Goal: Task Accomplishment & Management: Manage account settings

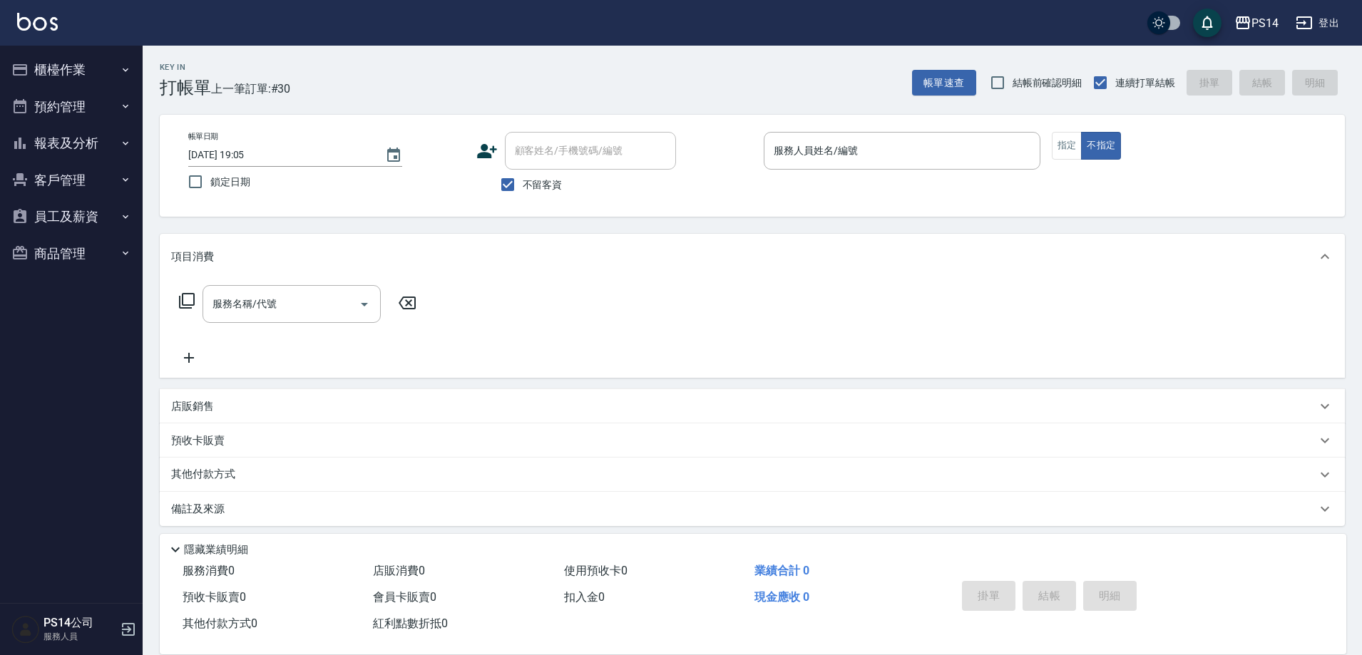
click at [877, 172] on p at bounding box center [902, 177] width 277 height 15
click at [882, 145] on input "服務人員姓名/編號" at bounding box center [902, 150] width 264 height 25
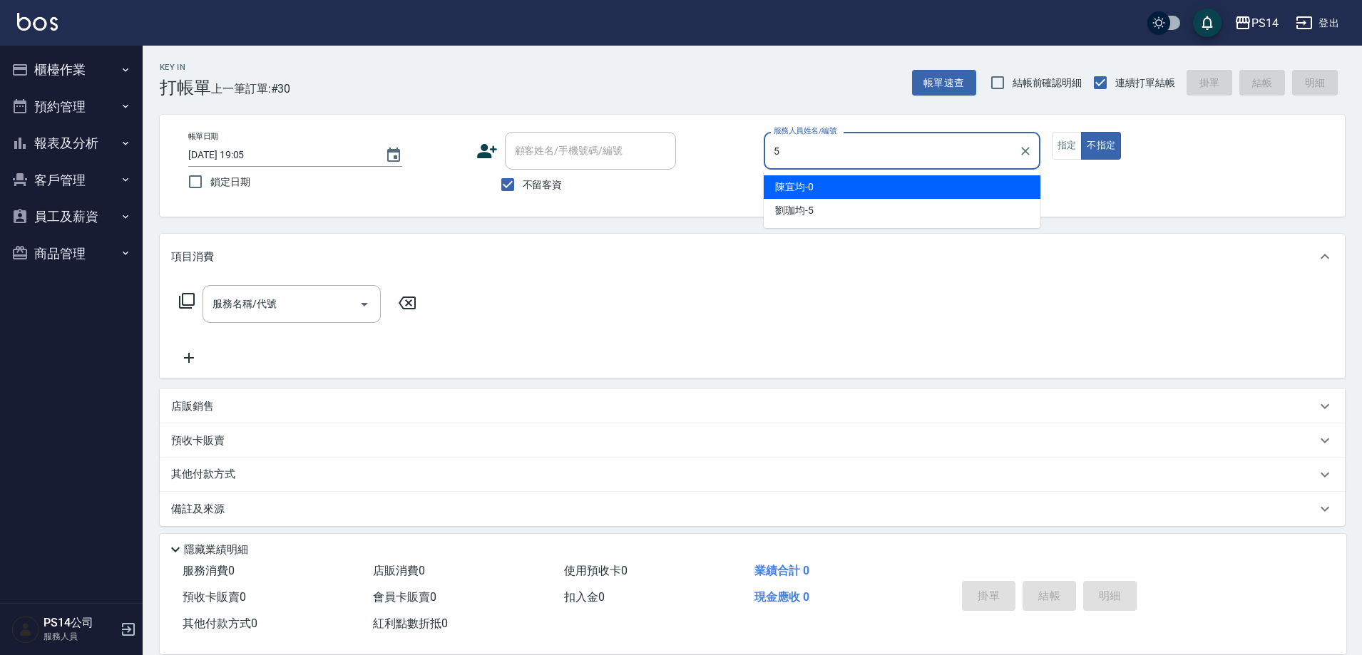
type input "[PERSON_NAME]-5"
type button "false"
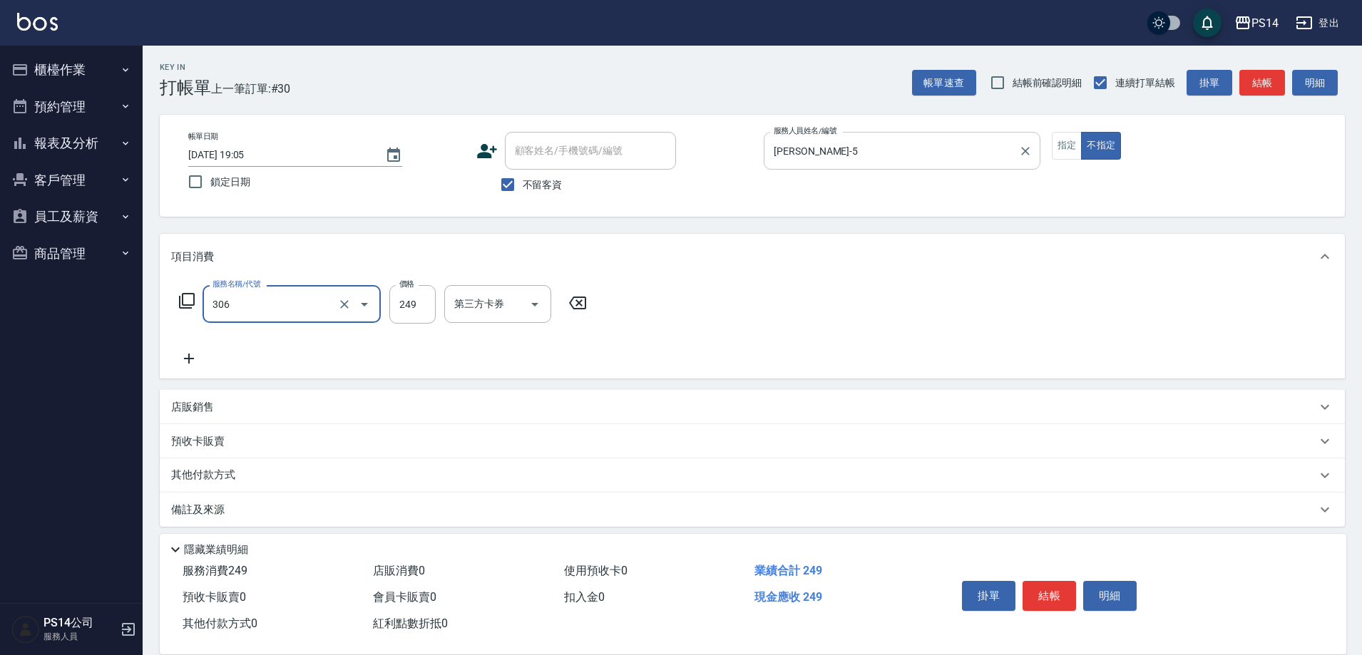
type input "剪髮(306)"
type input "李祥君 -37"
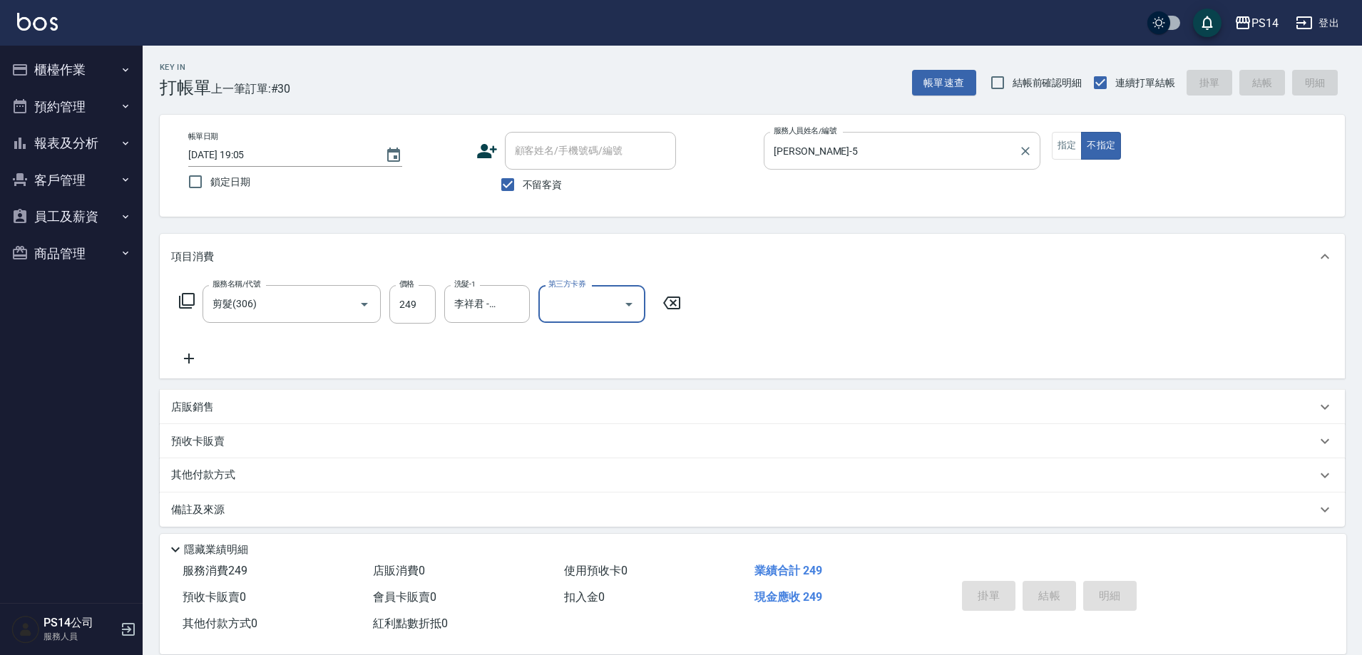
type input "Line酷券"
type input "[DATE] 20:17"
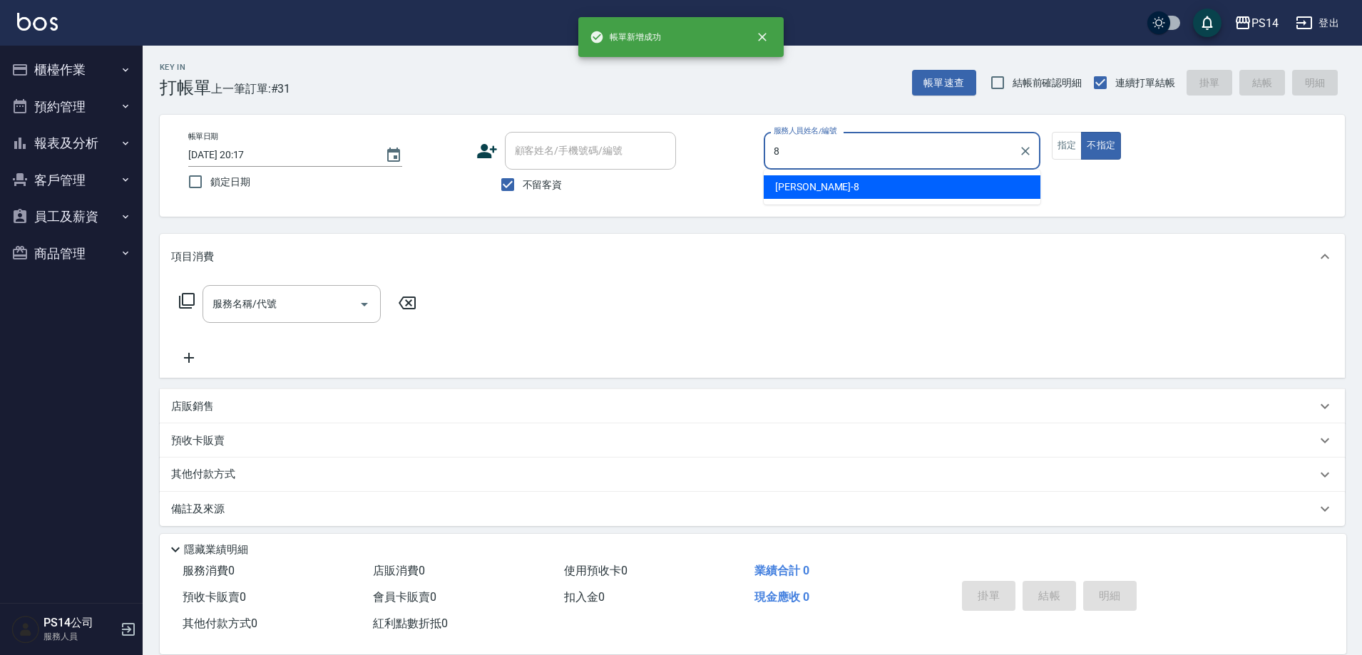
type input "[PERSON_NAME]-8"
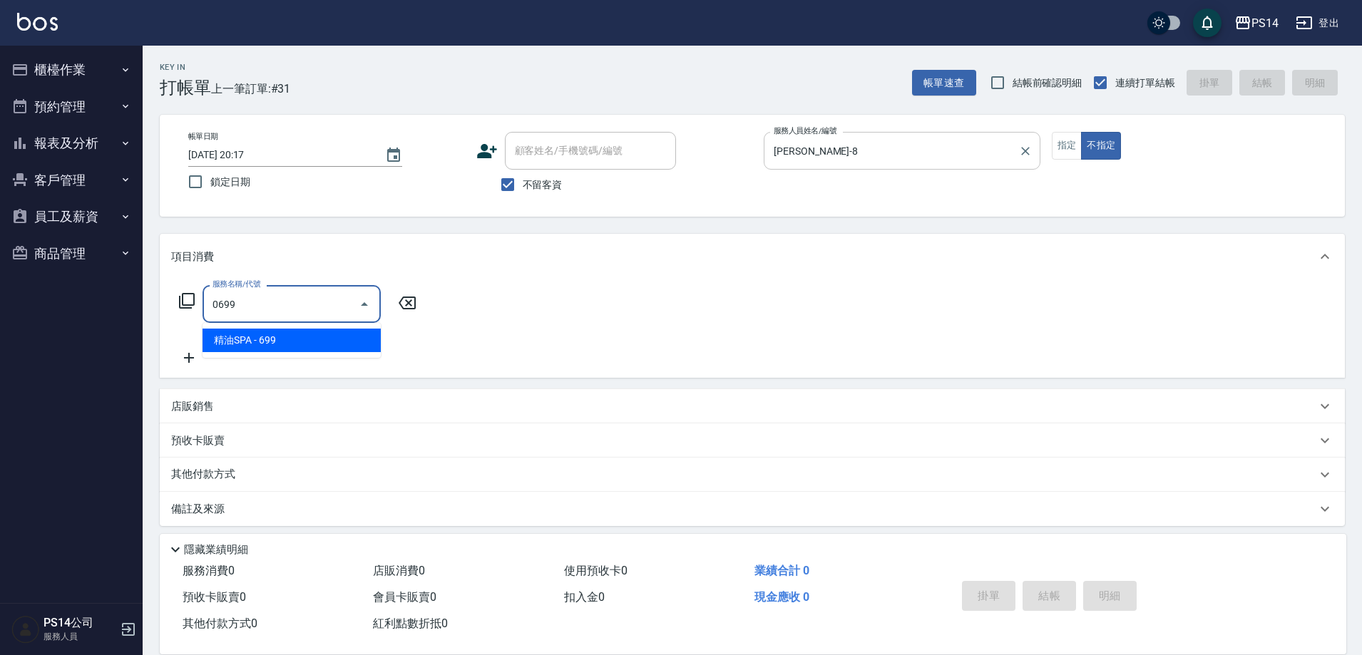
type input "精油SPA(0699)"
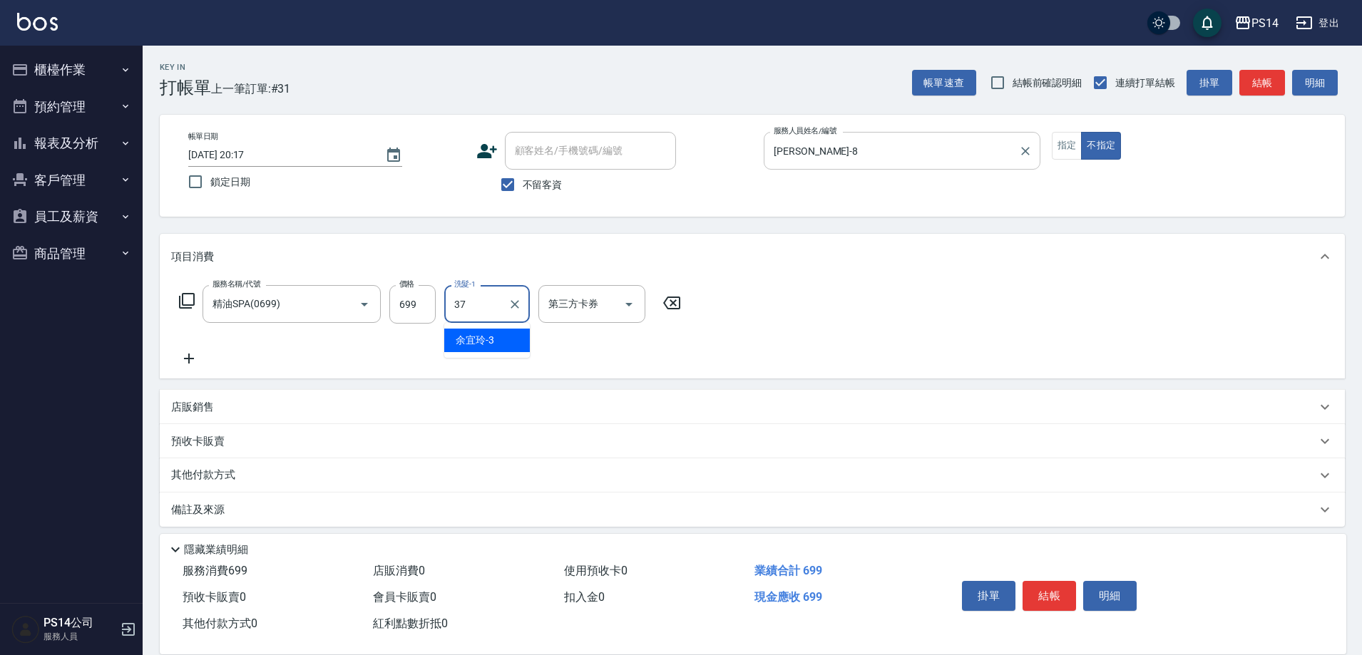
type input "李祥君 -37"
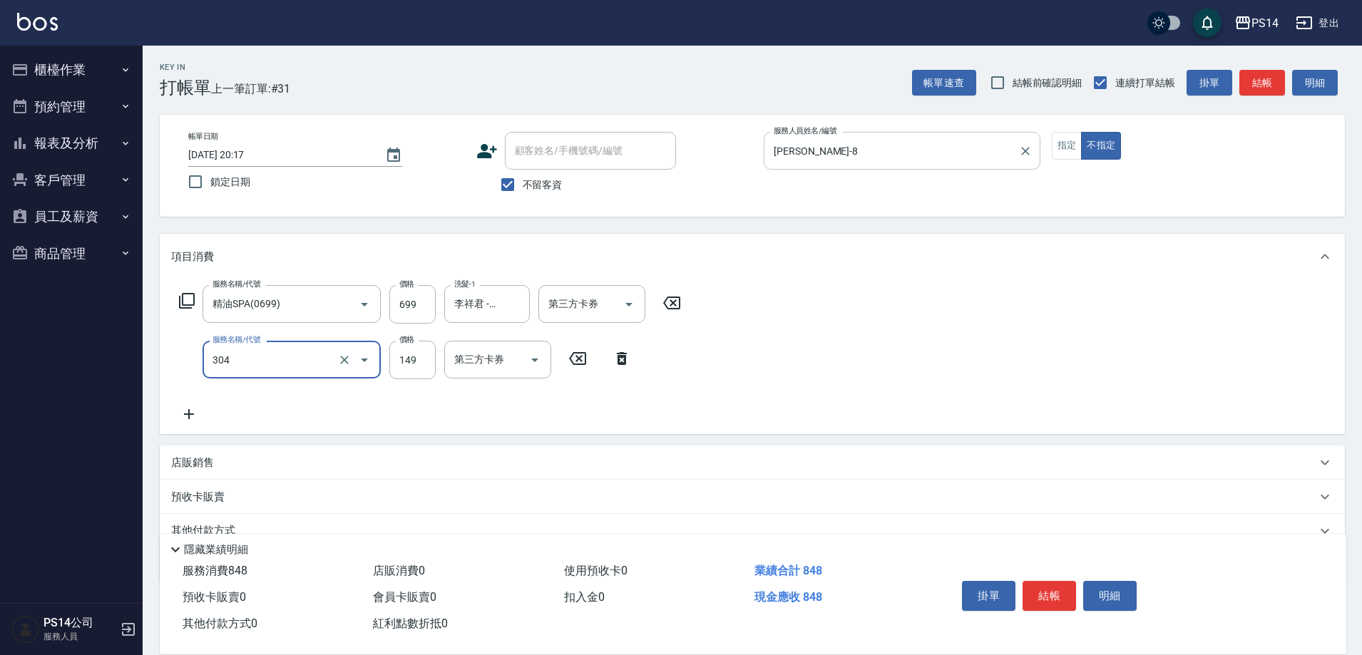
type input "剪髮(304)"
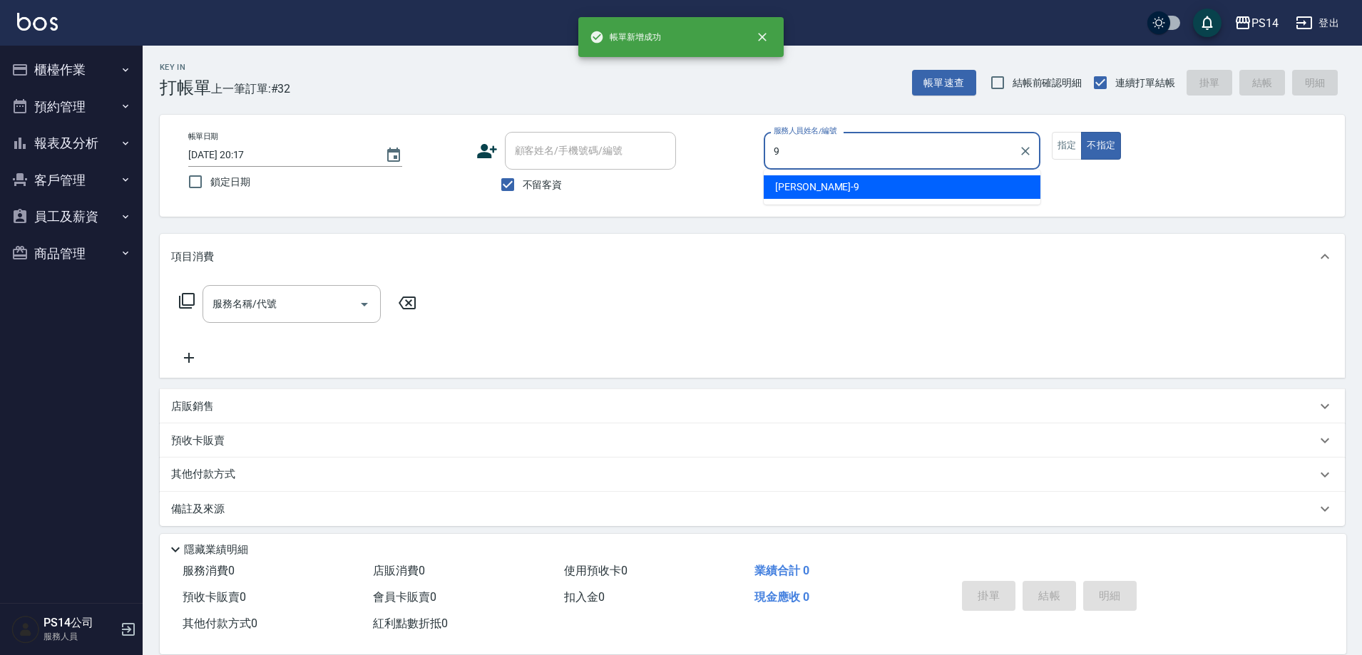
type input "[PERSON_NAME]-9"
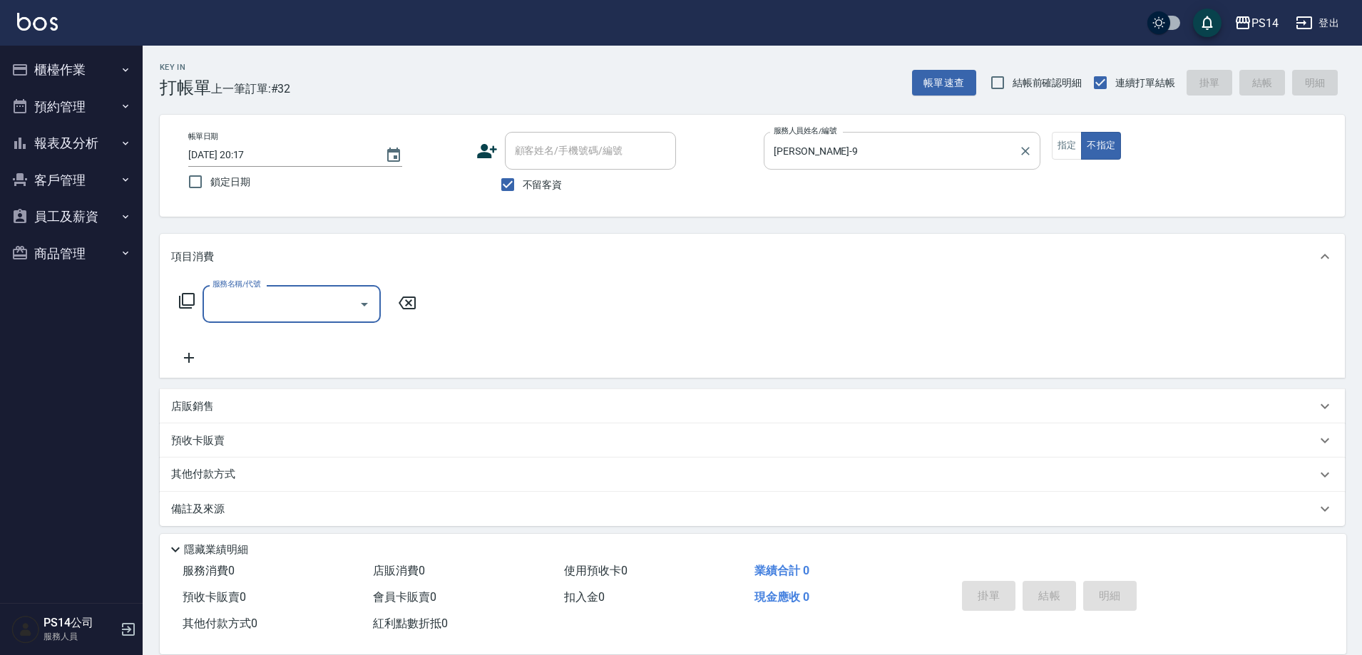
type input "3"
type input "[PERSON_NAME]499(0499)"
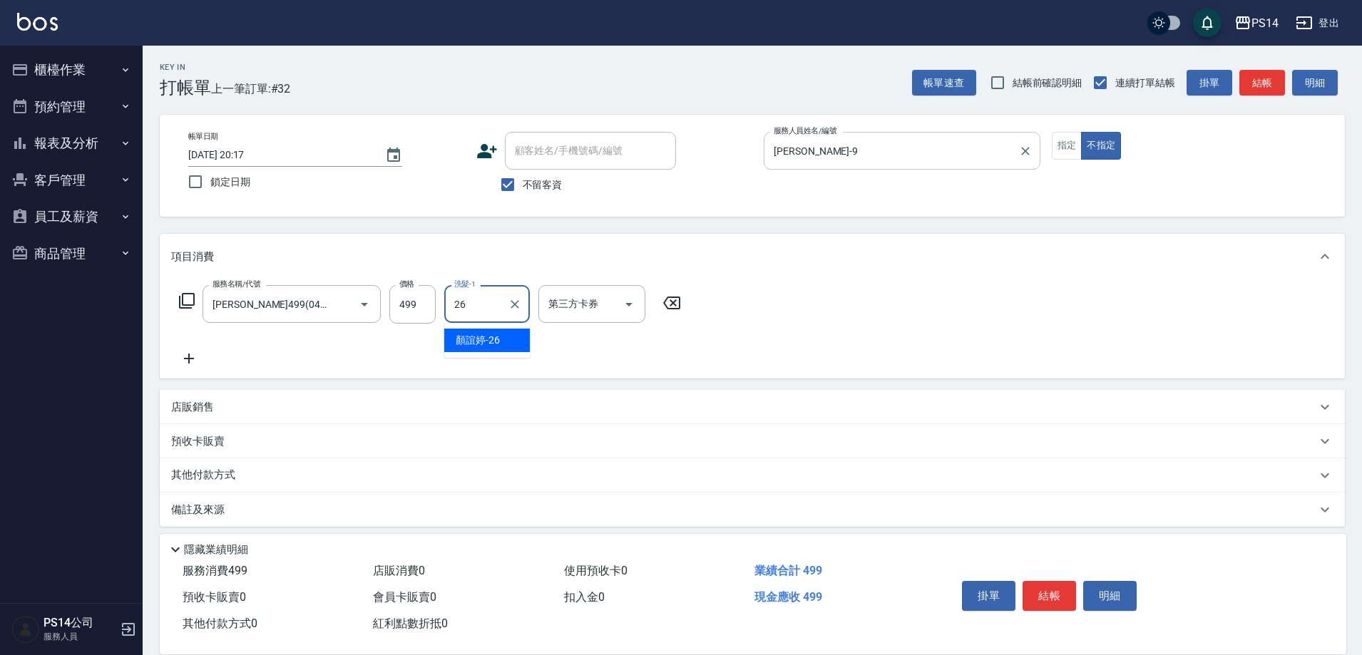
type input "顏誼婷-26"
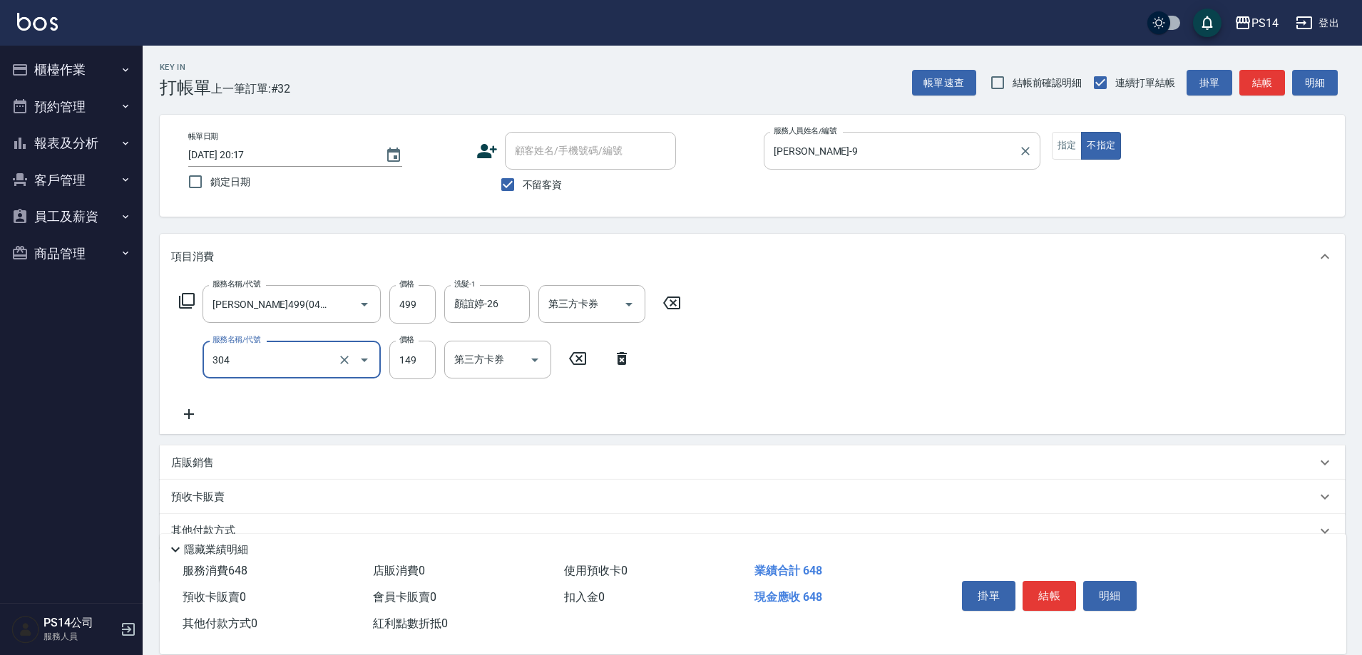
type input "剪髮(304)"
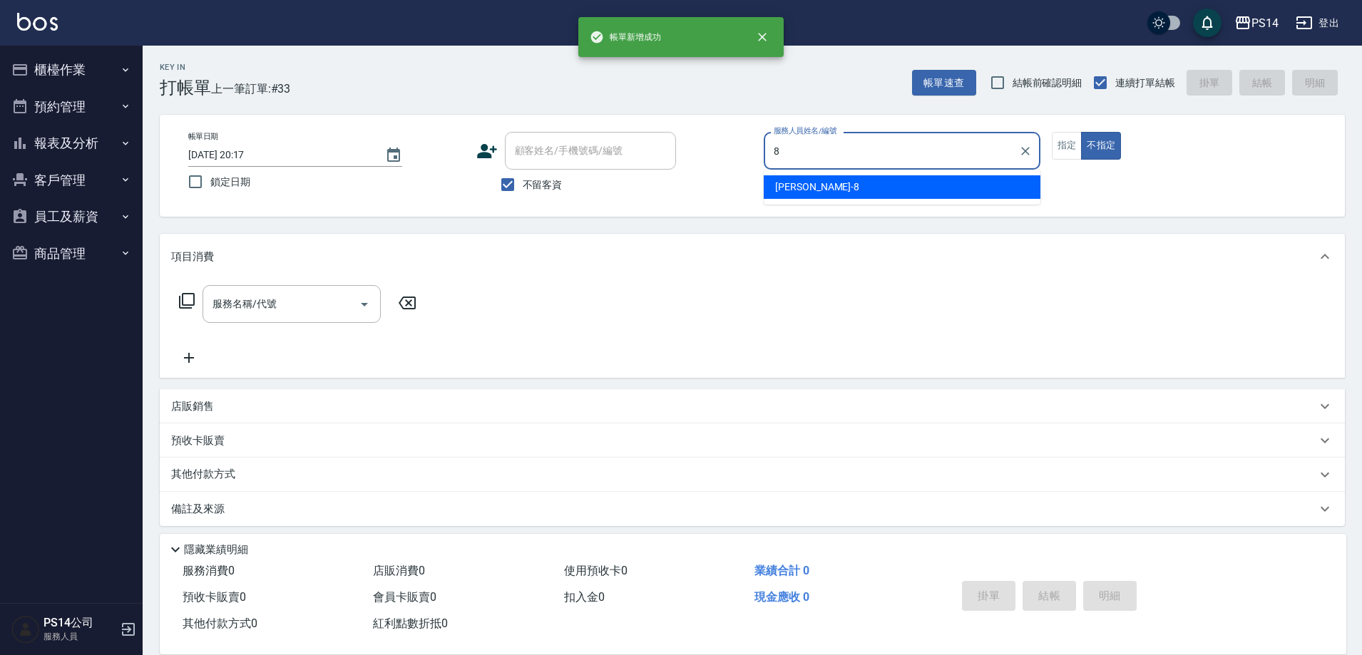
type input "[PERSON_NAME]-8"
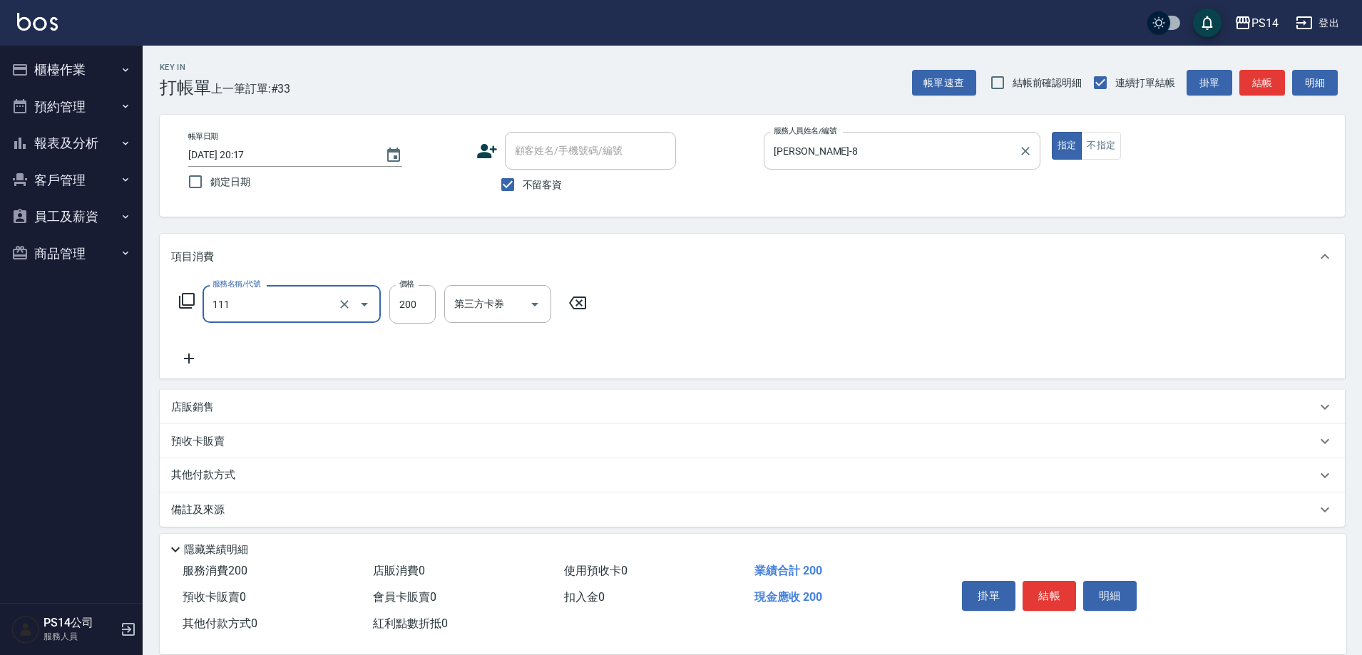
type input "200(111)"
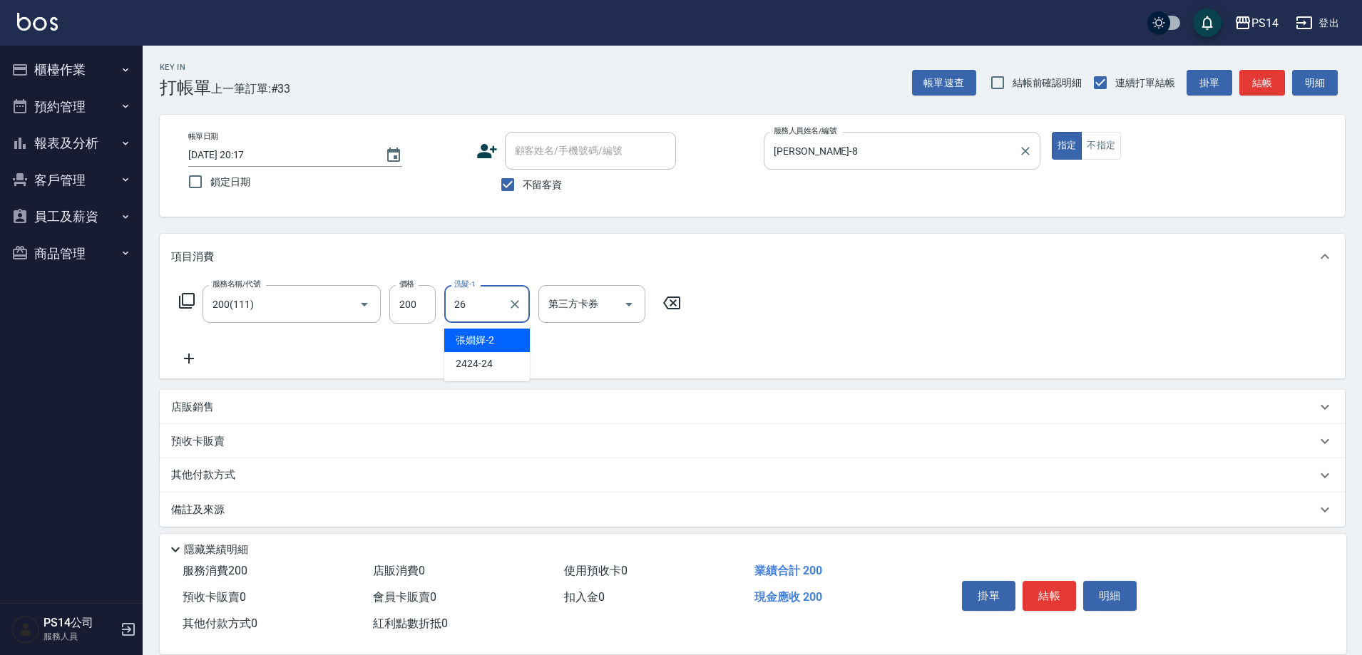
type input "顏誼婷-26"
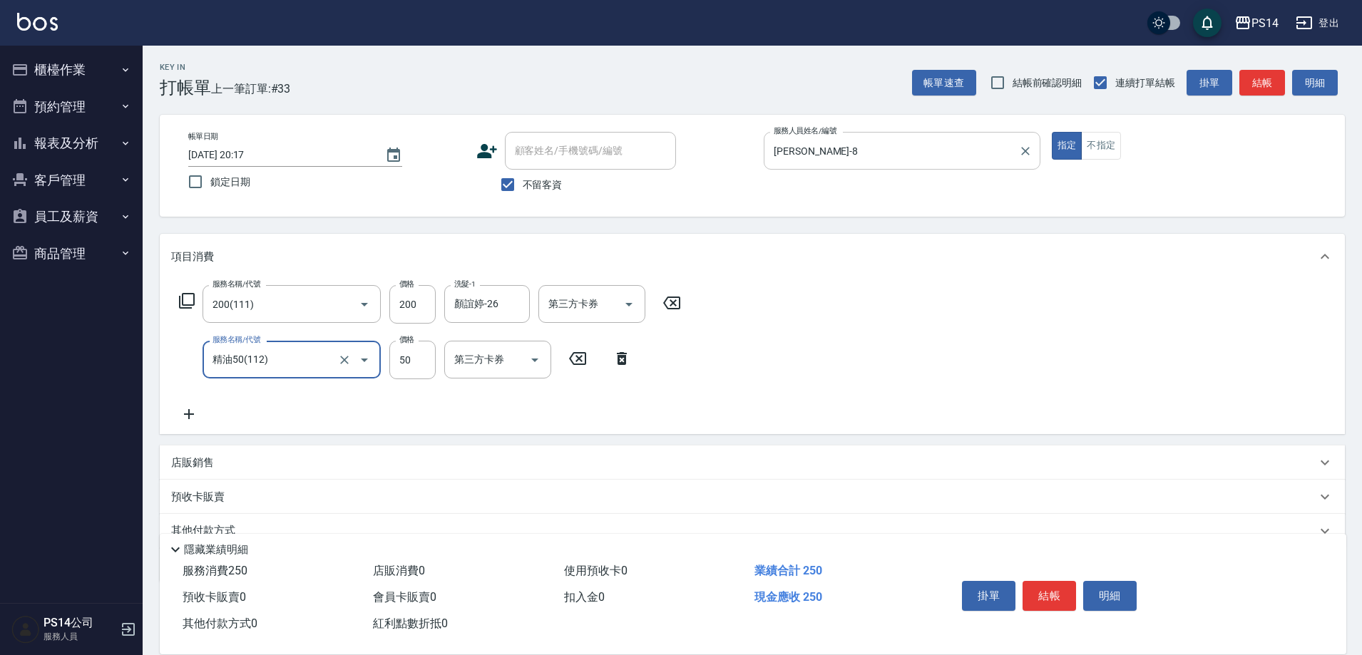
type input "精油50(112)"
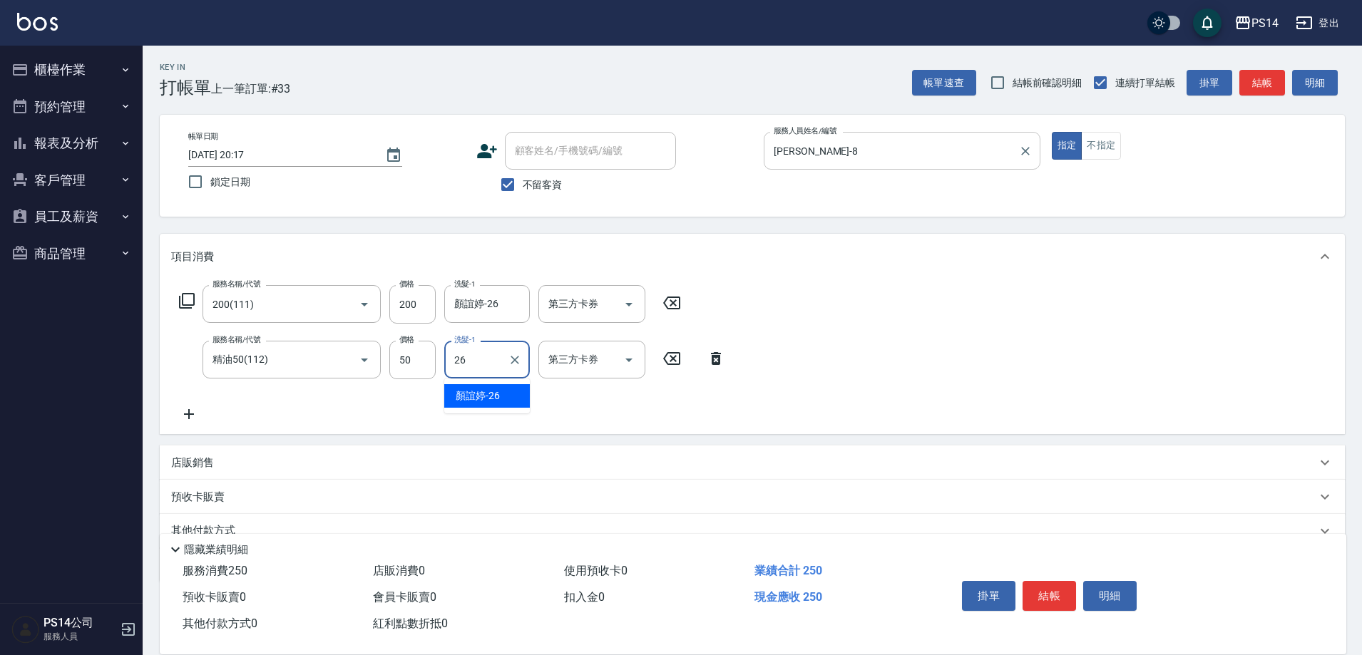
type input "顏誼婷-26"
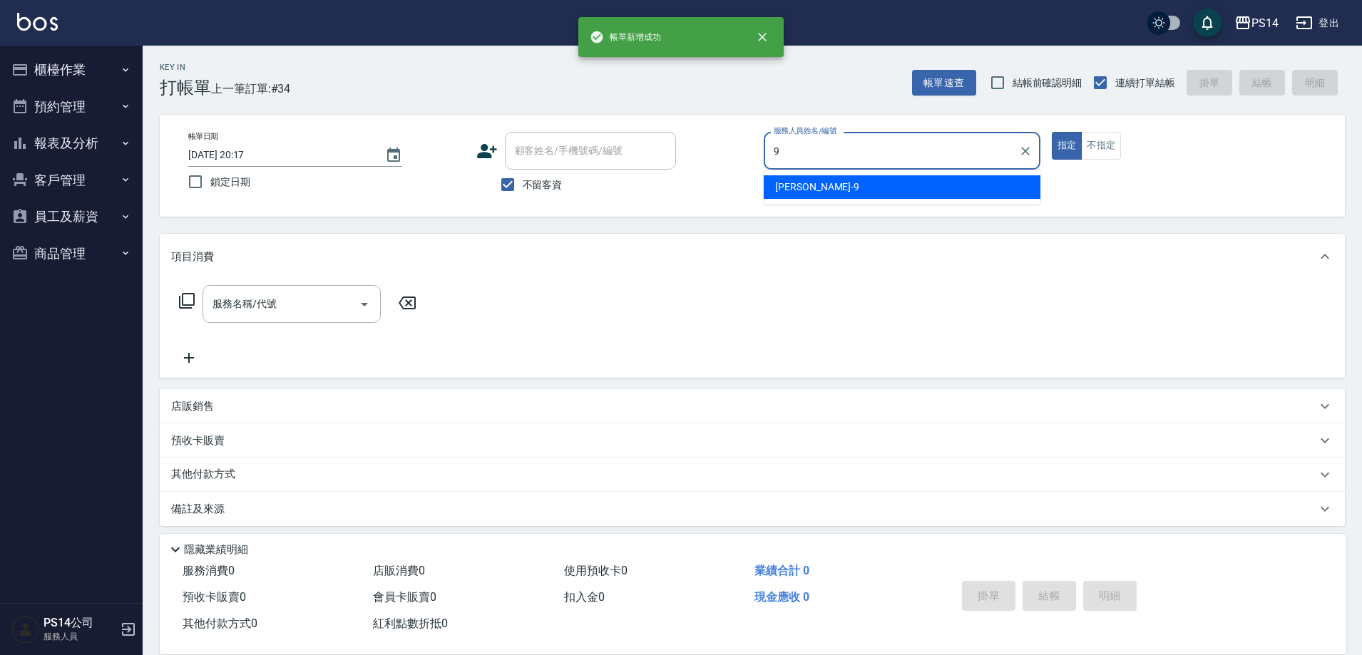
type input "[PERSON_NAME]-9"
type button "true"
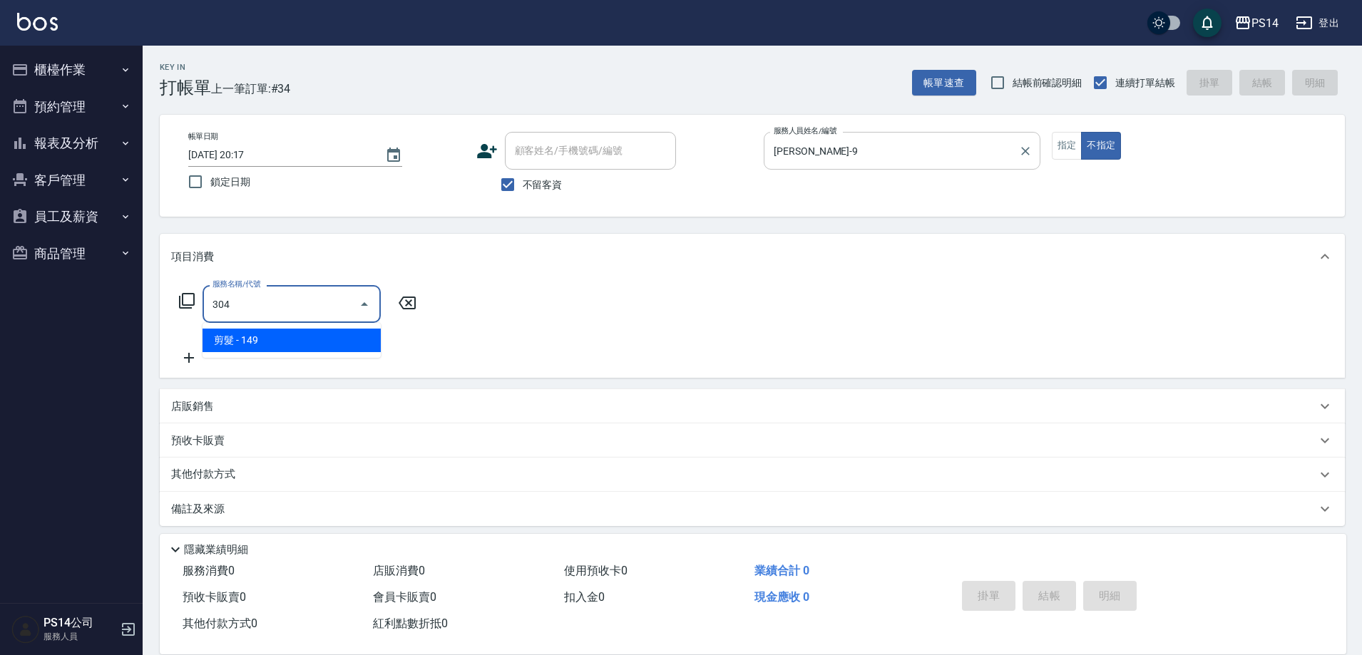
type input "剪髮(304)"
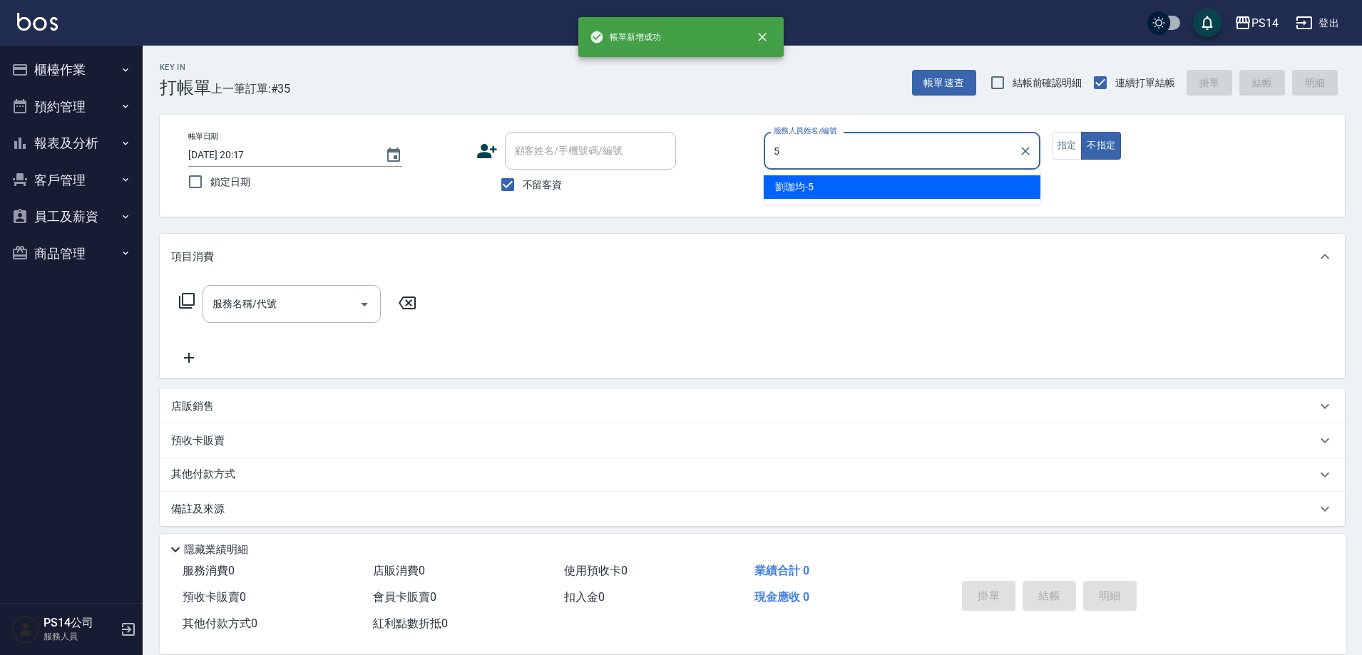
type input "[PERSON_NAME]-5"
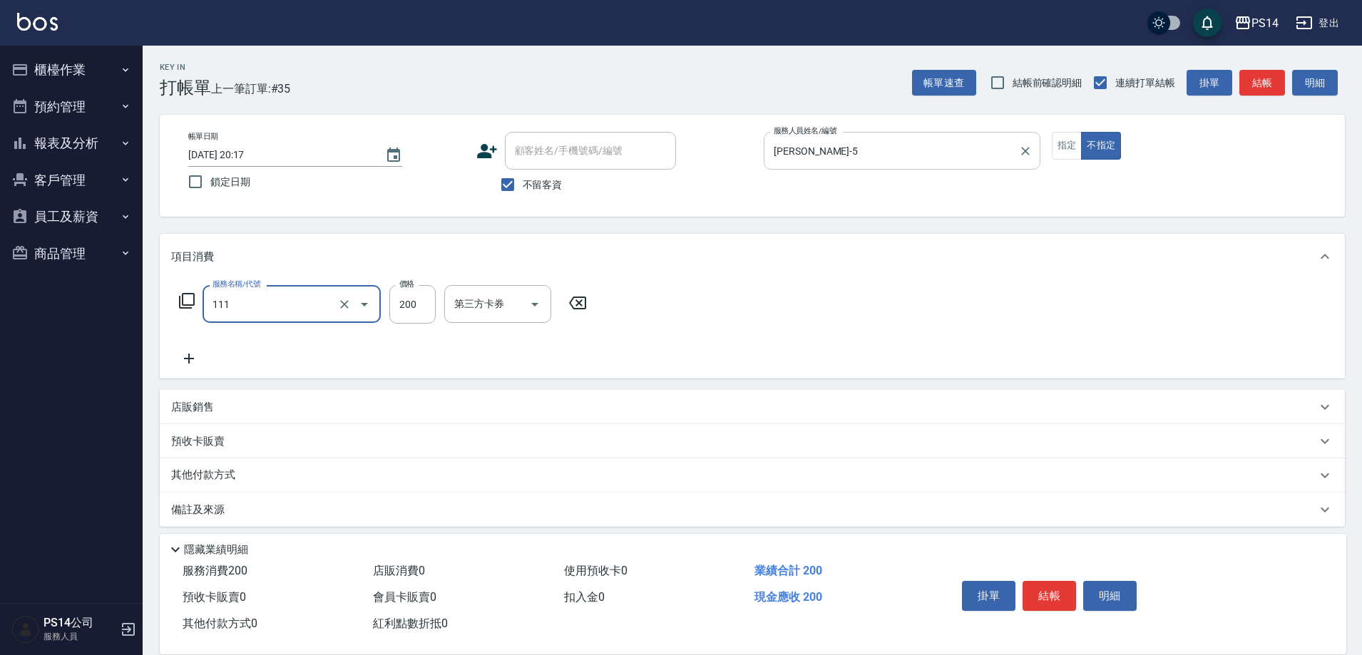
type input "200(111)"
type input "李祥君 -37"
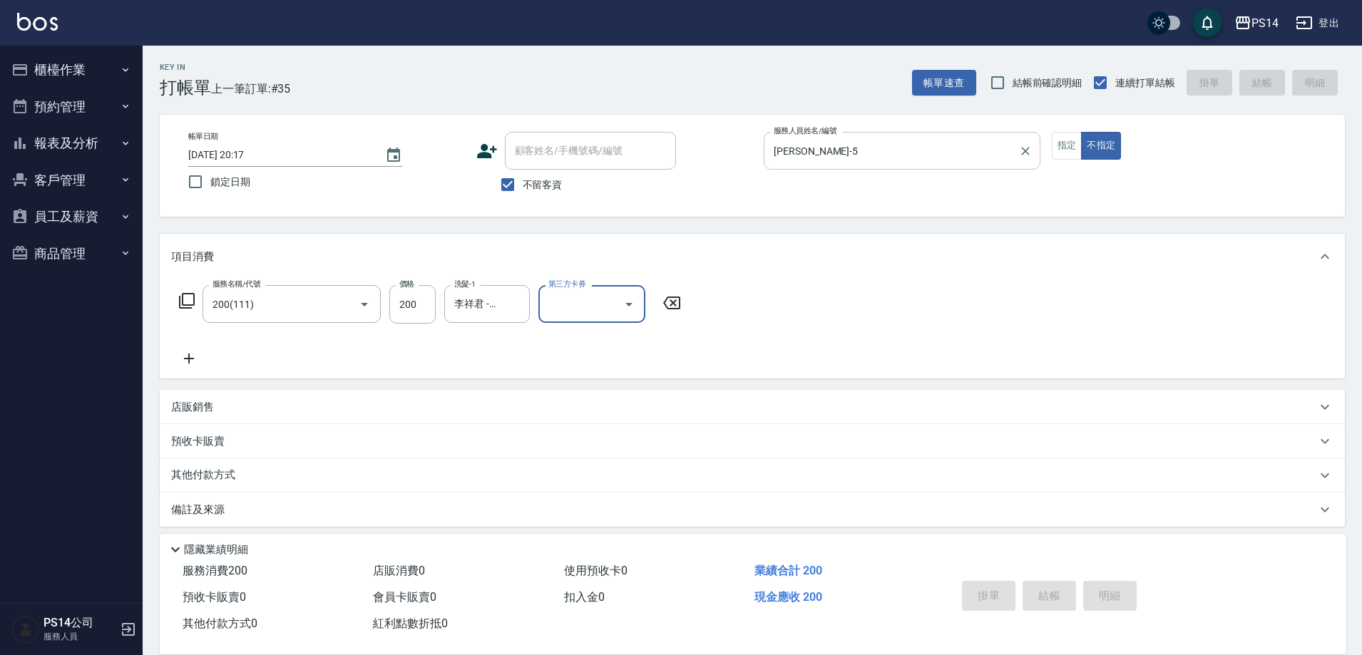
type input "[DATE] 20:18"
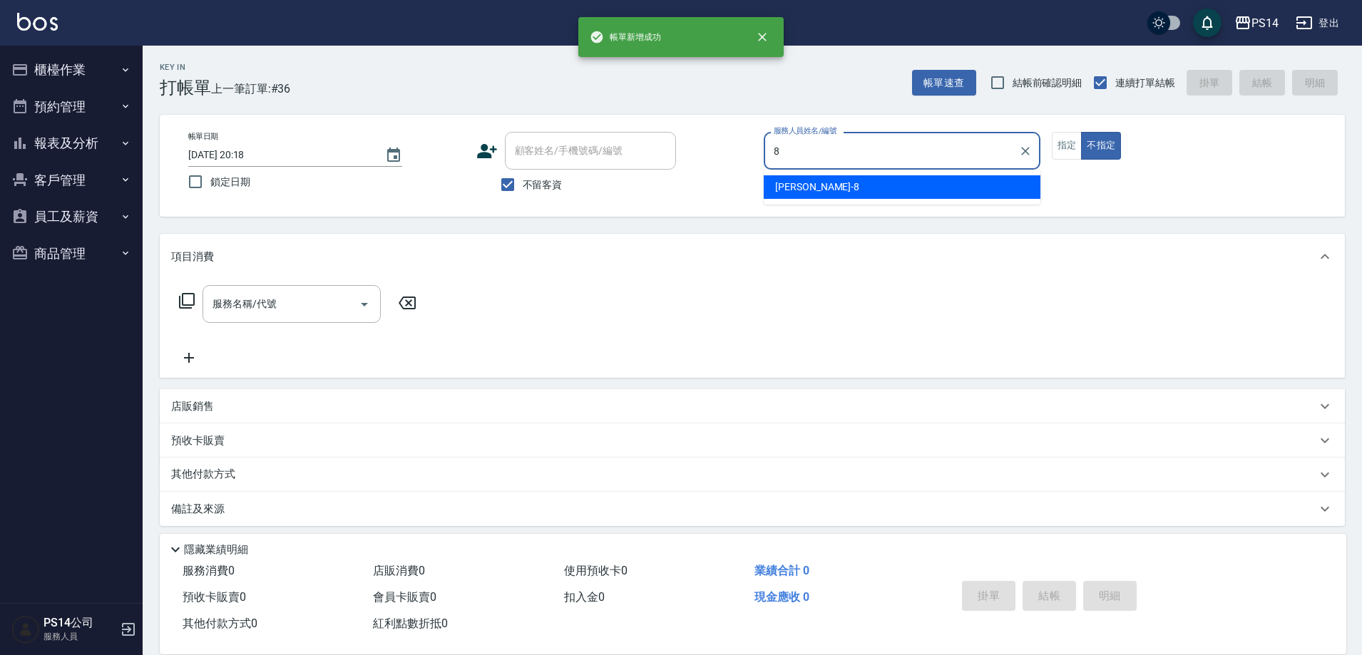
type input "[PERSON_NAME]-8"
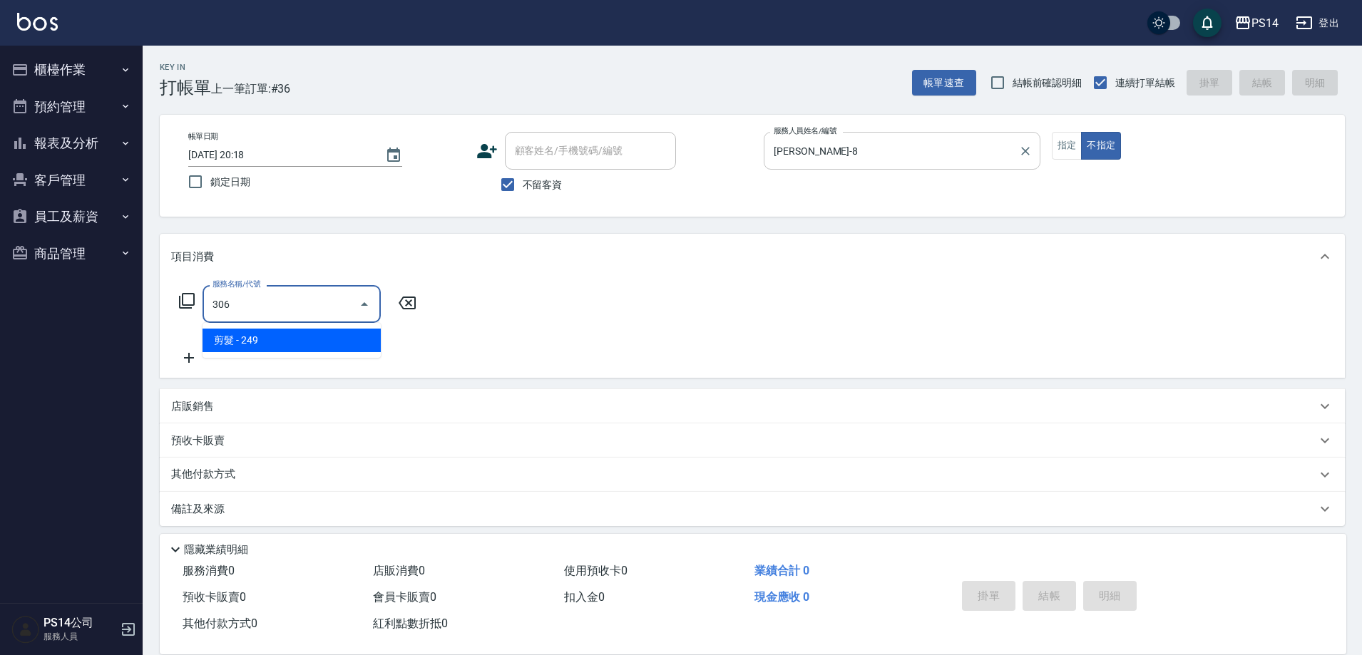
type input "剪髮(306)"
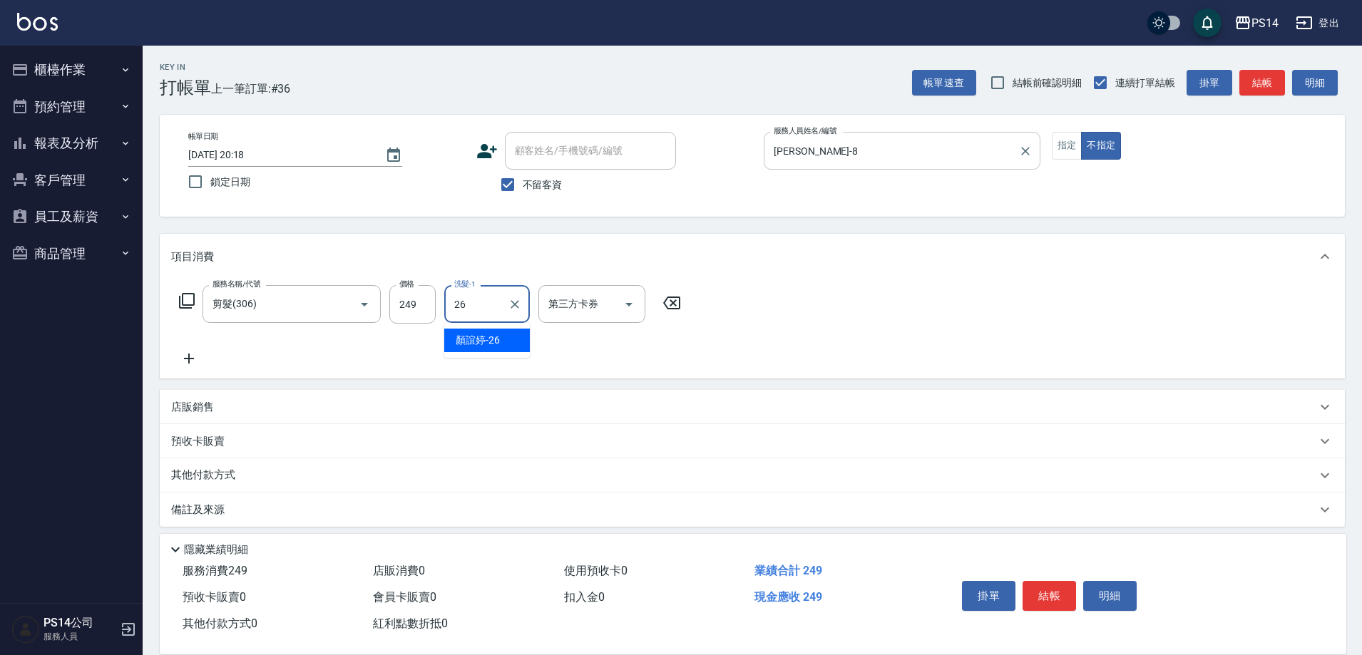
type input "顏誼婷-26"
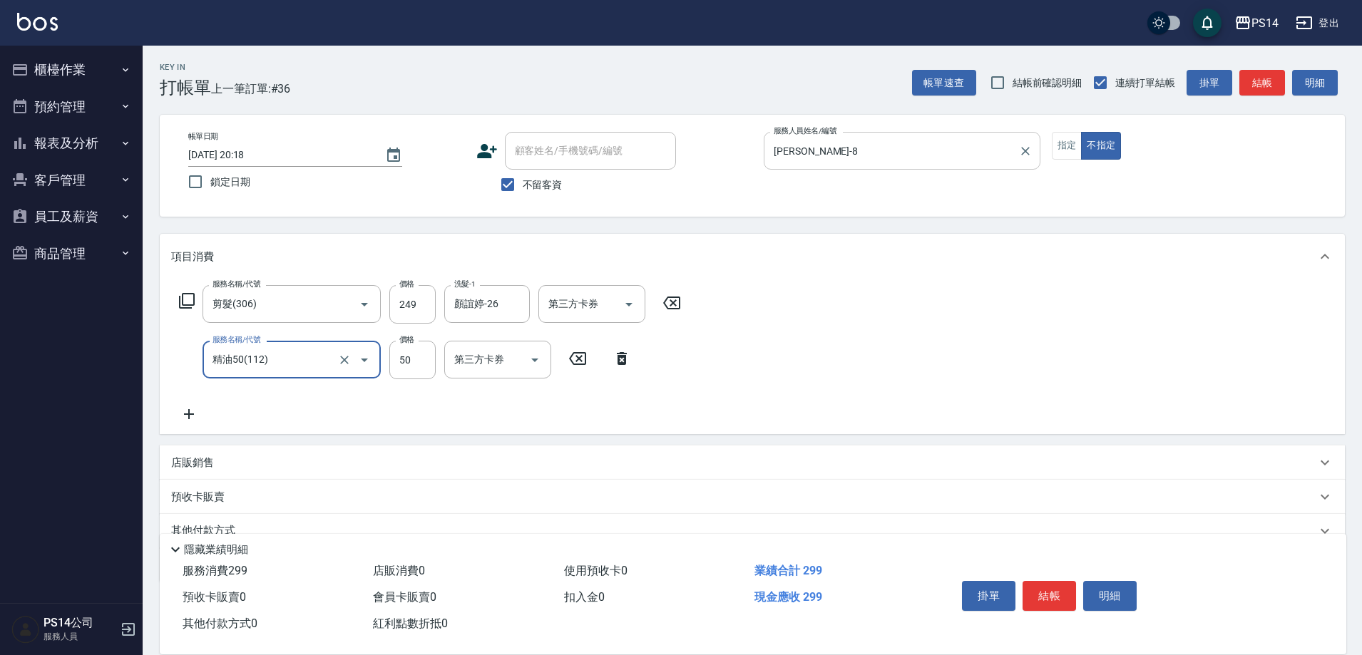
type input "精油50(112)"
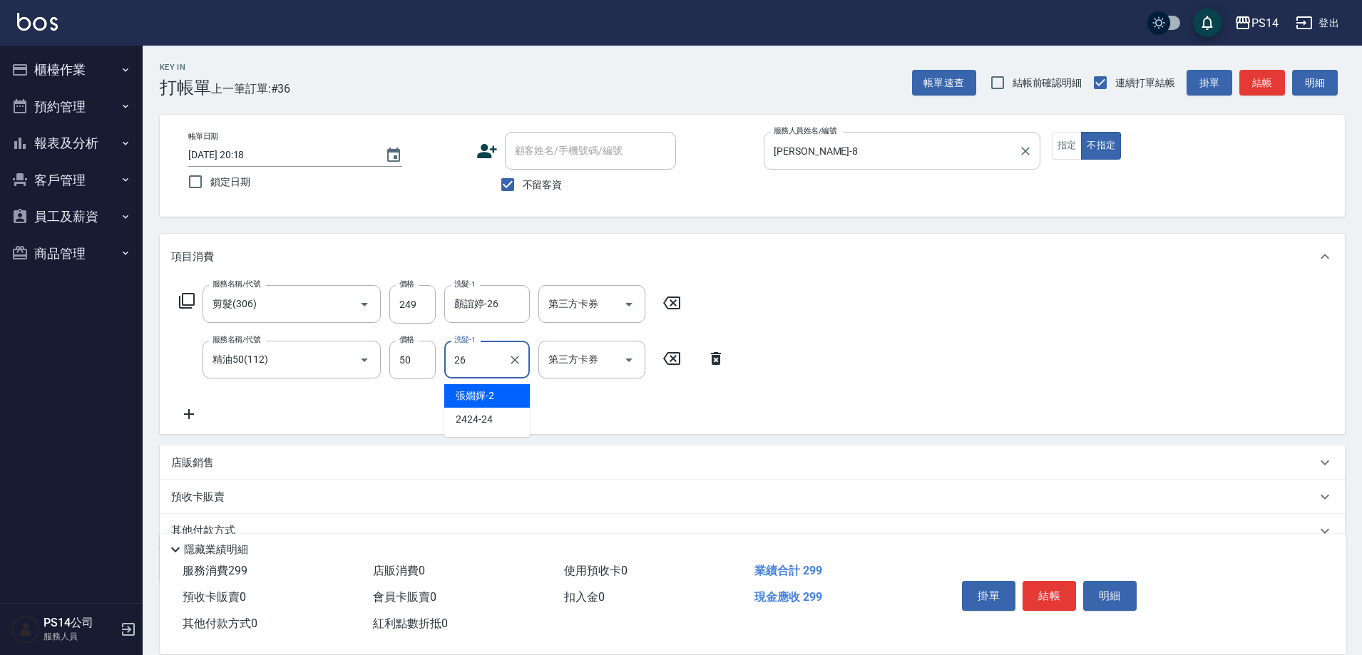
type input "顏誼婷-26"
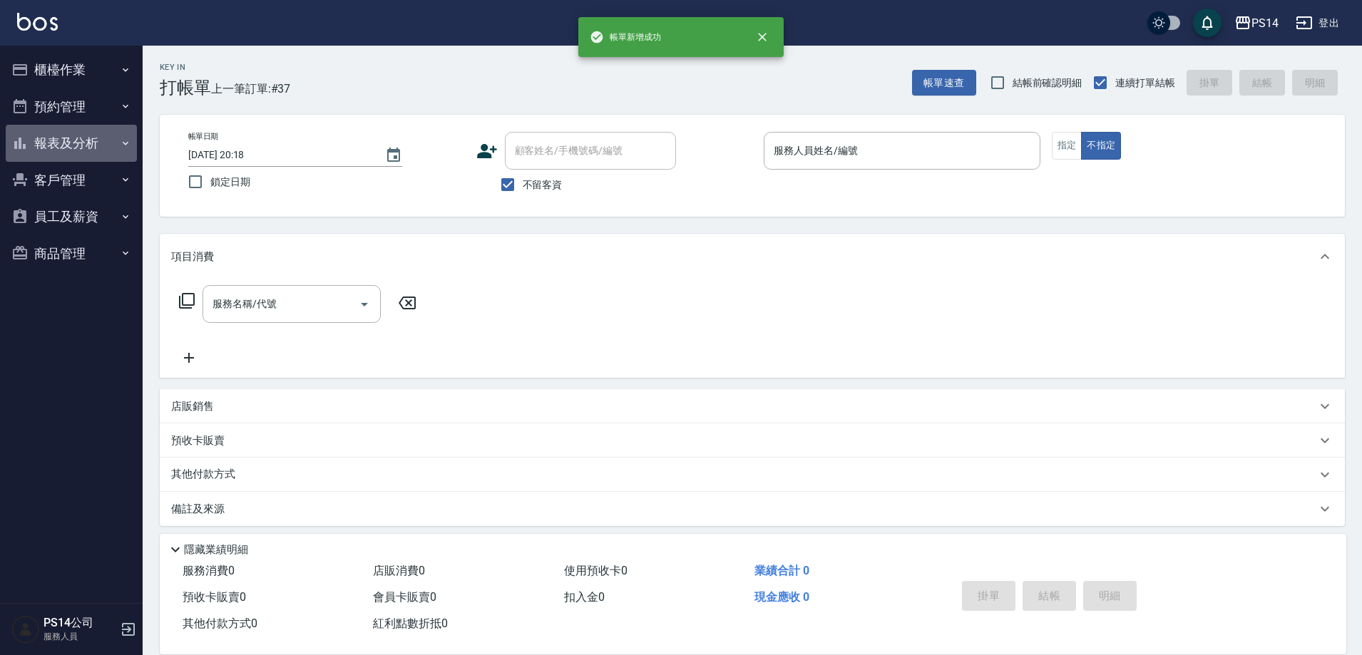
click at [76, 146] on button "報表及分析" at bounding box center [71, 143] width 131 height 37
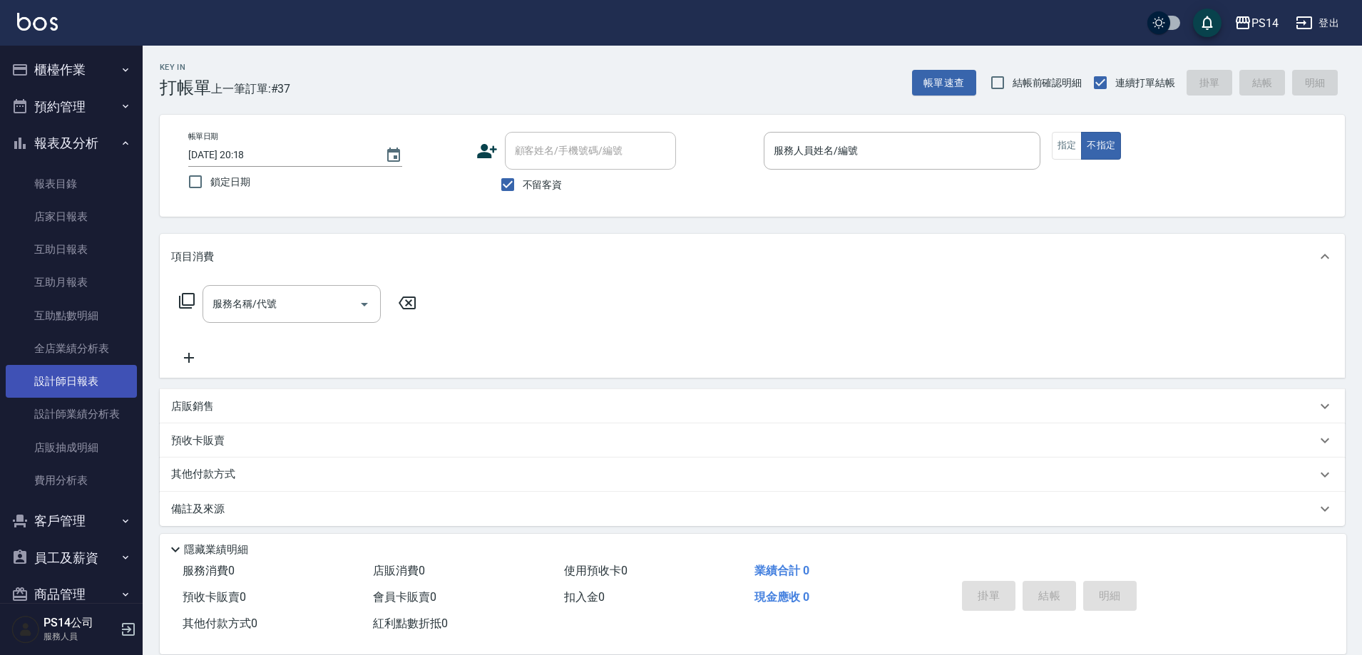
click at [92, 387] on link "設計師日報表" at bounding box center [71, 381] width 131 height 33
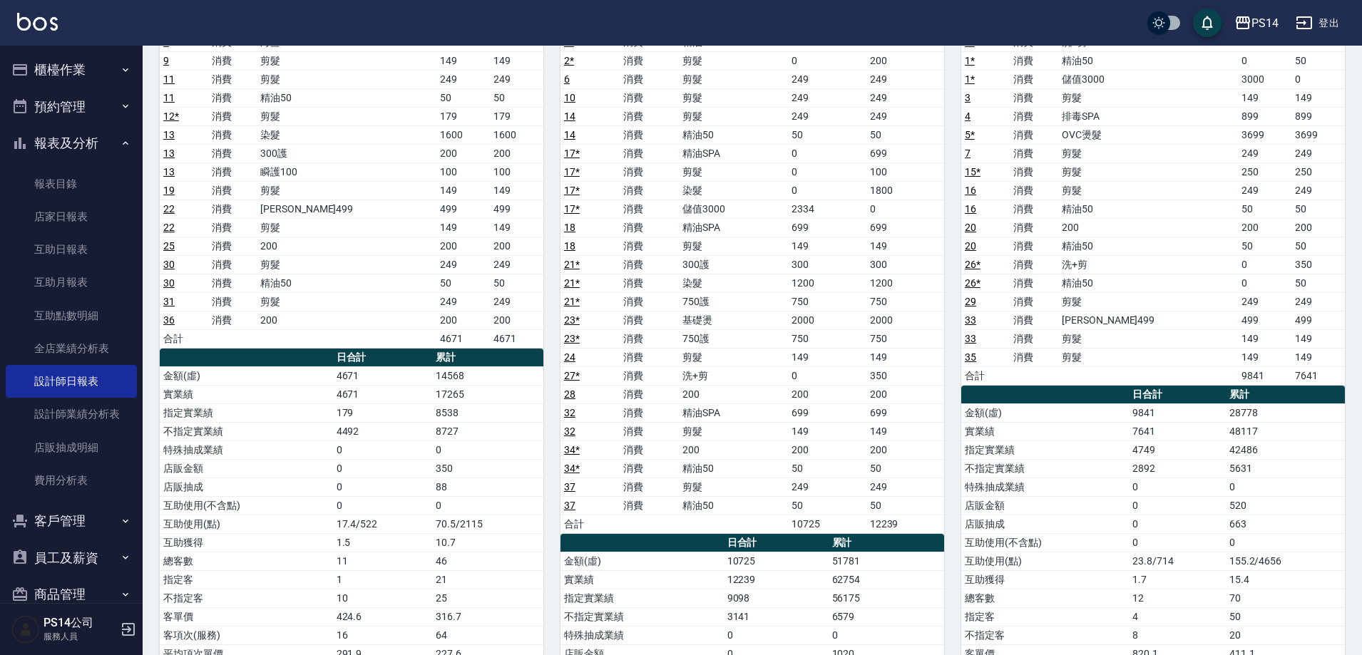
scroll to position [285, 0]
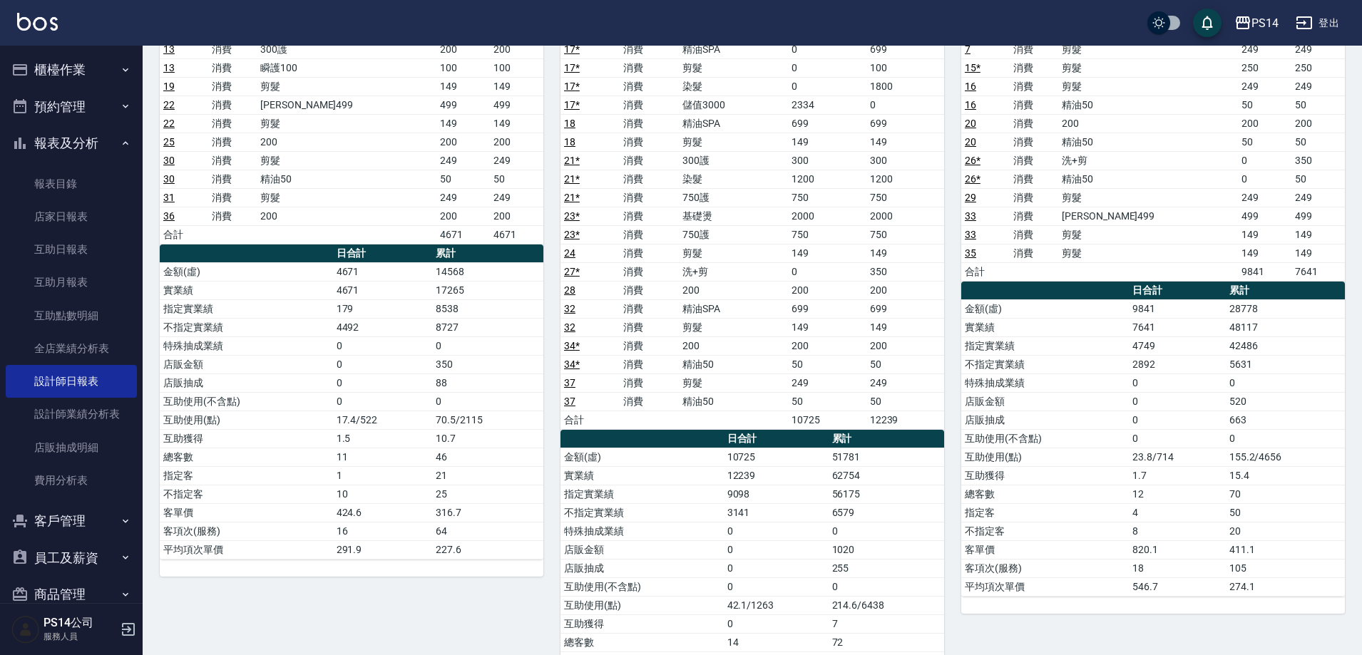
click at [50, 26] on img at bounding box center [37, 22] width 41 height 18
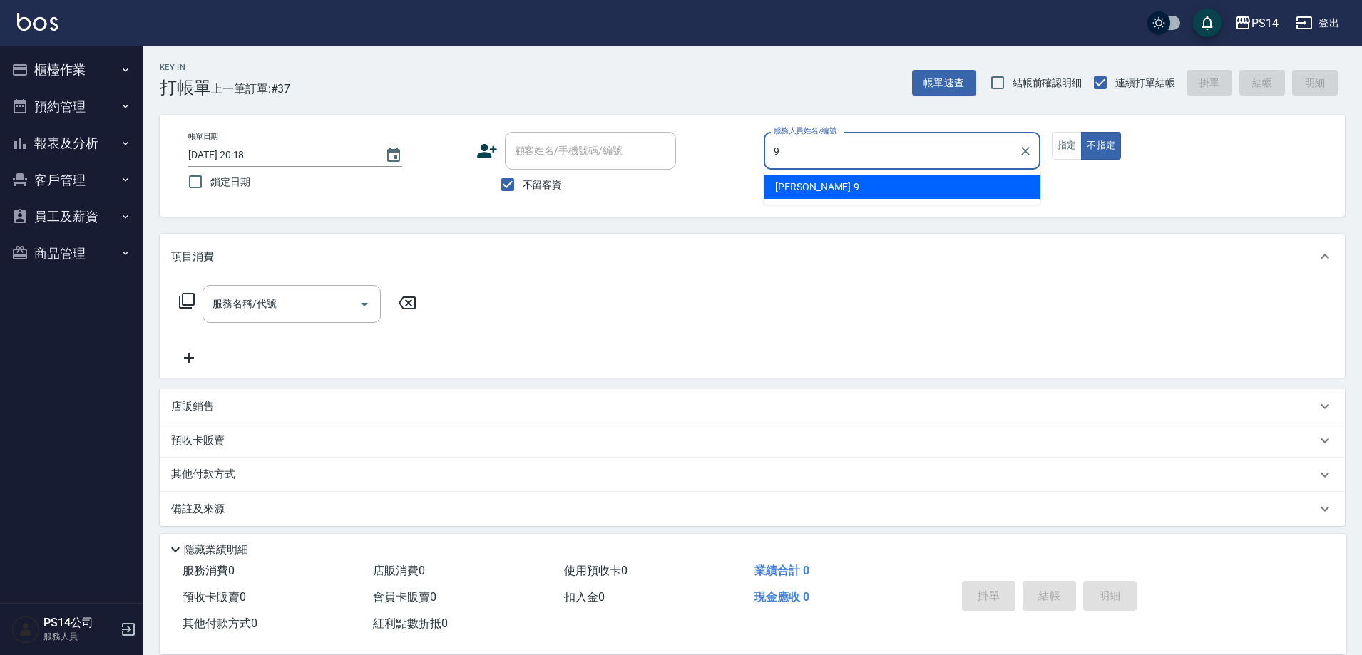
type input "[PERSON_NAME]-9"
type button "false"
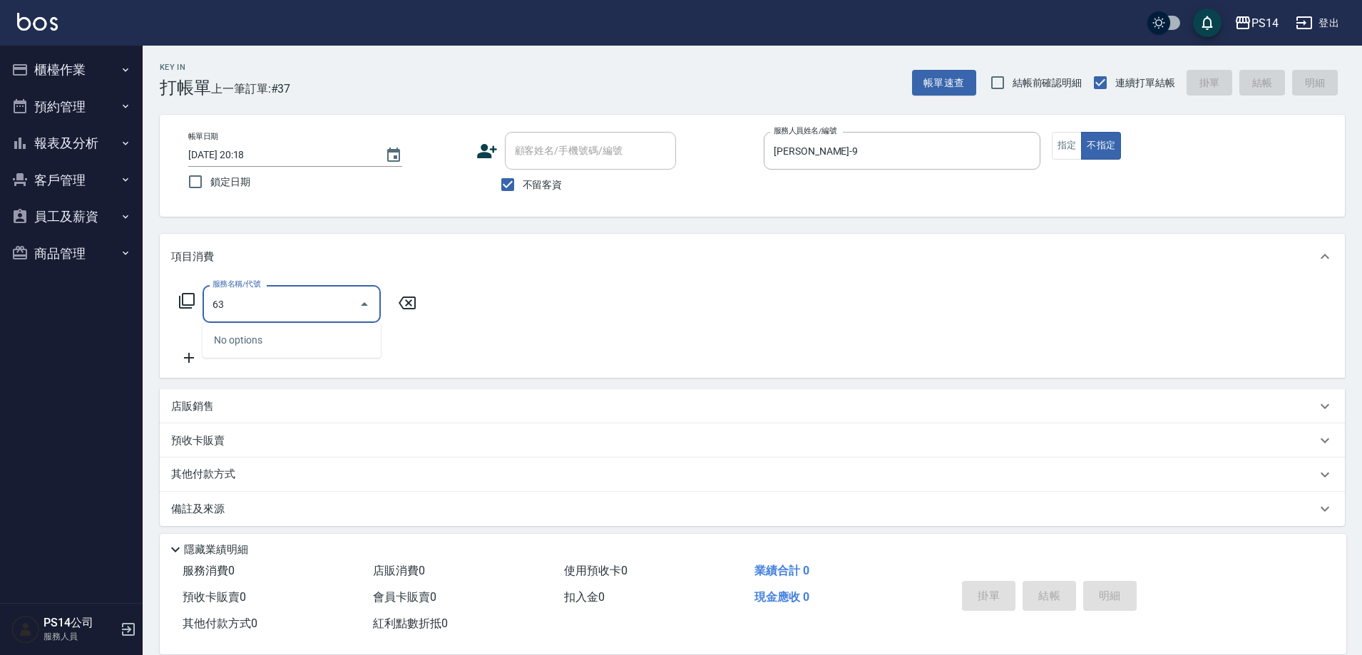
type input "6"
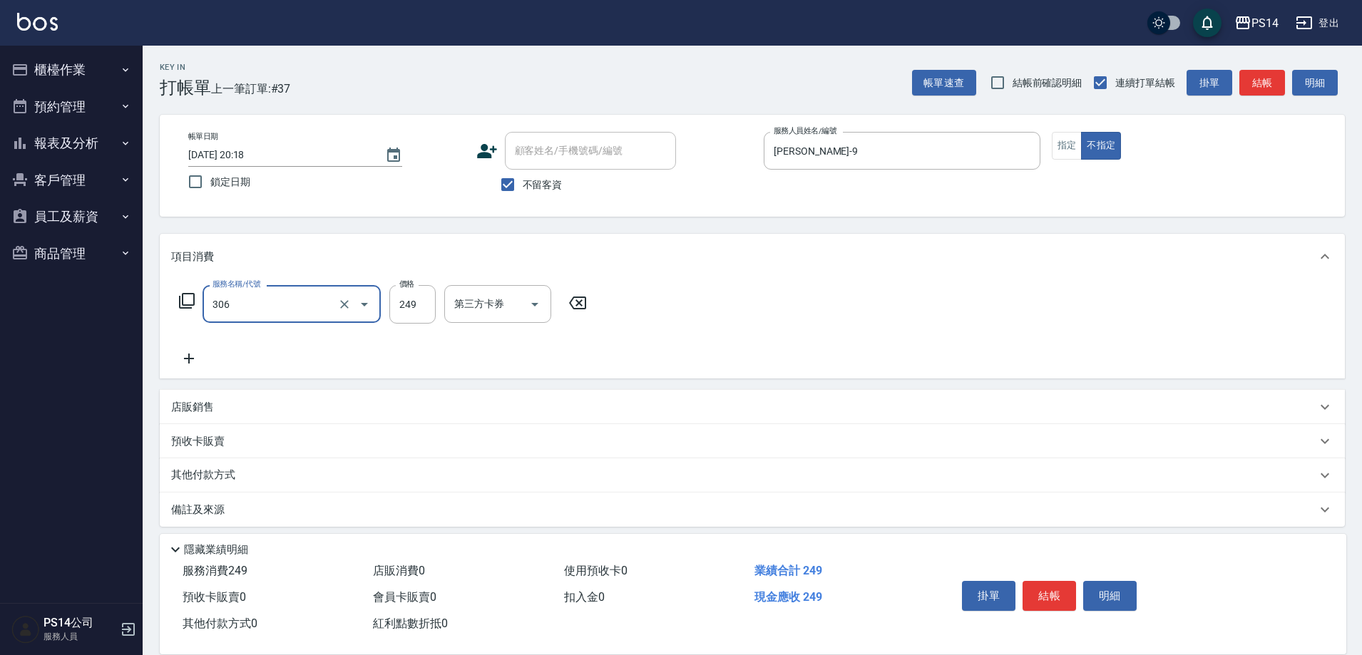
type input "剪髮(306)"
type input "李祥君 -37"
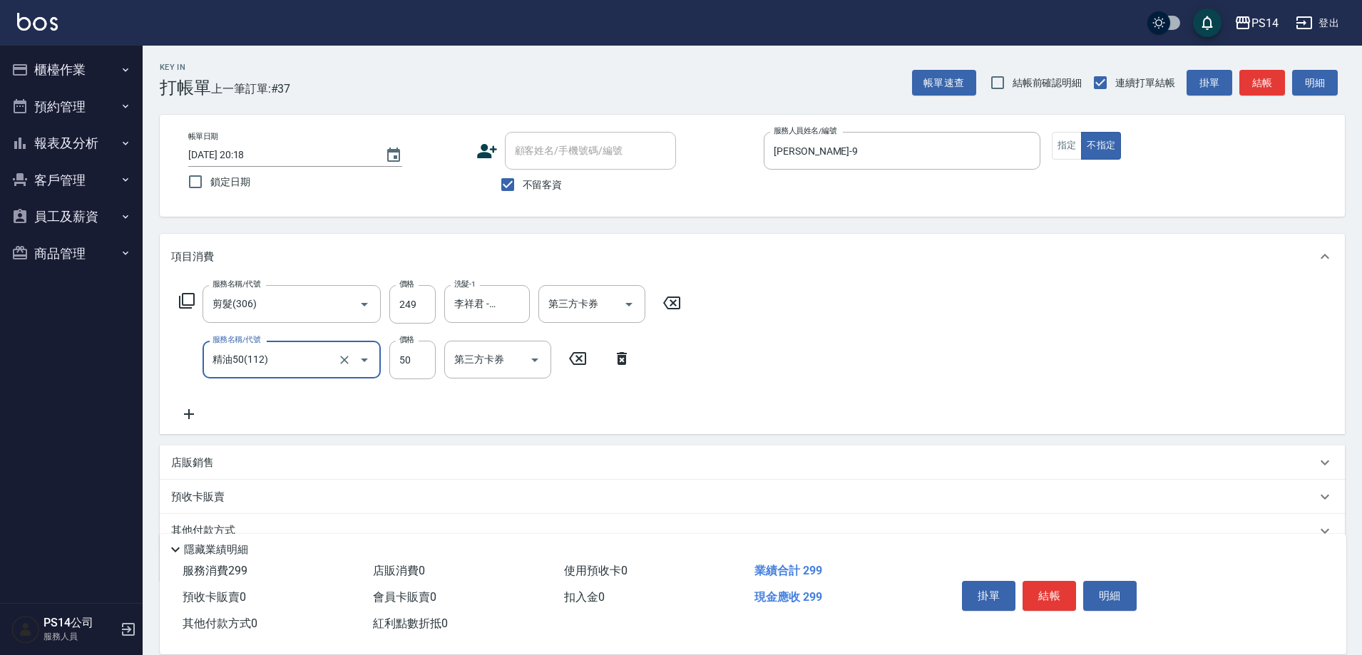
type input "精油50(112)"
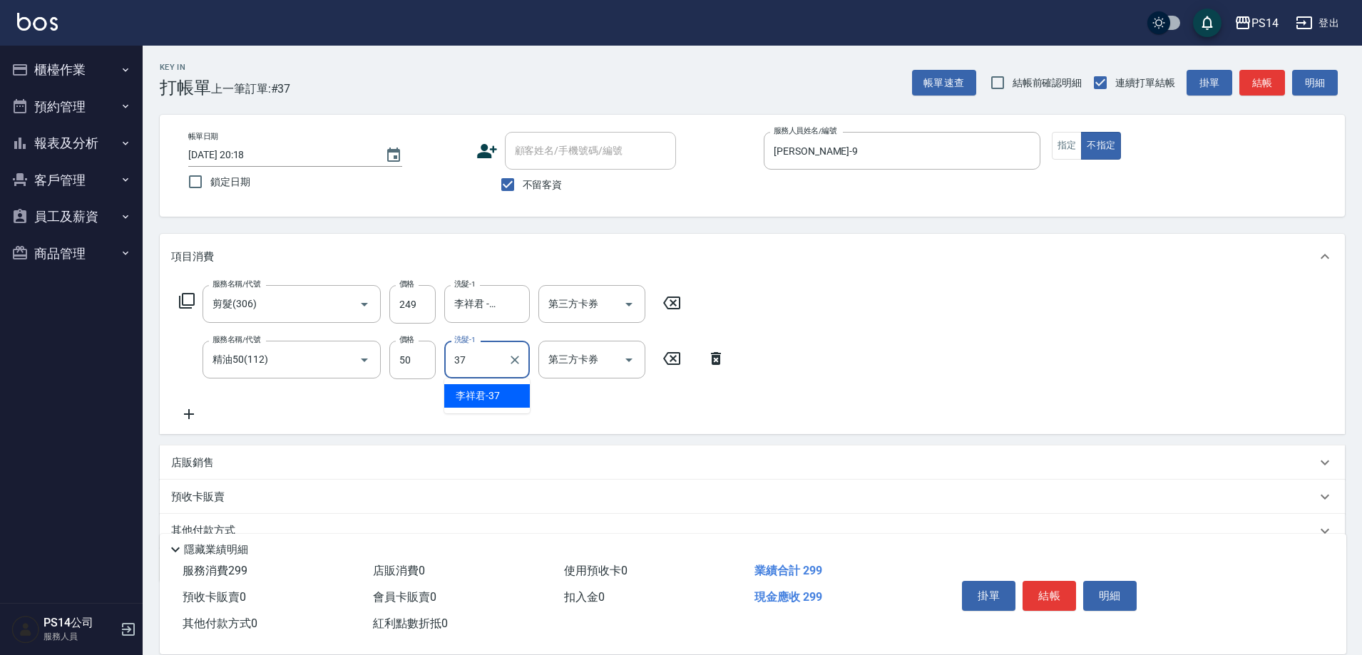
type input "李祥君 -37"
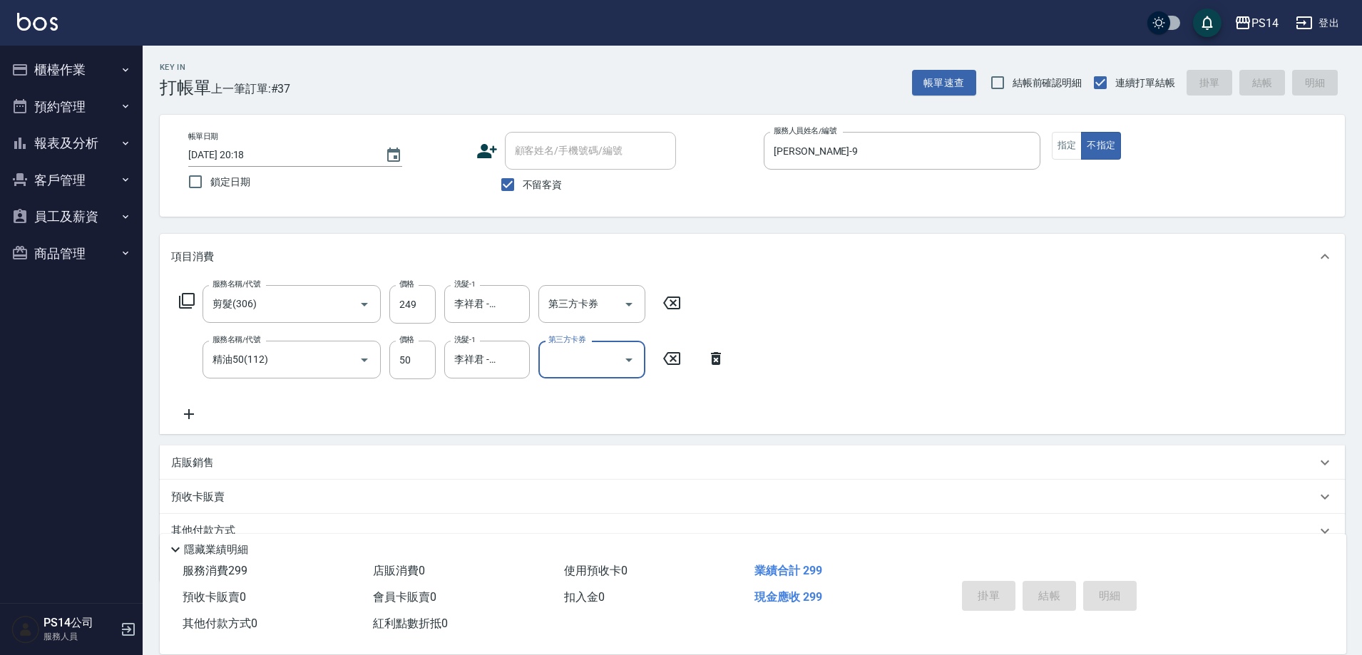
type input "[DATE] 20:21"
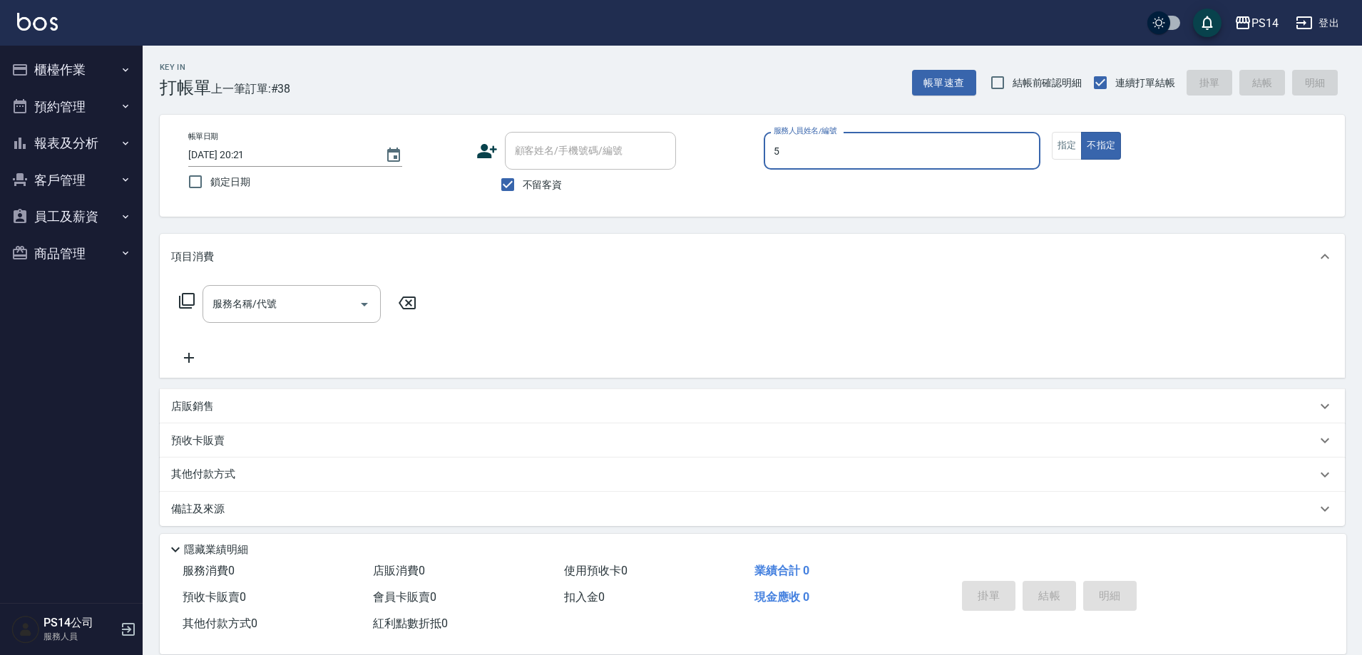
type input "[PERSON_NAME]-5"
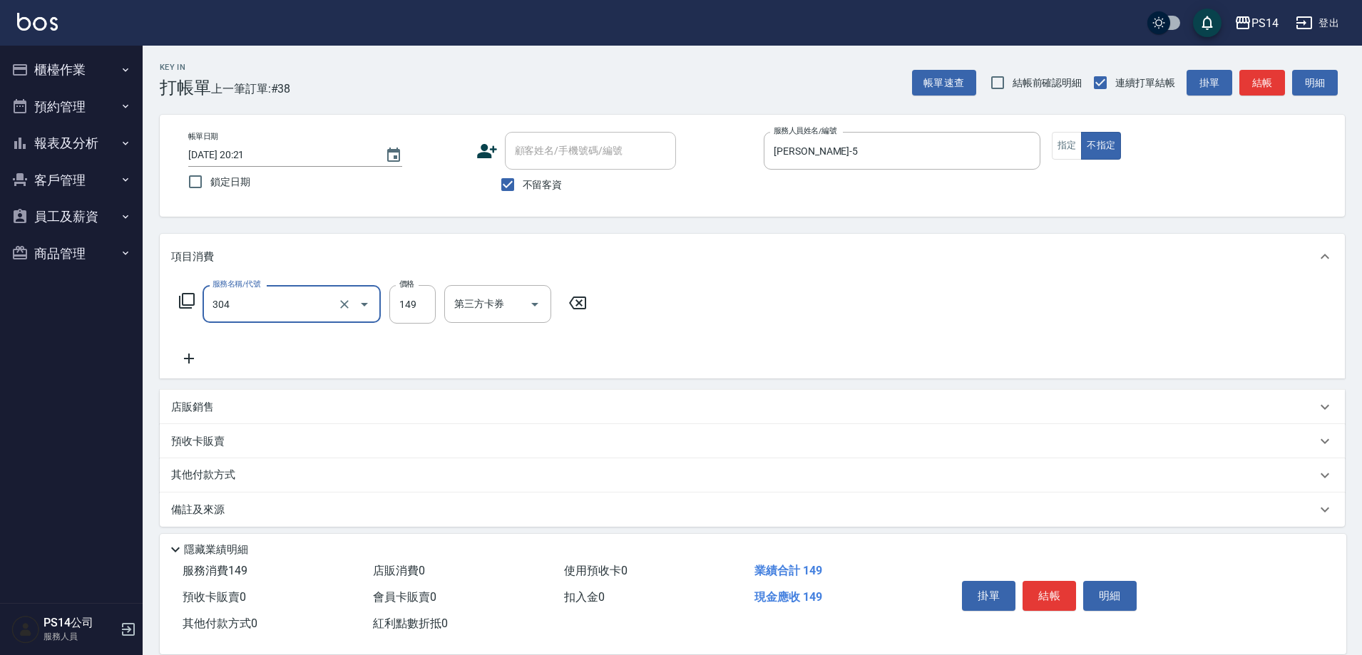
type input "剪髮(304)"
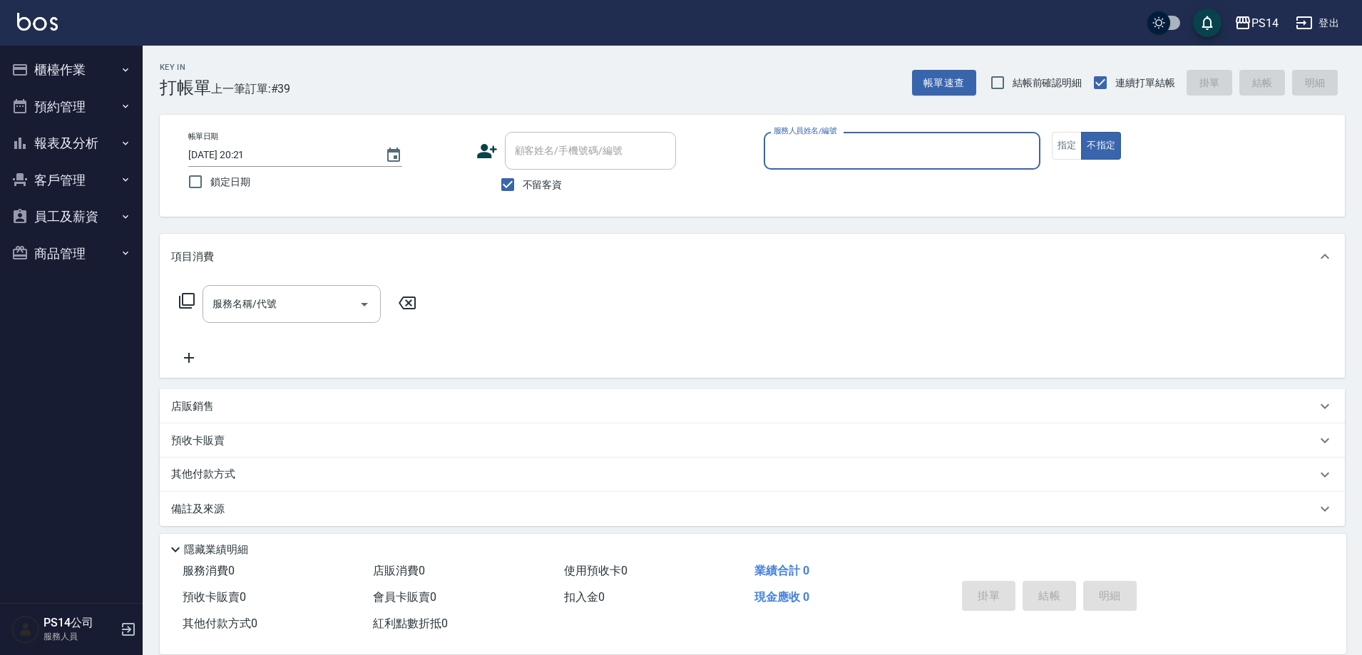
click at [79, 149] on button "報表及分析" at bounding box center [71, 143] width 131 height 37
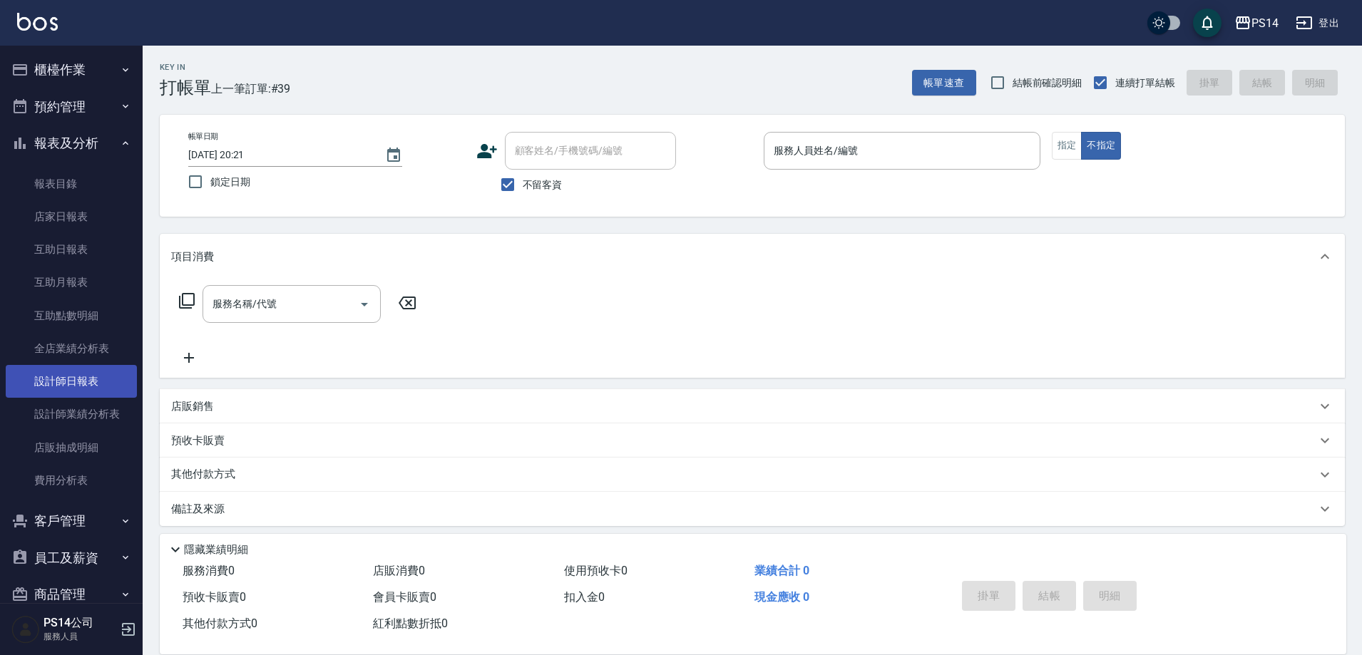
click at [96, 379] on link "設計師日報表" at bounding box center [71, 381] width 131 height 33
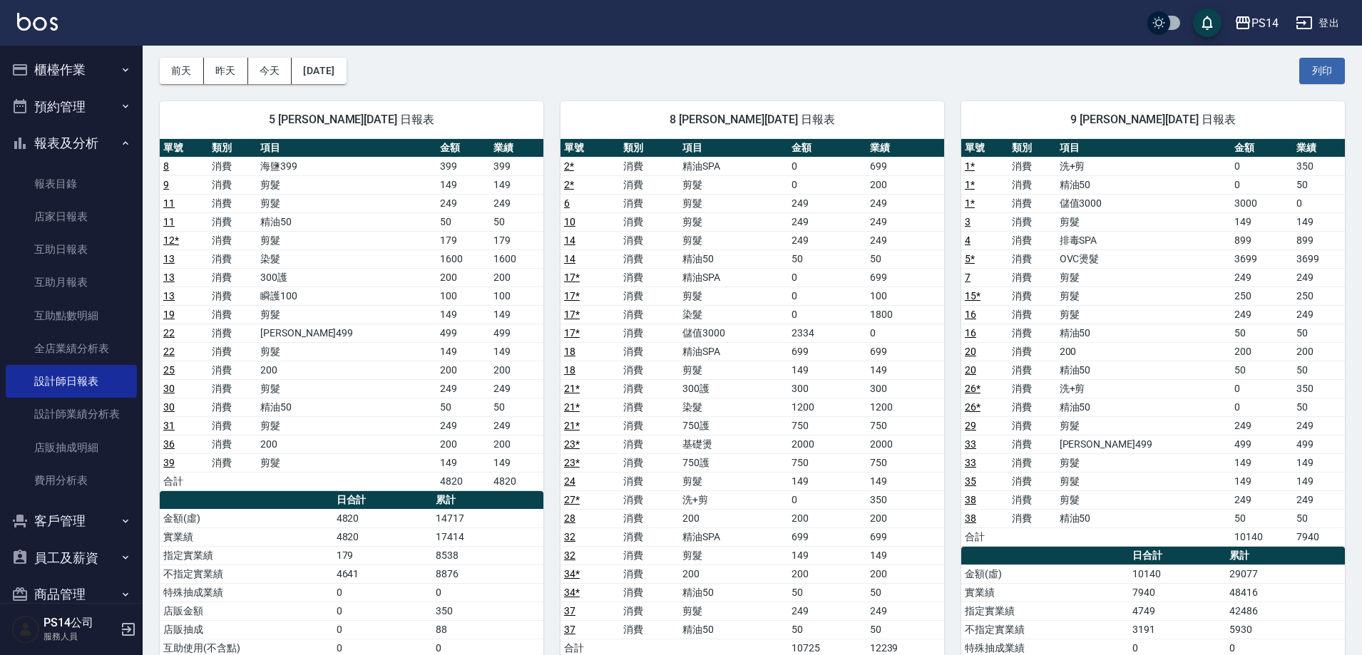
scroll to position [357, 0]
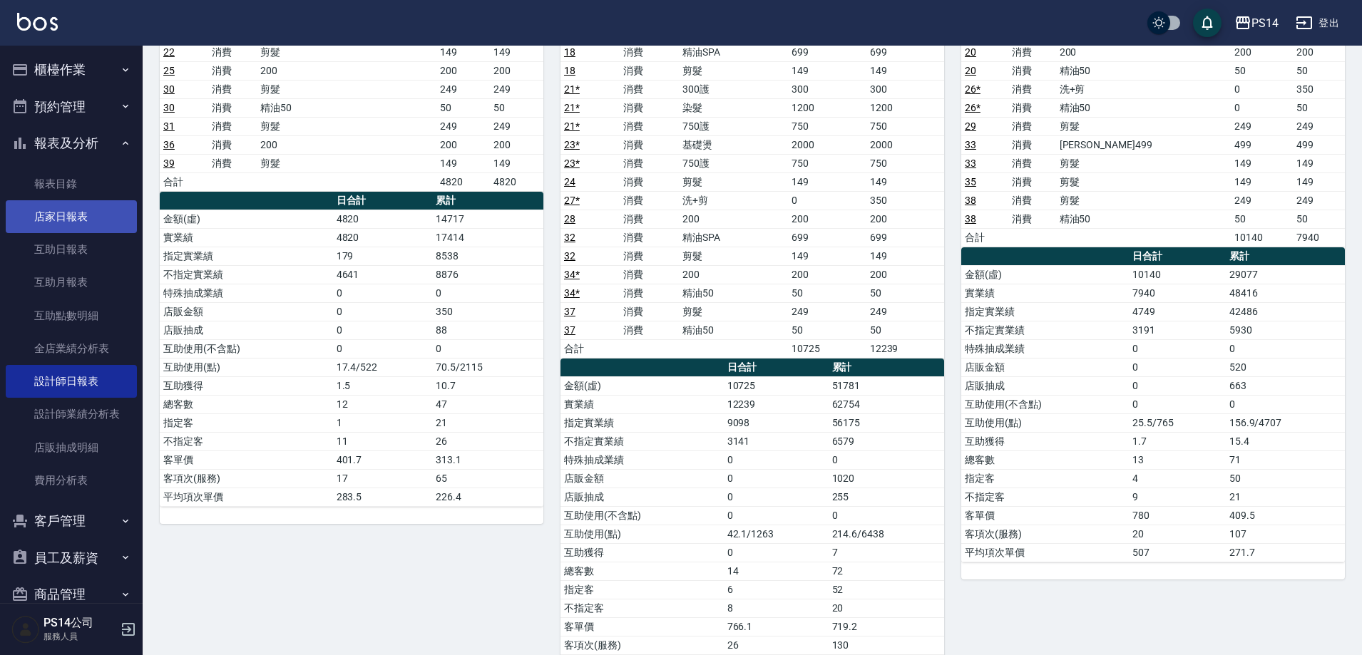
click at [84, 214] on link "店家日報表" at bounding box center [71, 216] width 131 height 33
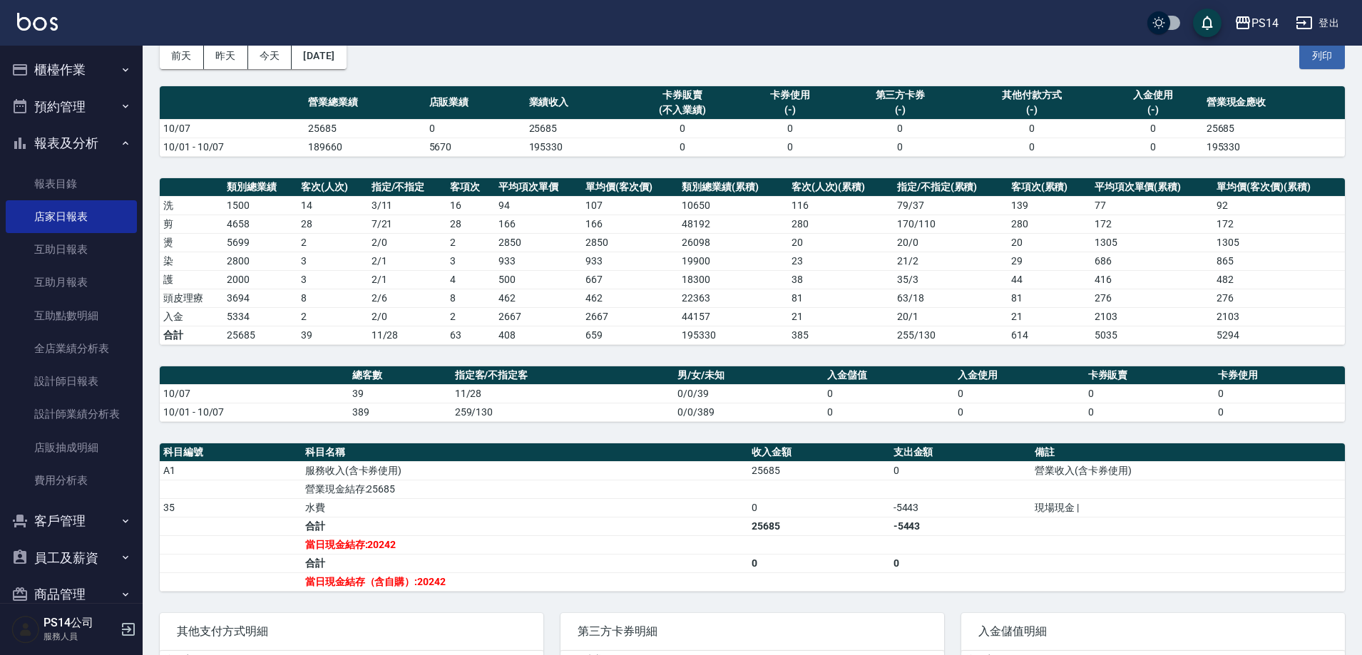
scroll to position [176, 0]
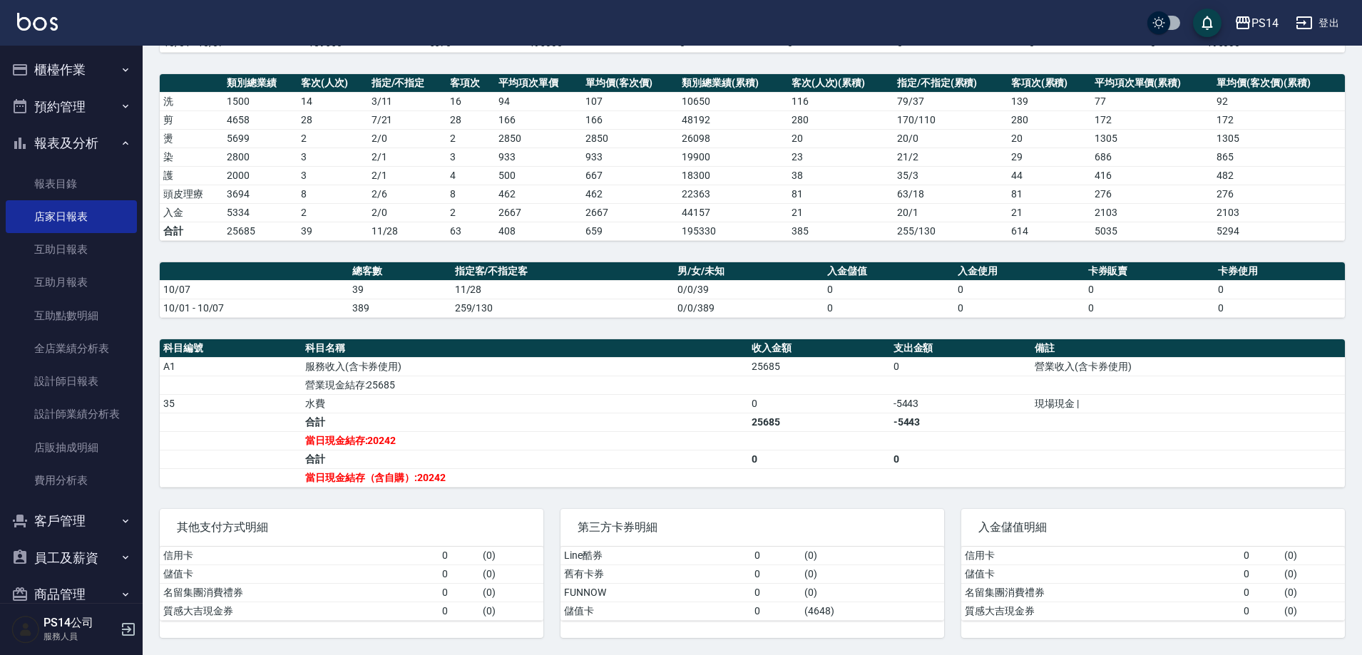
click at [83, 64] on button "櫃檯作業" at bounding box center [71, 69] width 131 height 37
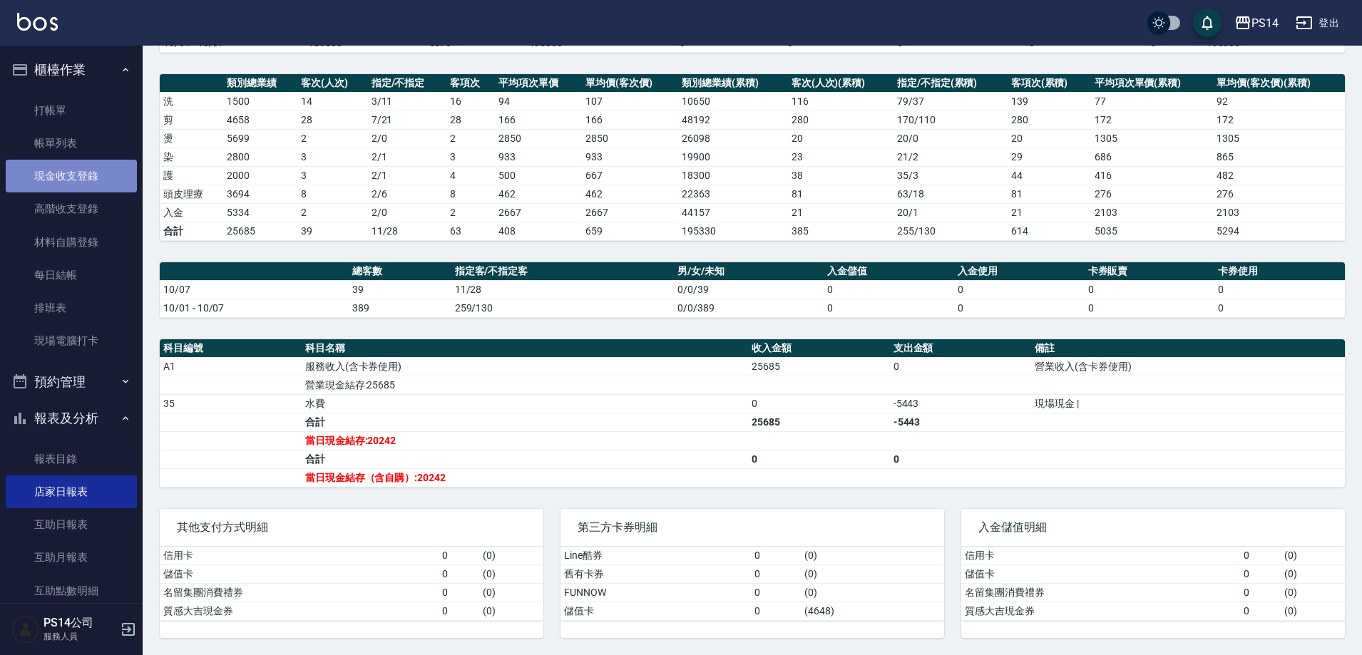
click at [79, 165] on link "現金收支登錄" at bounding box center [71, 176] width 131 height 33
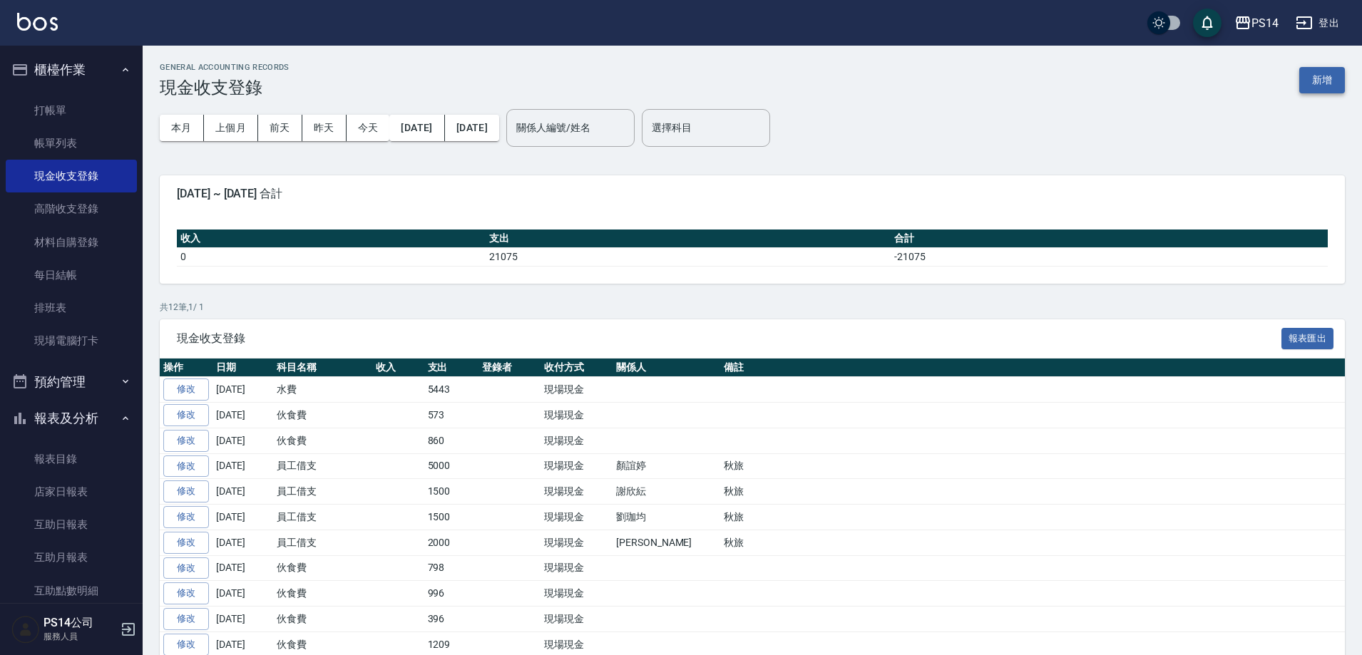
click at [1312, 78] on button "新增" at bounding box center [1323, 80] width 46 height 26
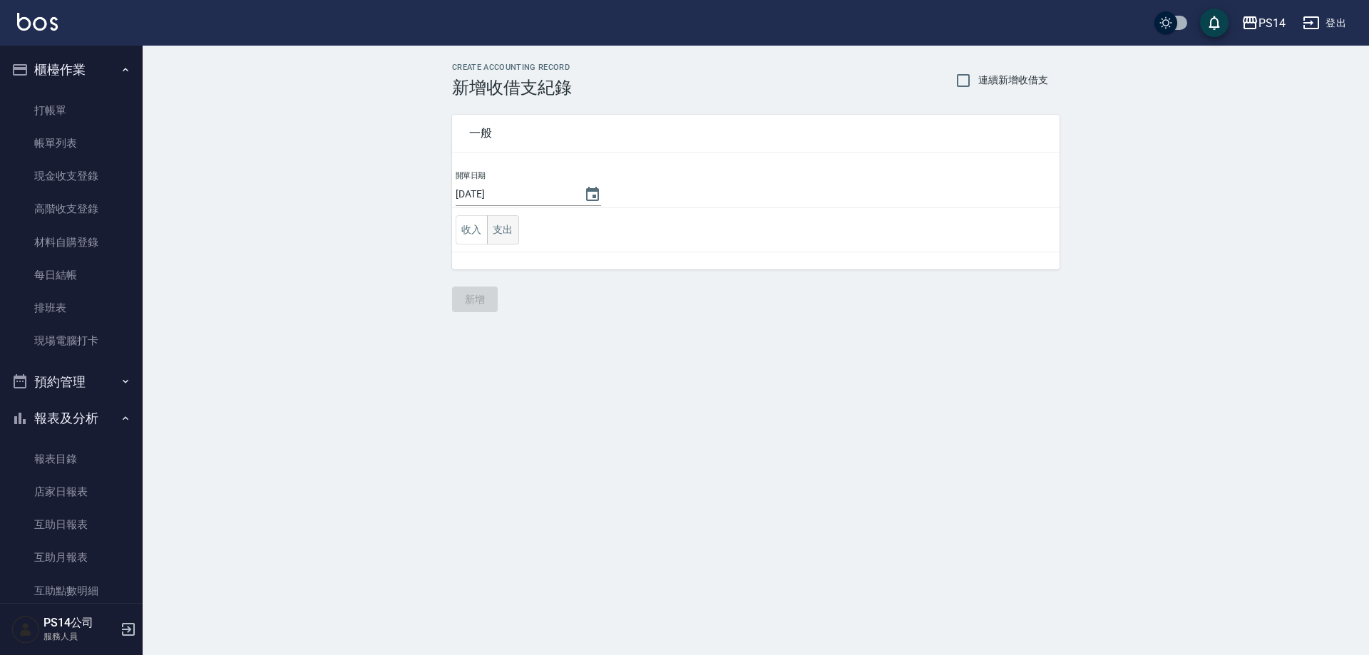
click at [487, 234] on button "支出" at bounding box center [503, 229] width 32 height 29
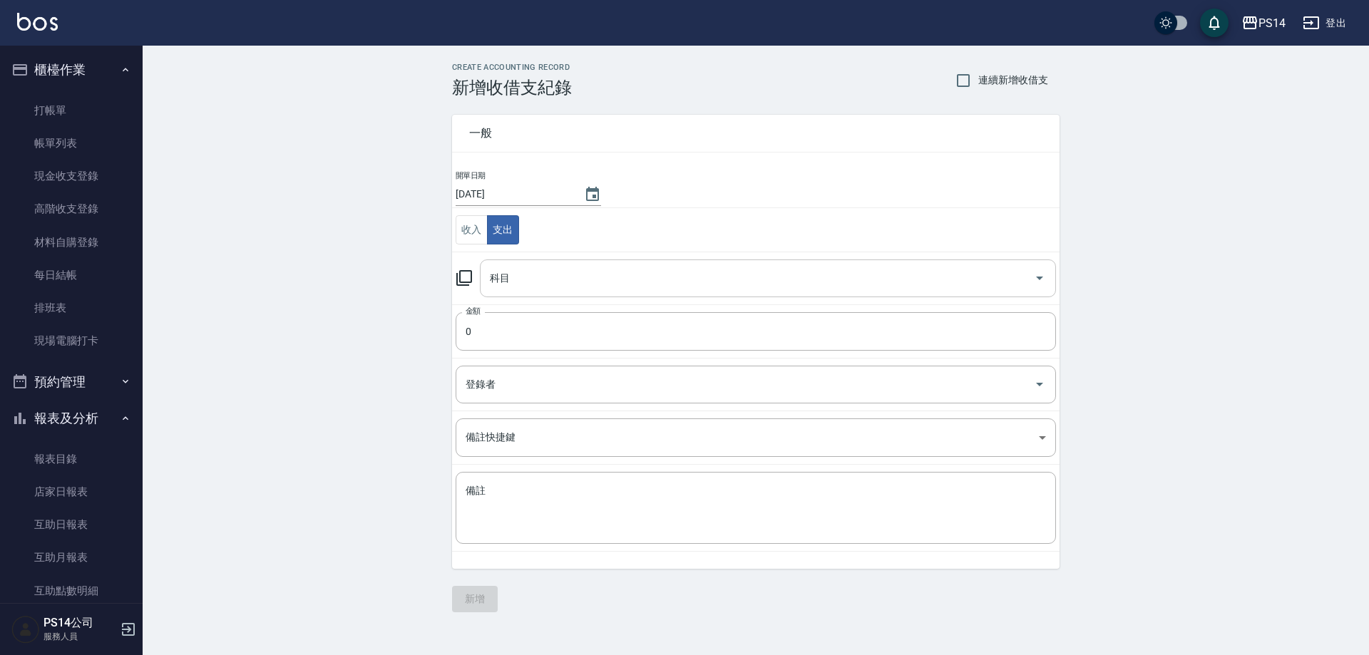
click at [515, 268] on input "科目" at bounding box center [757, 278] width 542 height 25
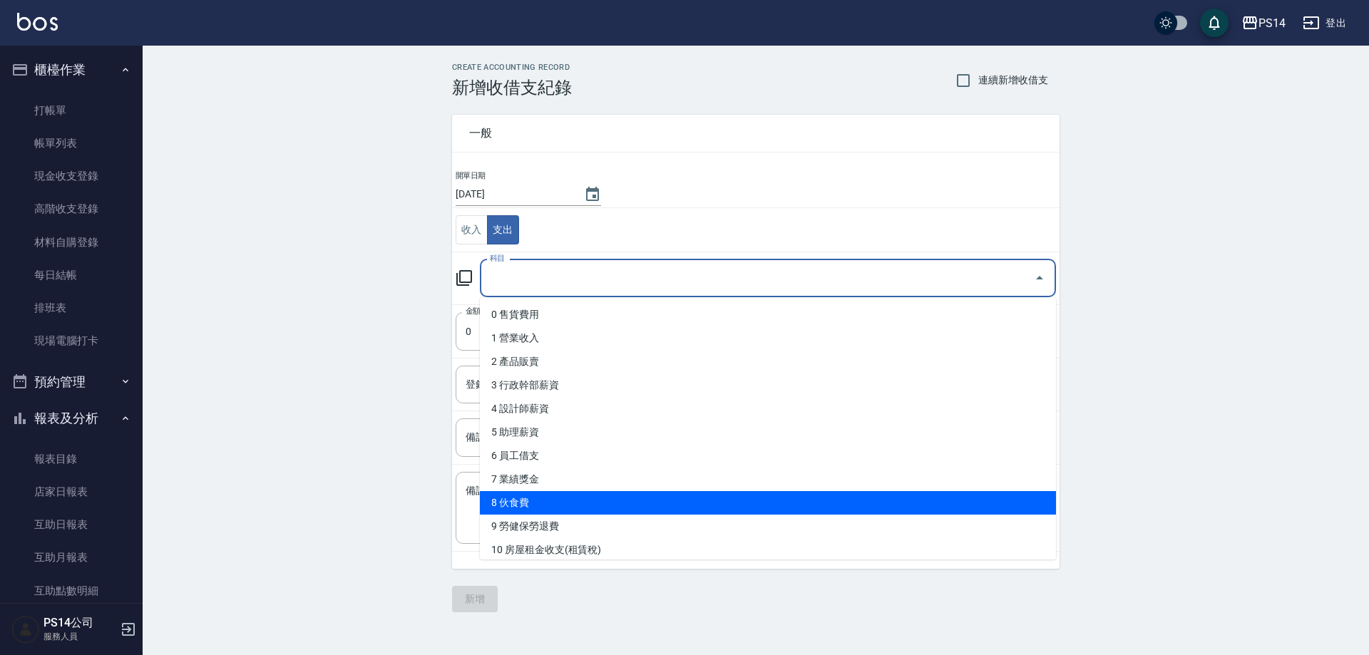
click at [563, 498] on li "8 伙食費" at bounding box center [768, 503] width 576 height 24
type input "8 伙食費"
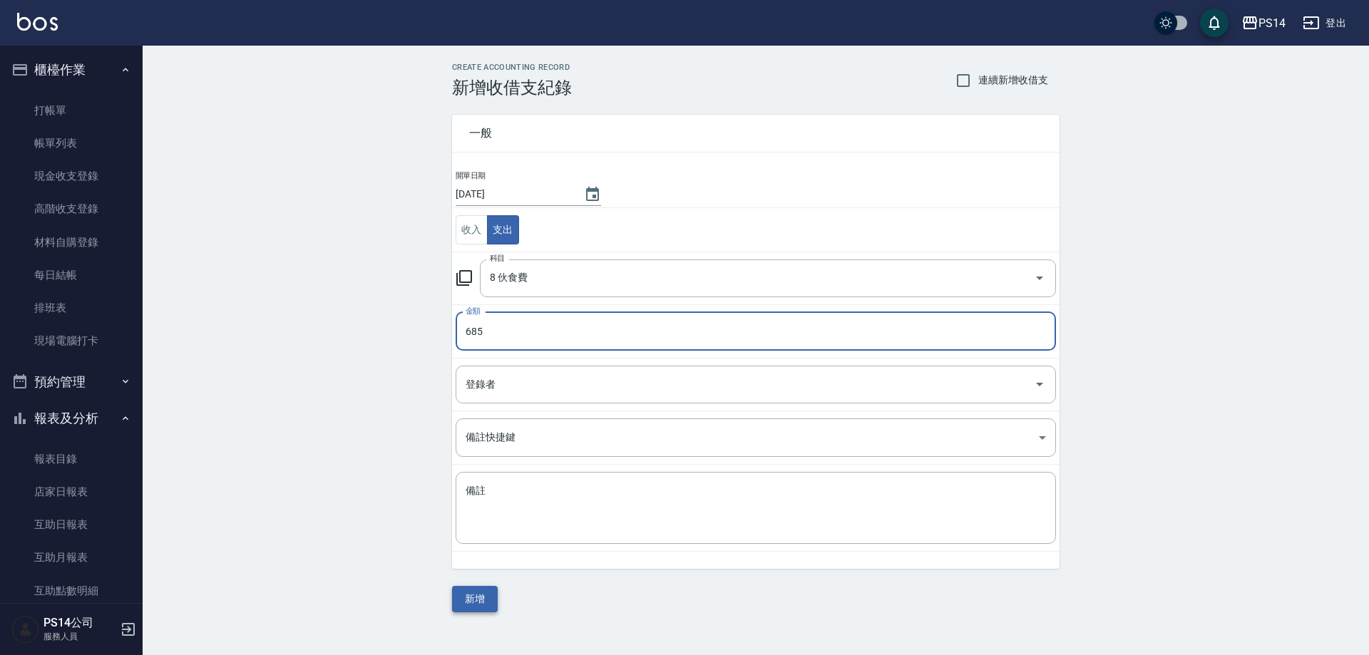
type input "685"
click at [491, 608] on button "新增" at bounding box center [475, 599] width 46 height 26
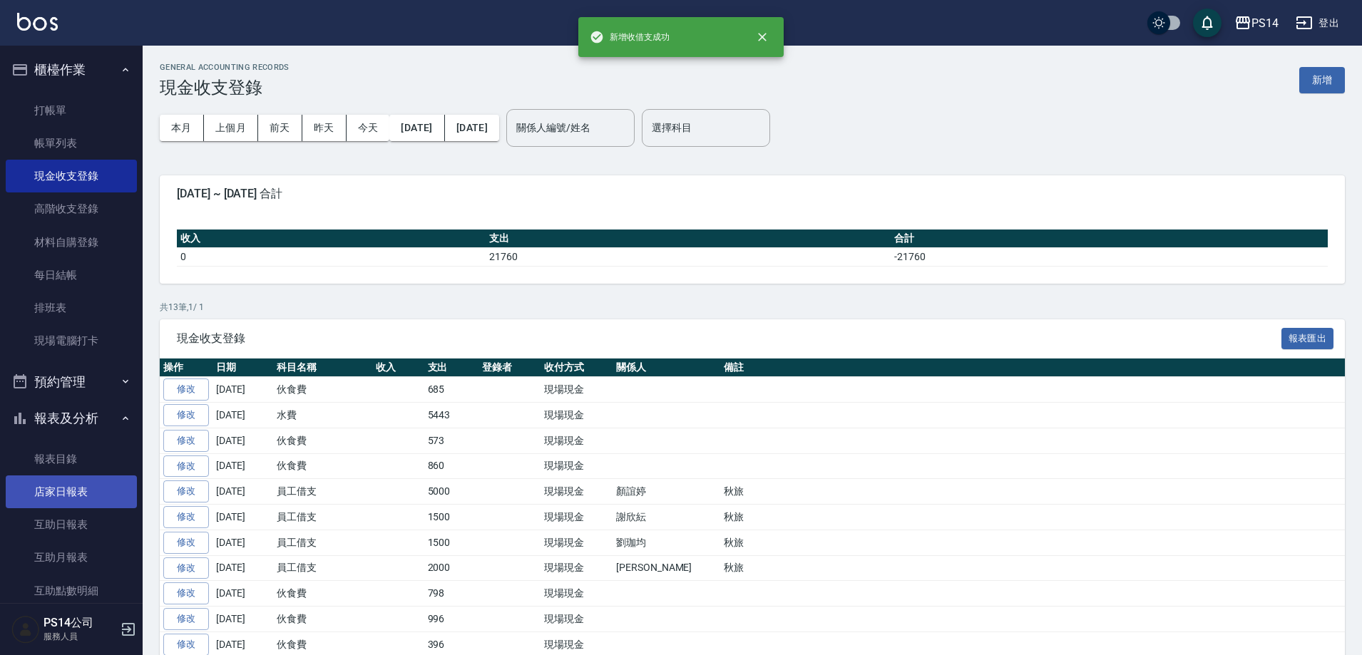
click at [29, 489] on link "店家日報表" at bounding box center [71, 492] width 131 height 33
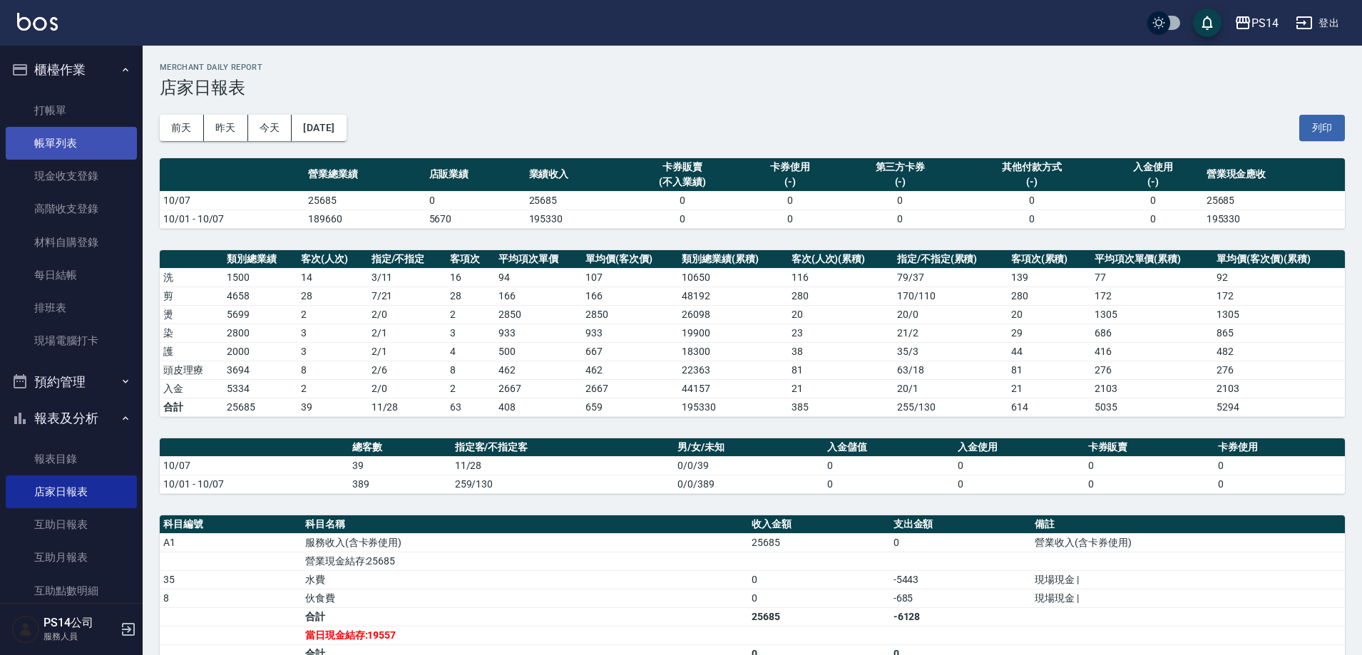
click at [71, 132] on link "帳單列表" at bounding box center [71, 143] width 131 height 33
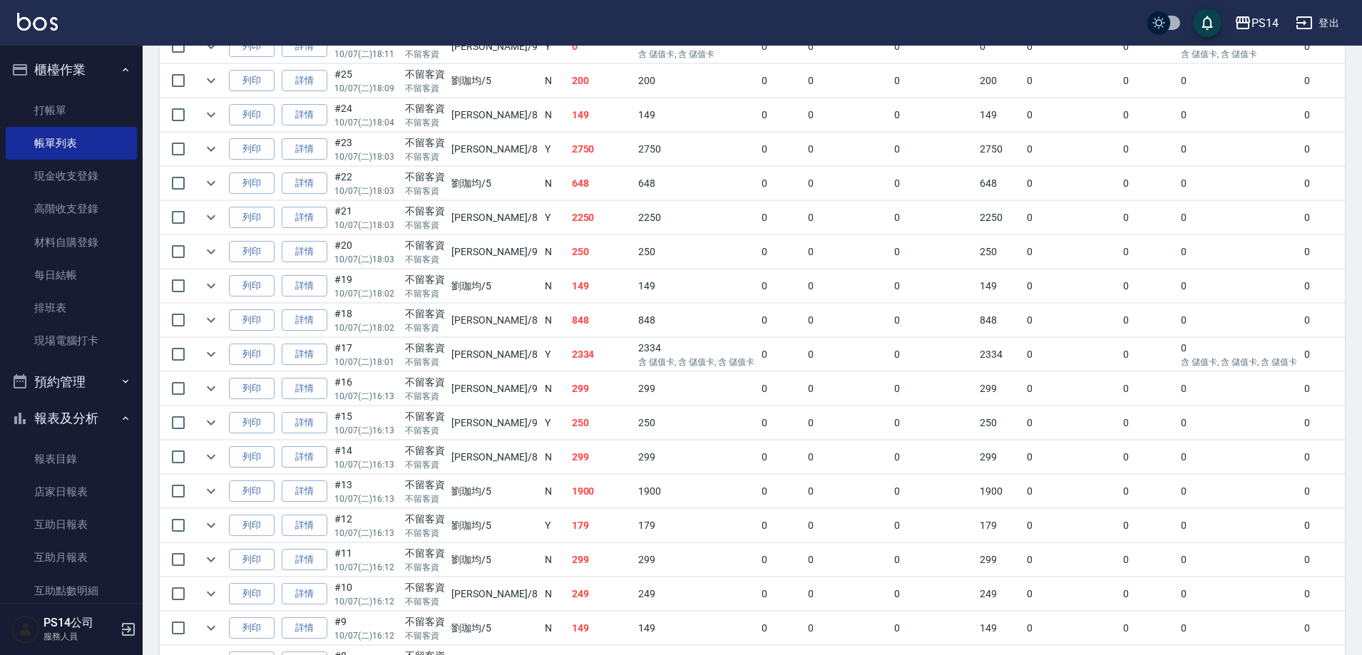
scroll to position [927, 0]
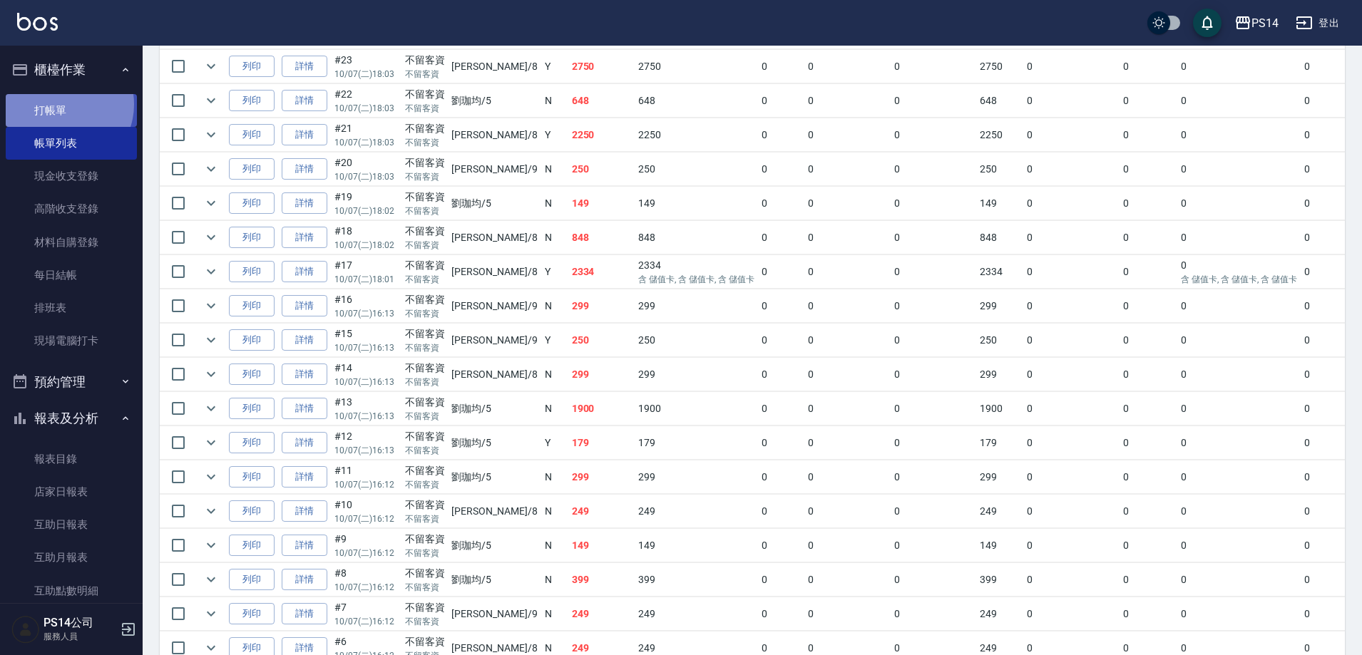
click at [63, 104] on link "打帳單" at bounding box center [71, 110] width 131 height 33
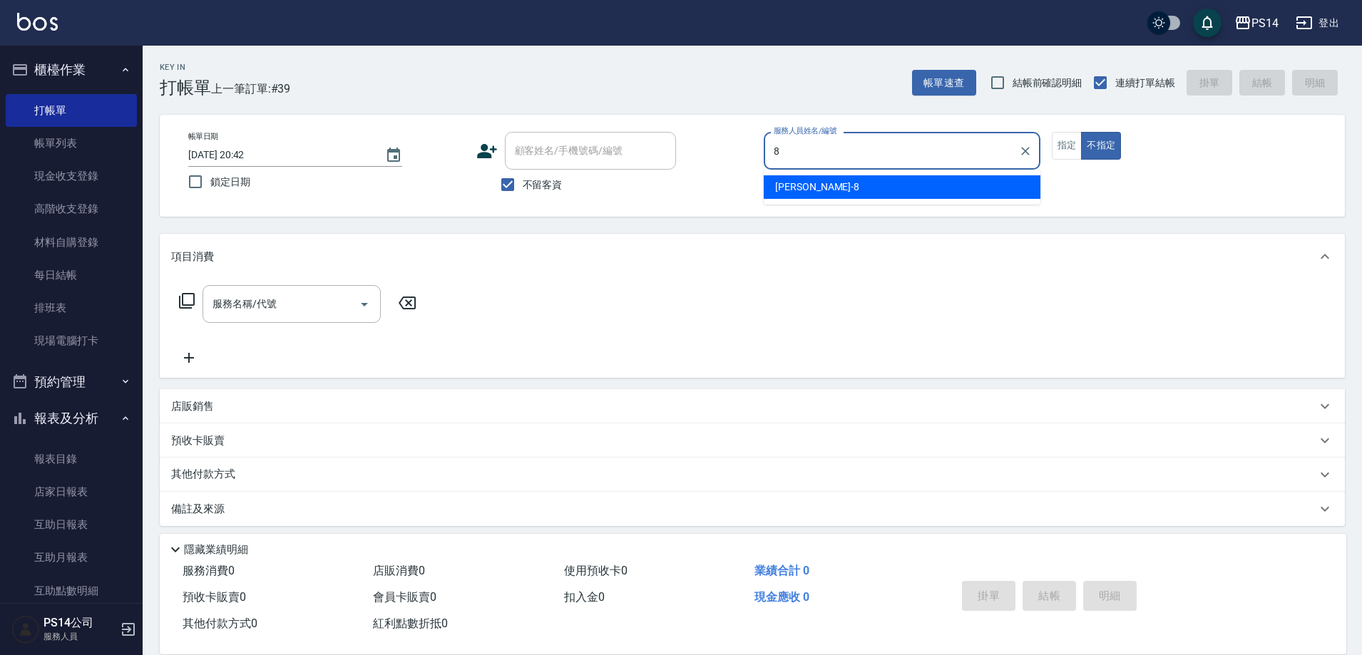
type input "[PERSON_NAME]-8"
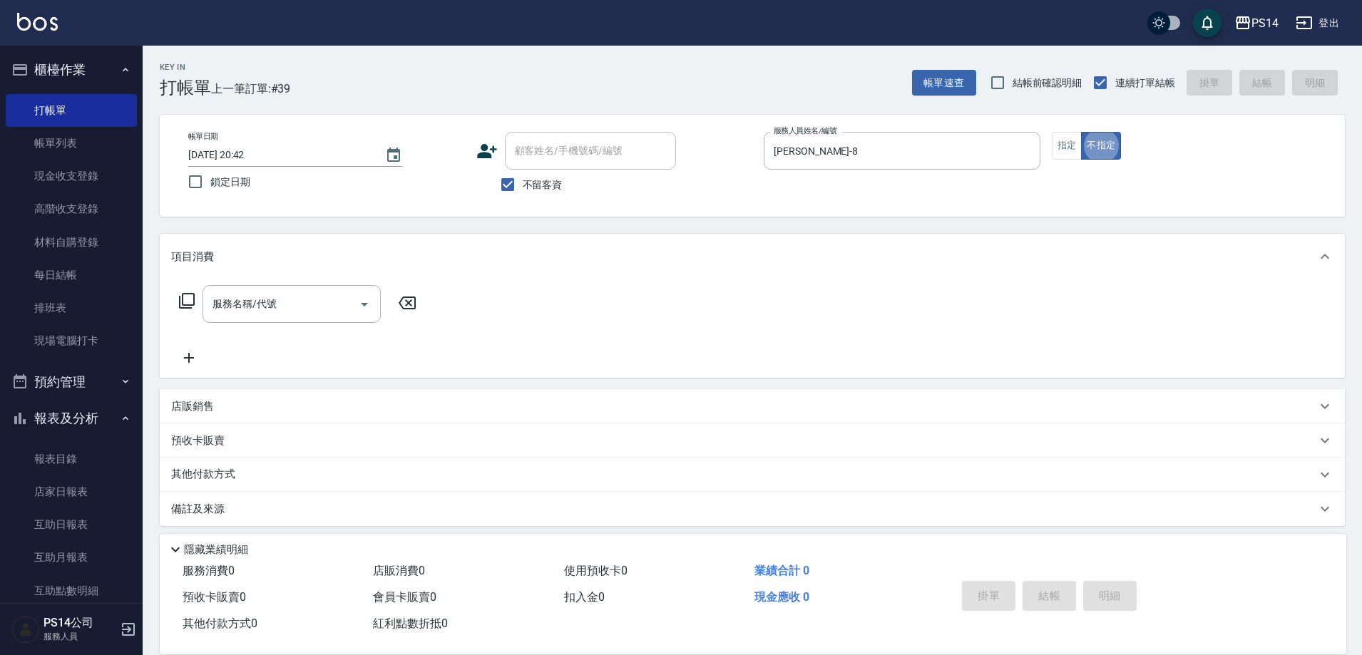
type button "false"
type input "剪髮(304)"
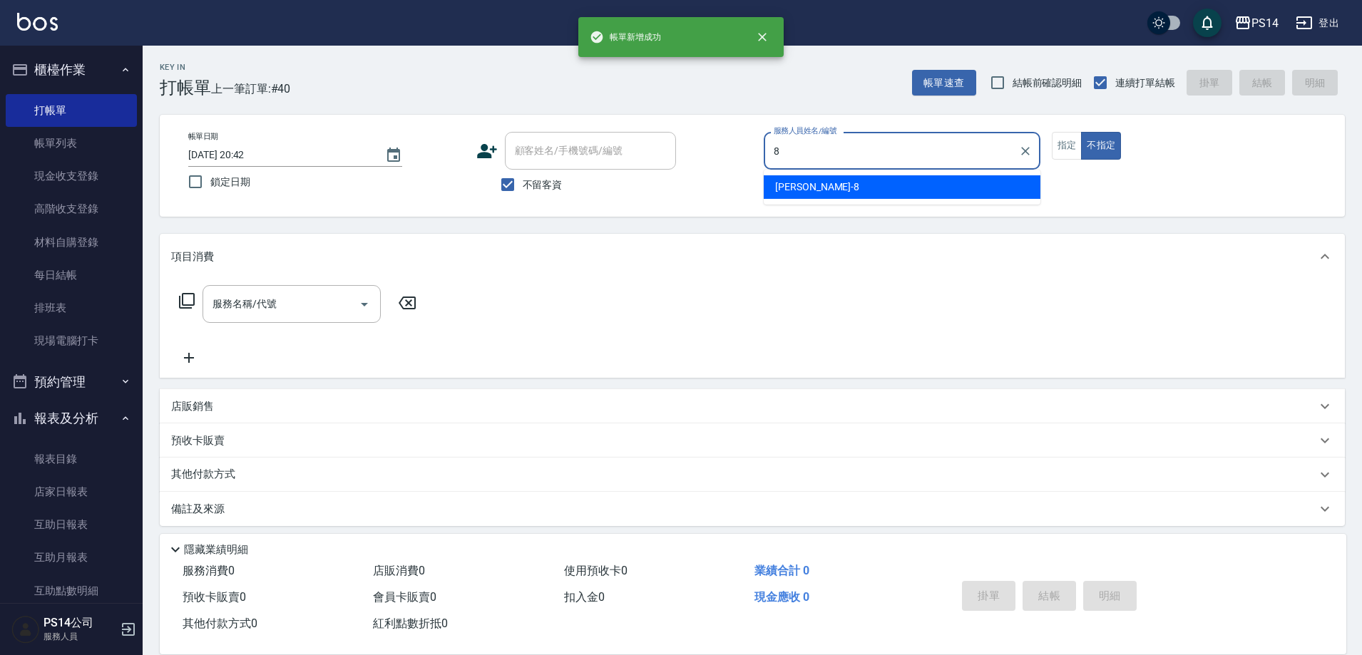
type input "[PERSON_NAME]-8"
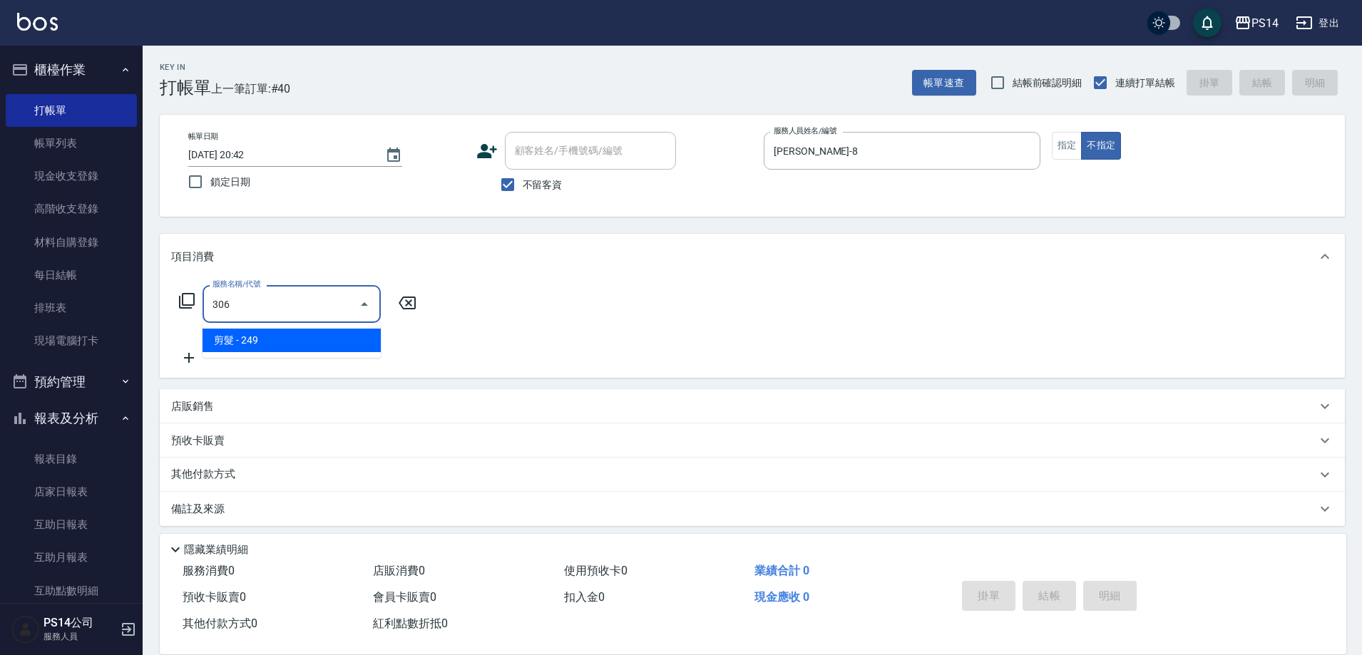
type input "剪髮(306)"
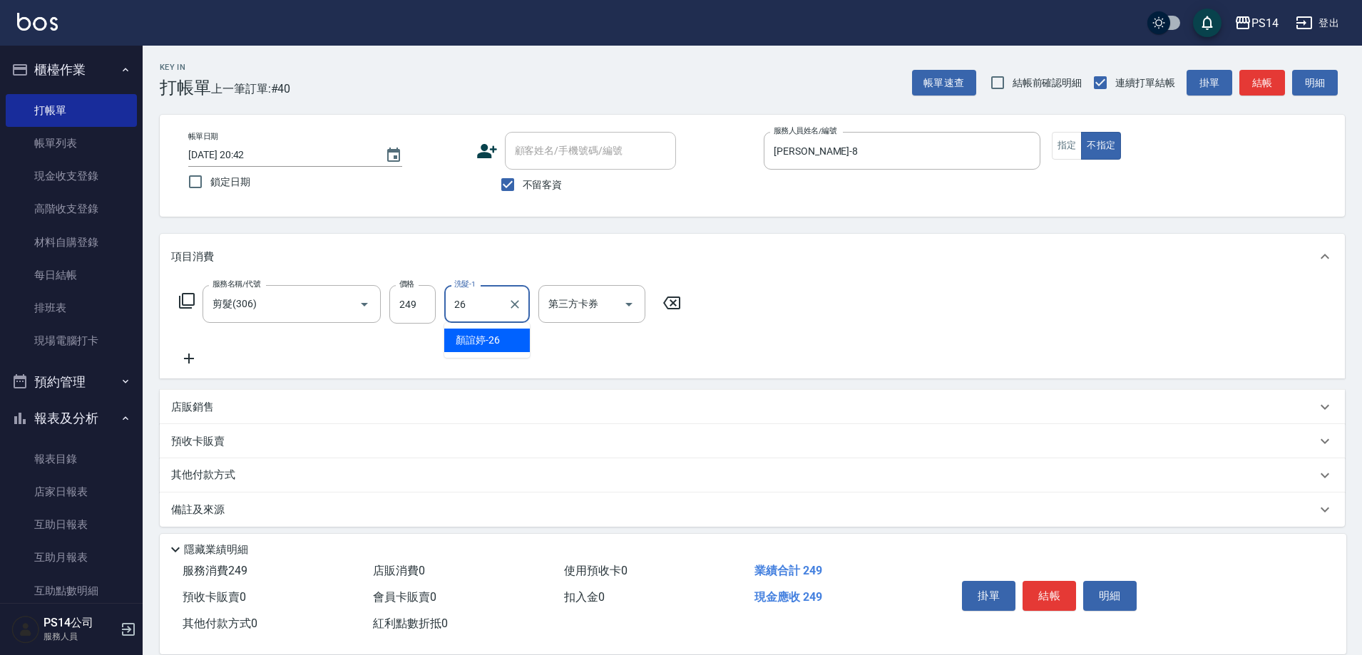
type input "顏誼婷-26"
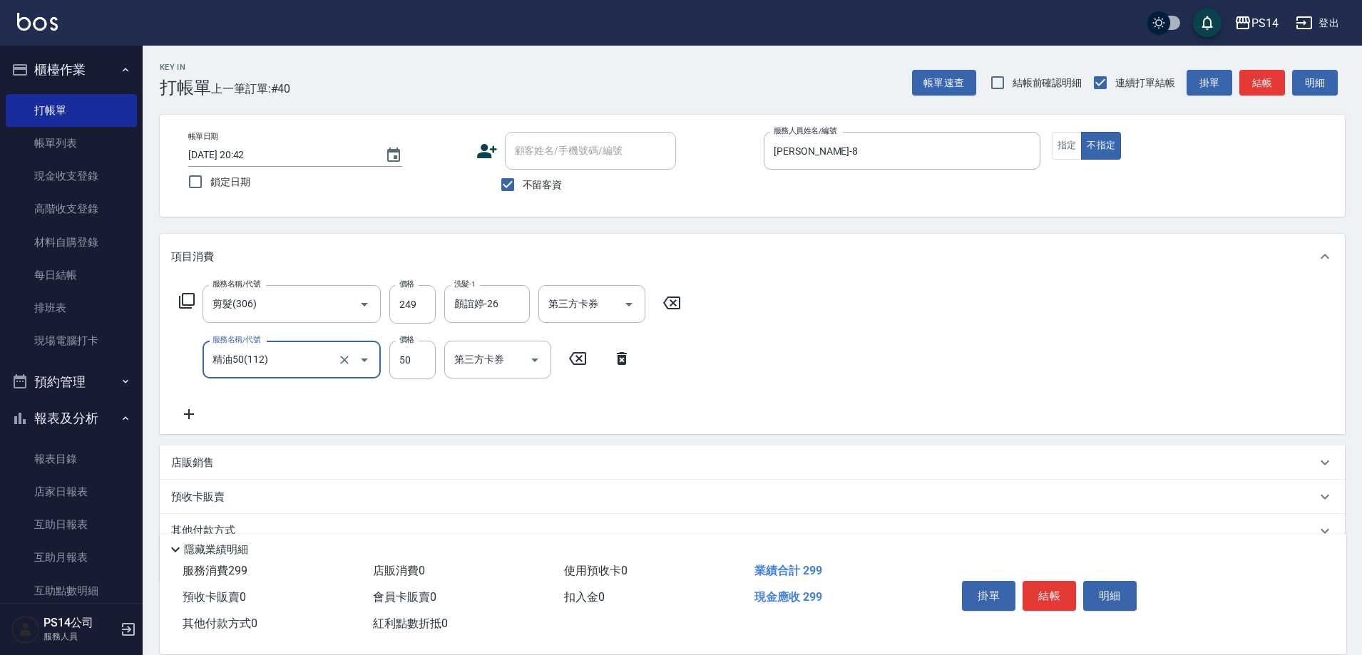
type input "精油50(112)"
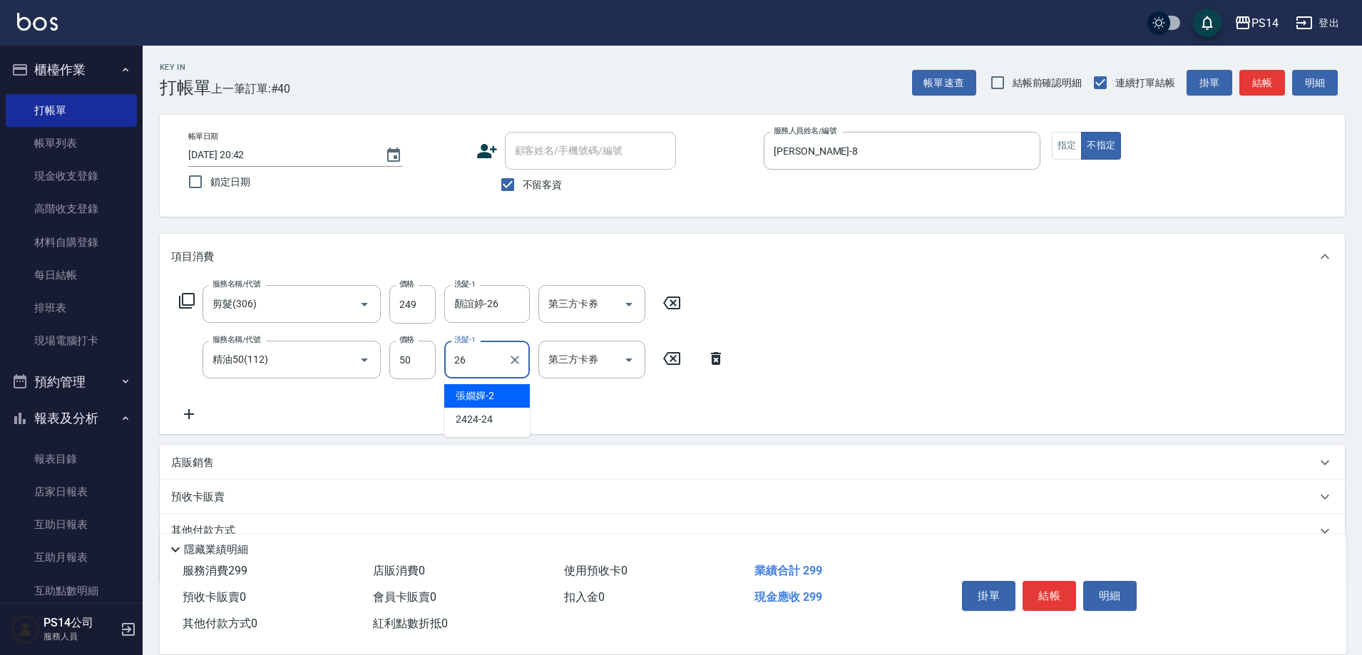
type input "顏誼婷-26"
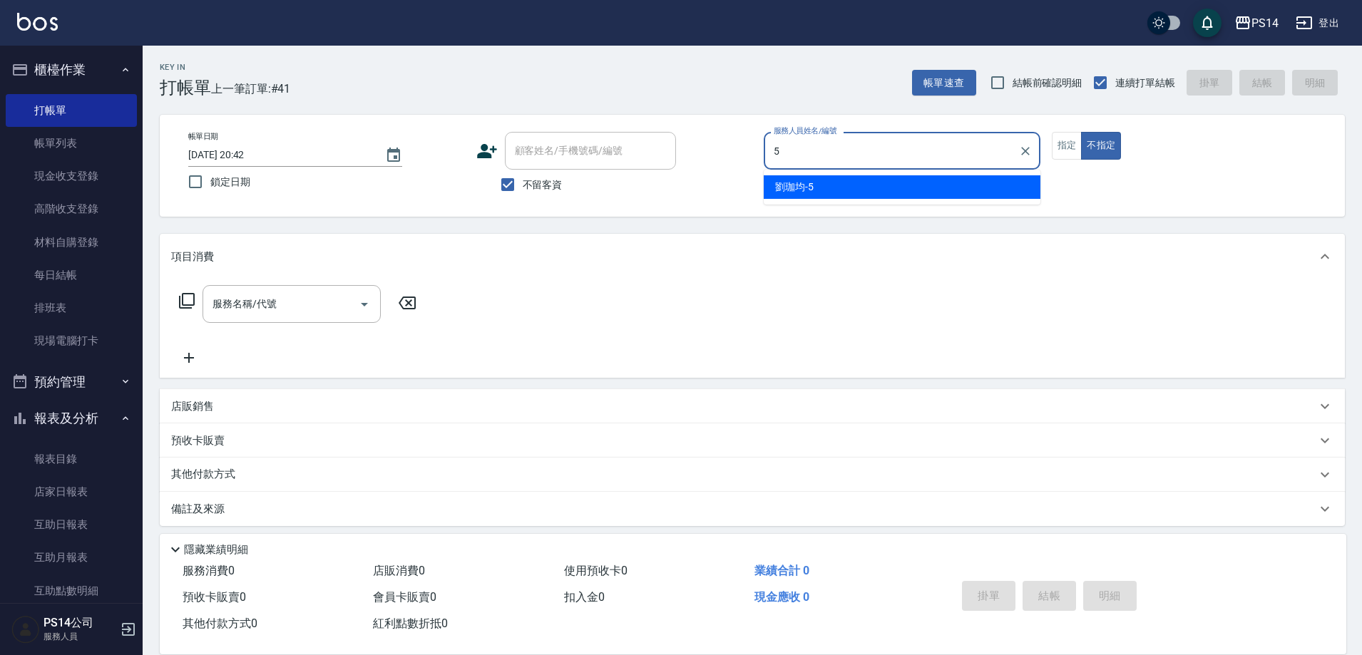
type input "[PERSON_NAME]-5"
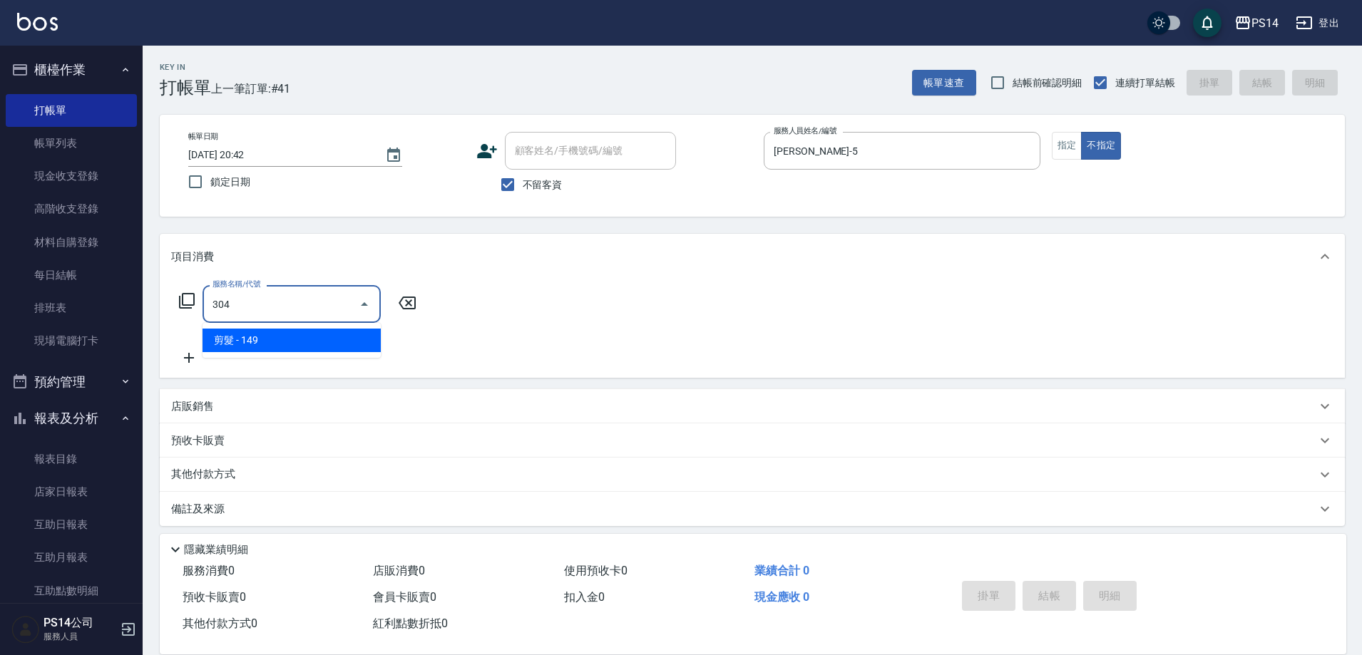
type input "剪髮(304)"
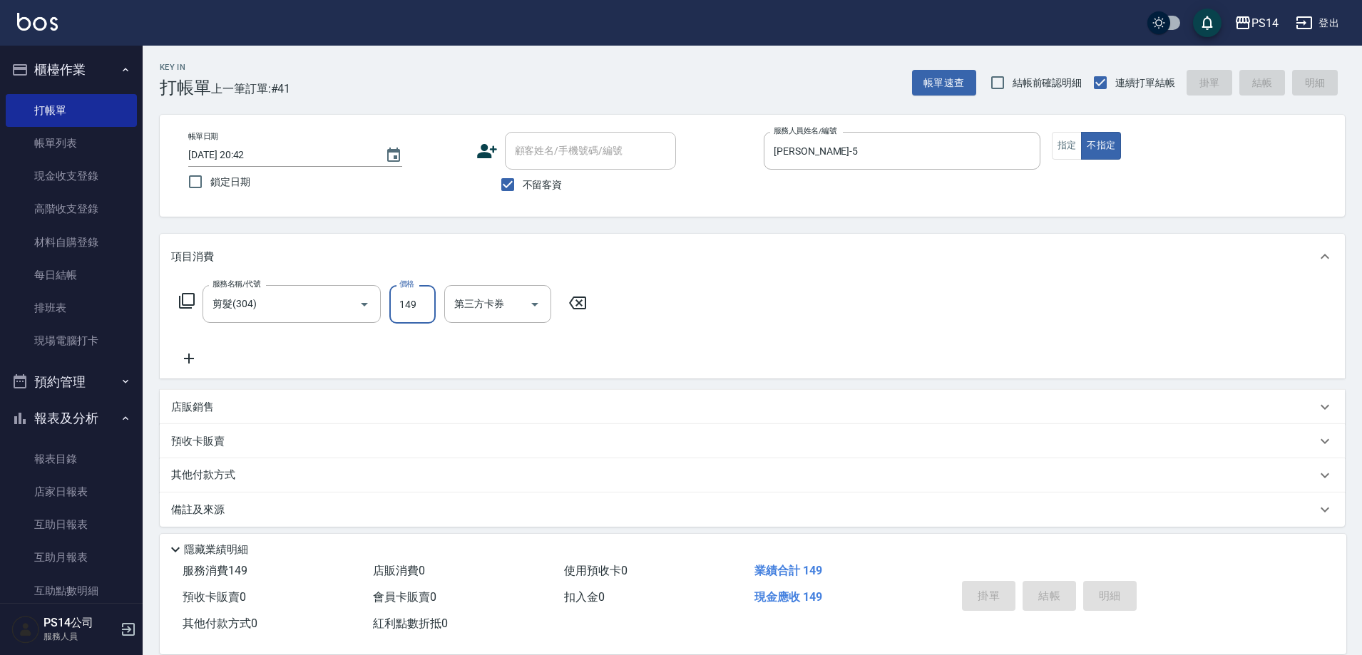
type input "[DATE] 20:43"
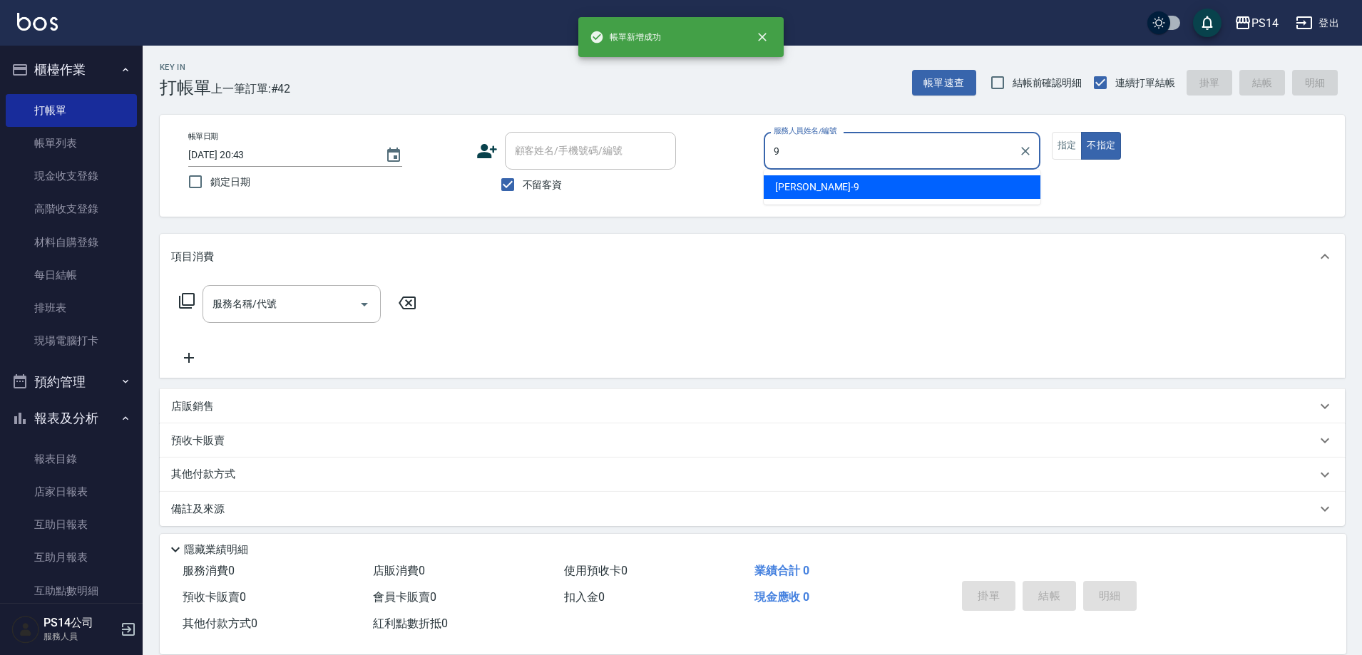
type input "[PERSON_NAME]-9"
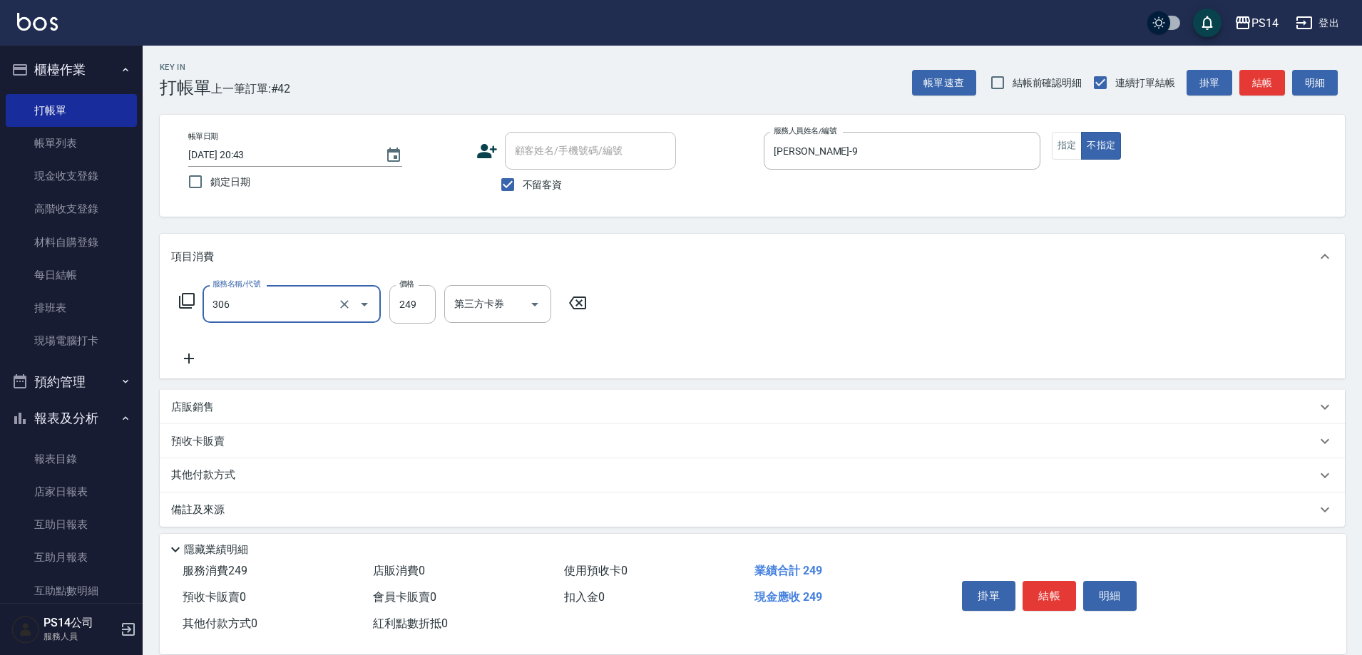
type input "剪髮(306)"
type input "李祥君 -37"
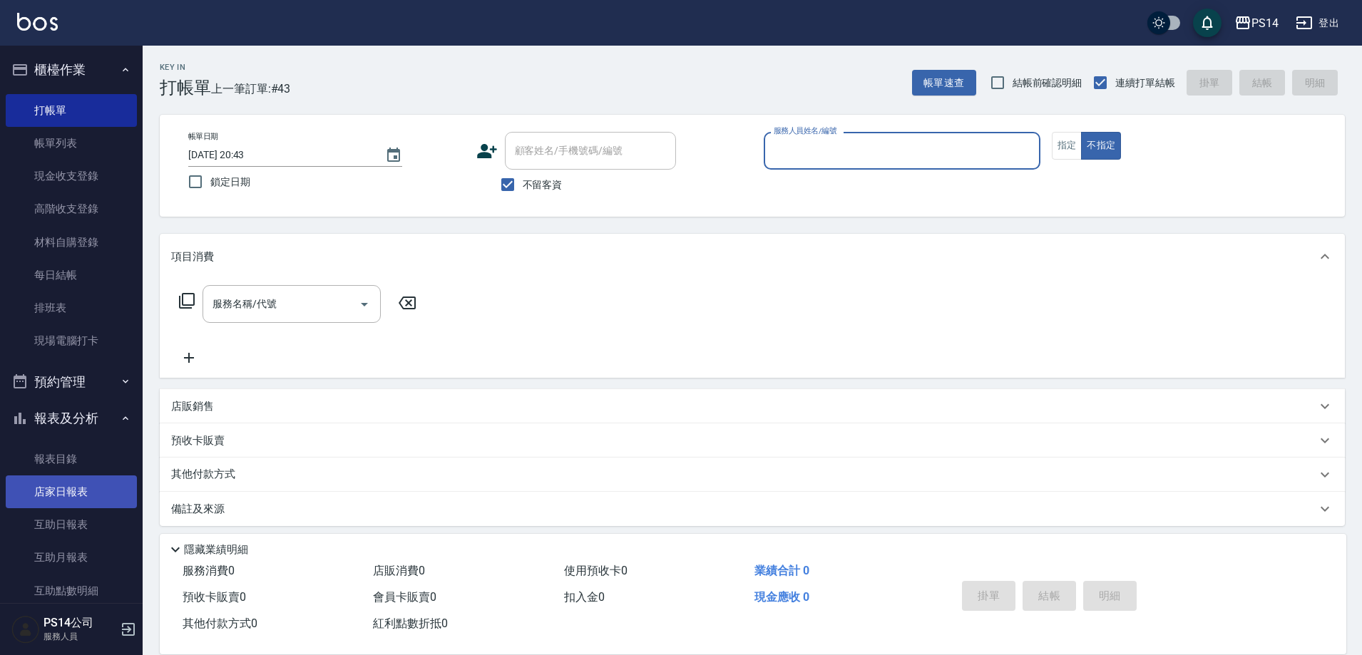
click at [83, 508] on link "店家日報表" at bounding box center [71, 492] width 131 height 33
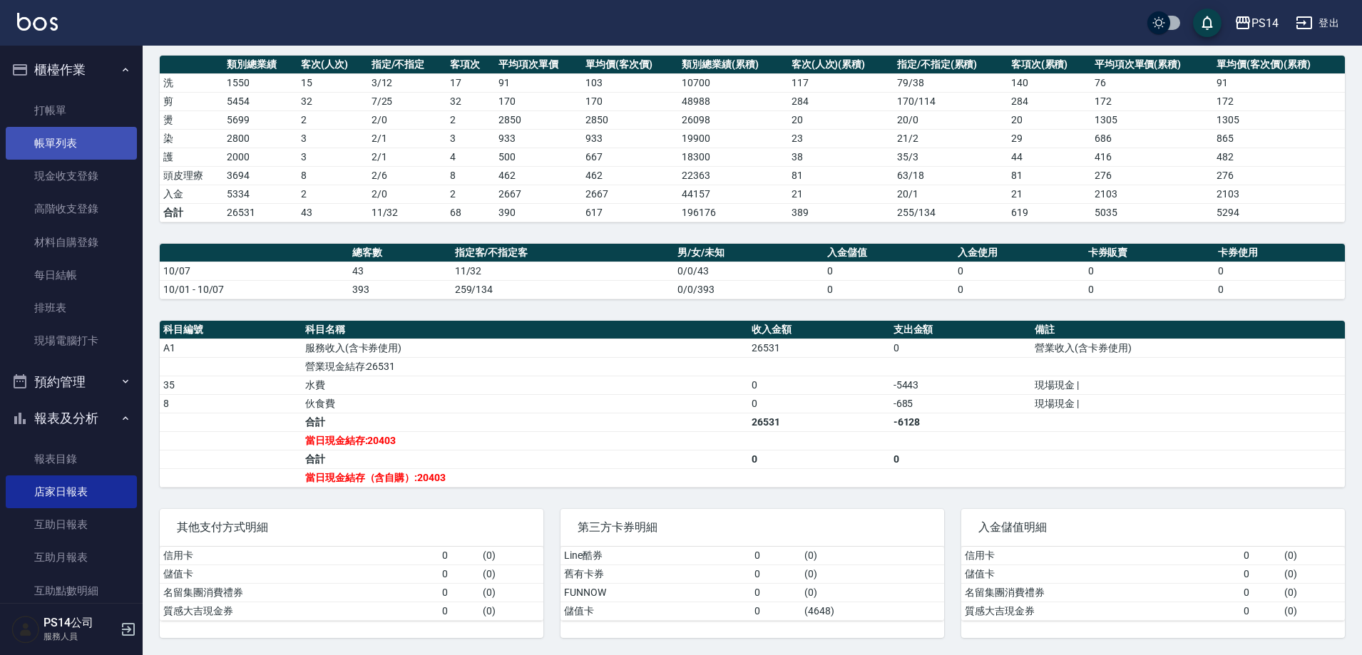
click at [88, 146] on link "帳單列表" at bounding box center [71, 143] width 131 height 33
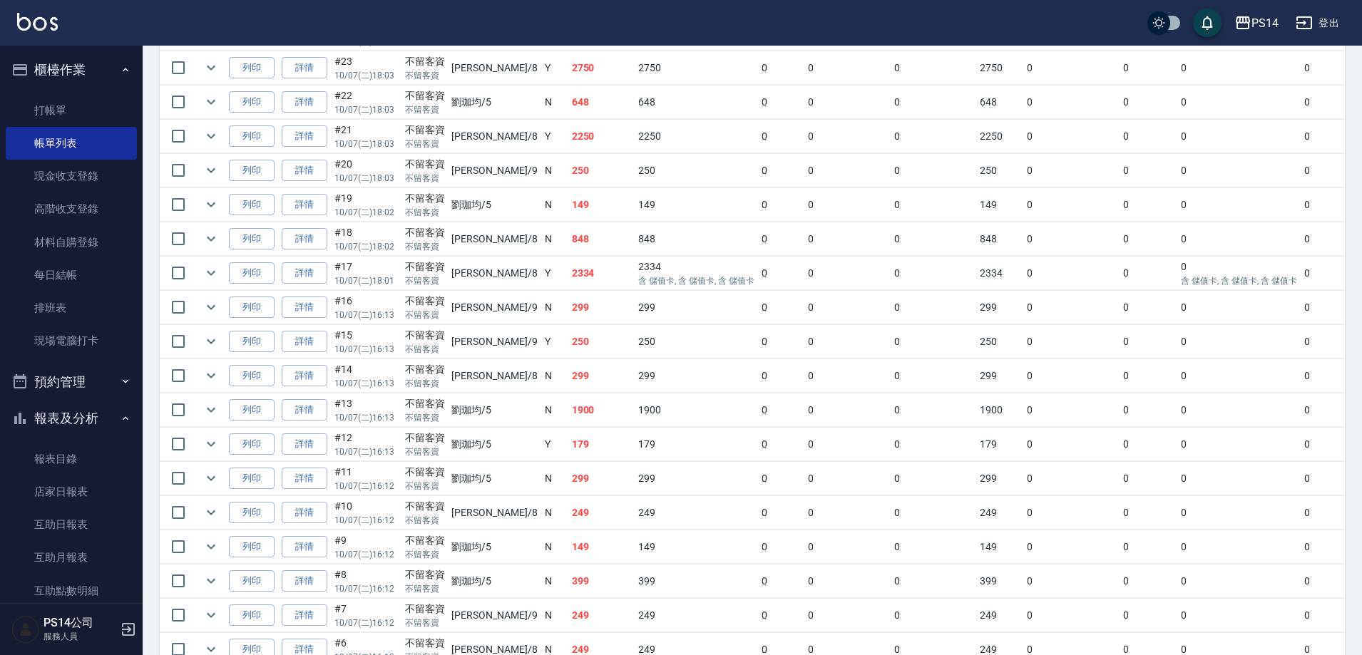
scroll to position [1284, 0]
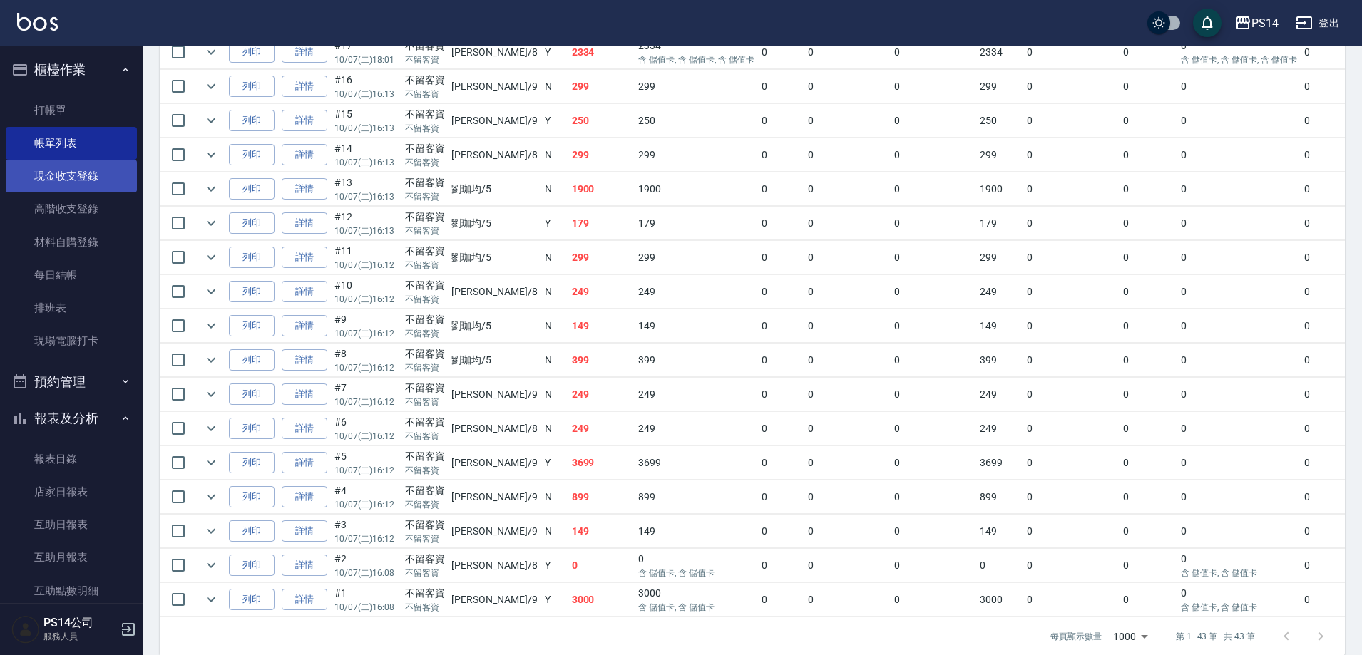
click at [93, 173] on link "現金收支登錄" at bounding box center [71, 176] width 131 height 33
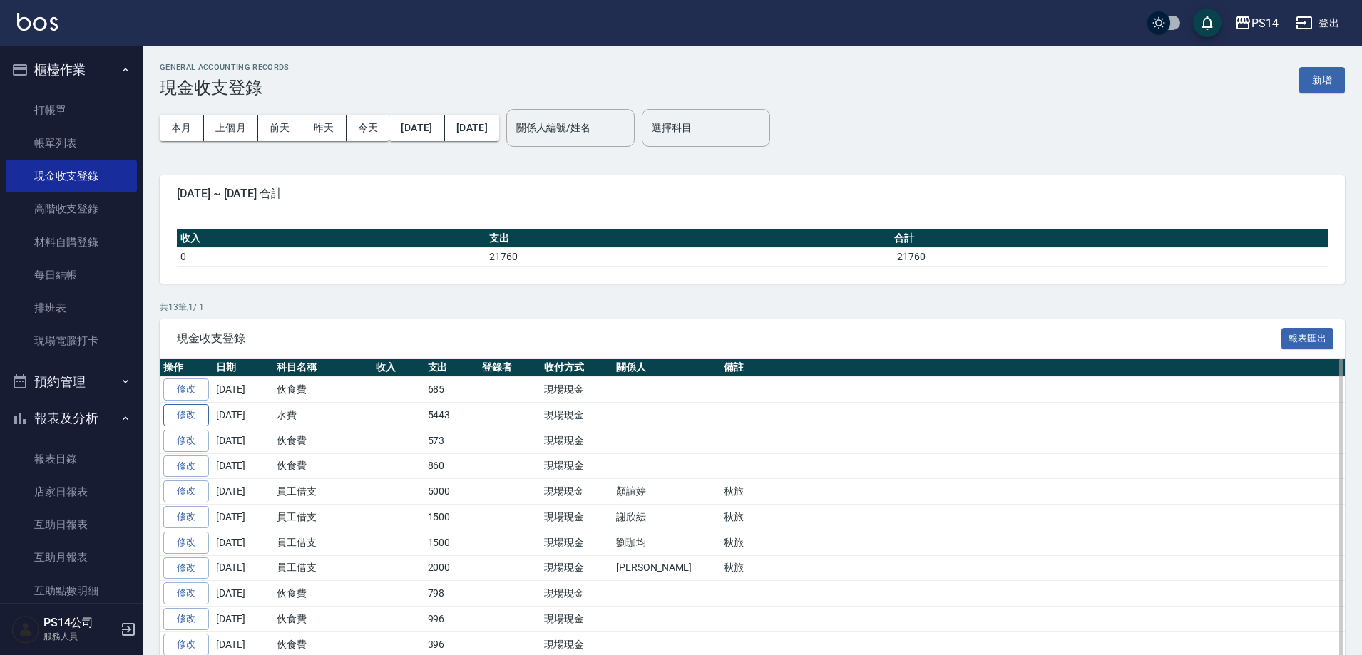
click at [183, 417] on link "修改" at bounding box center [186, 415] width 46 height 22
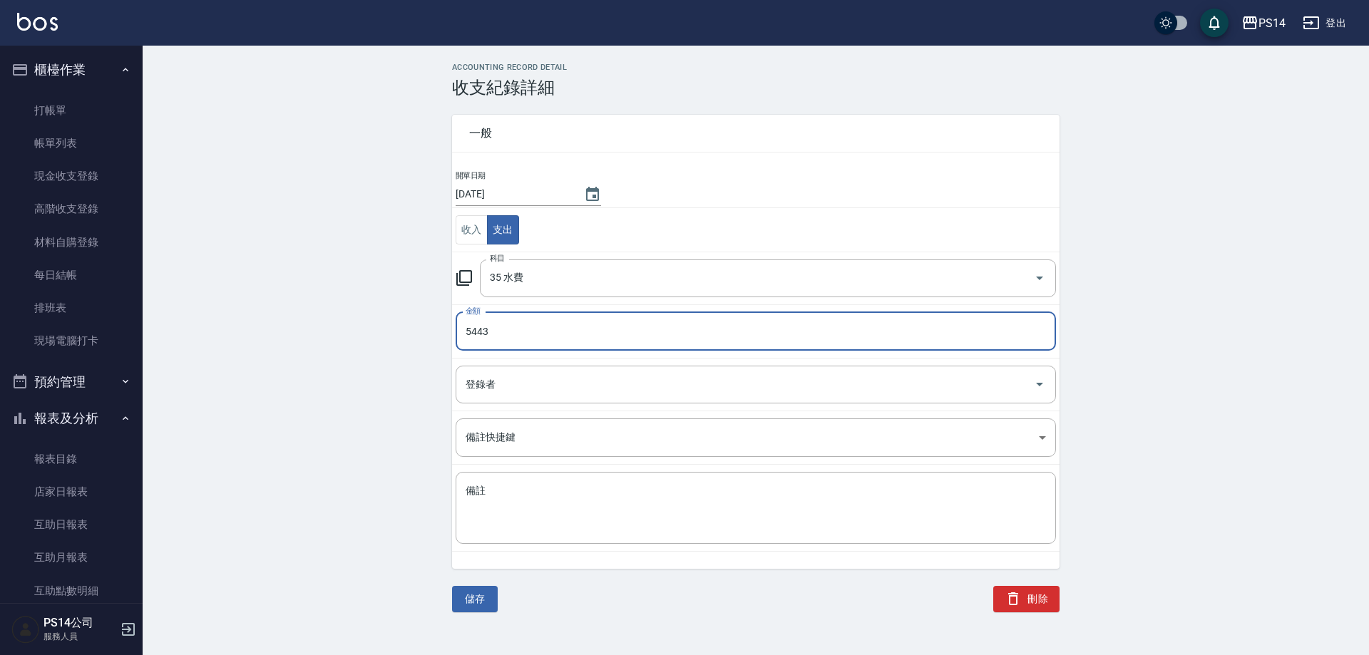
drag, startPoint x: 479, startPoint y: 333, endPoint x: 516, endPoint y: 316, distance: 41.5
click at [478, 333] on input "5443" at bounding box center [756, 331] width 601 height 39
type input "5743"
drag, startPoint x: 445, startPoint y: 603, endPoint x: 456, endPoint y: 600, distance: 11.8
click at [449, 603] on div "儲存" at bounding box center [466, 582] width 63 height 61
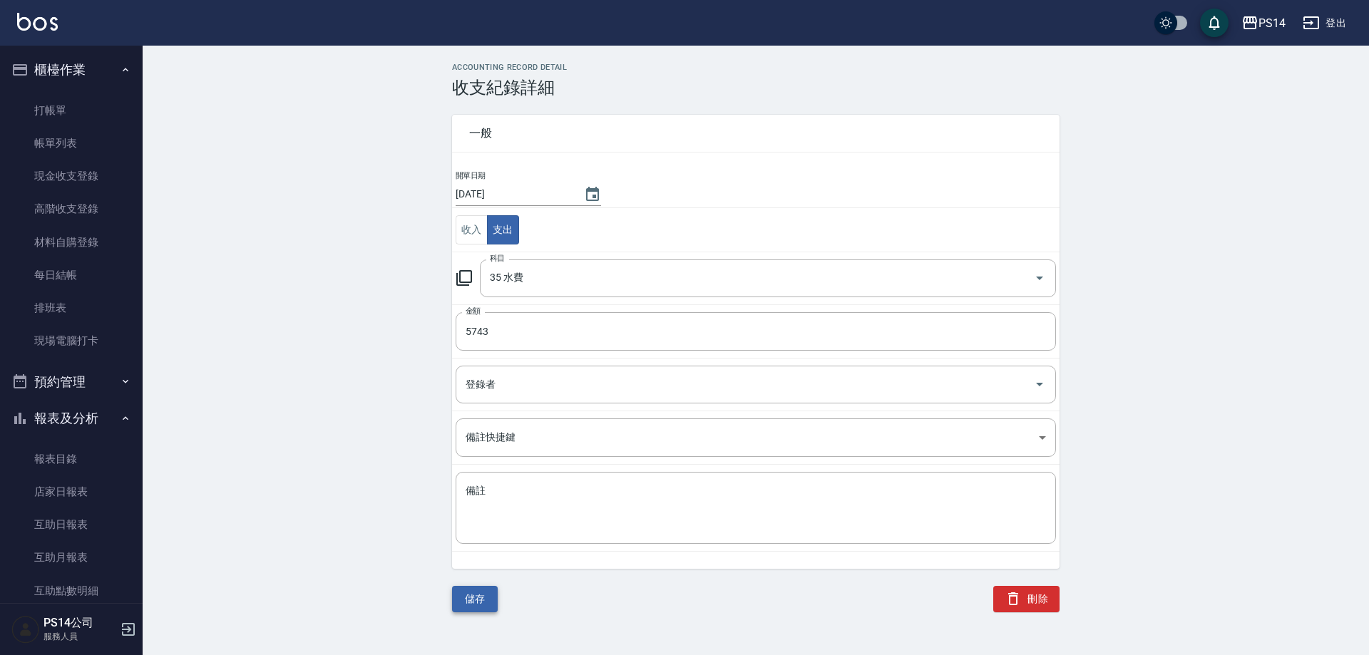
click at [459, 599] on button "儲存" at bounding box center [475, 599] width 46 height 26
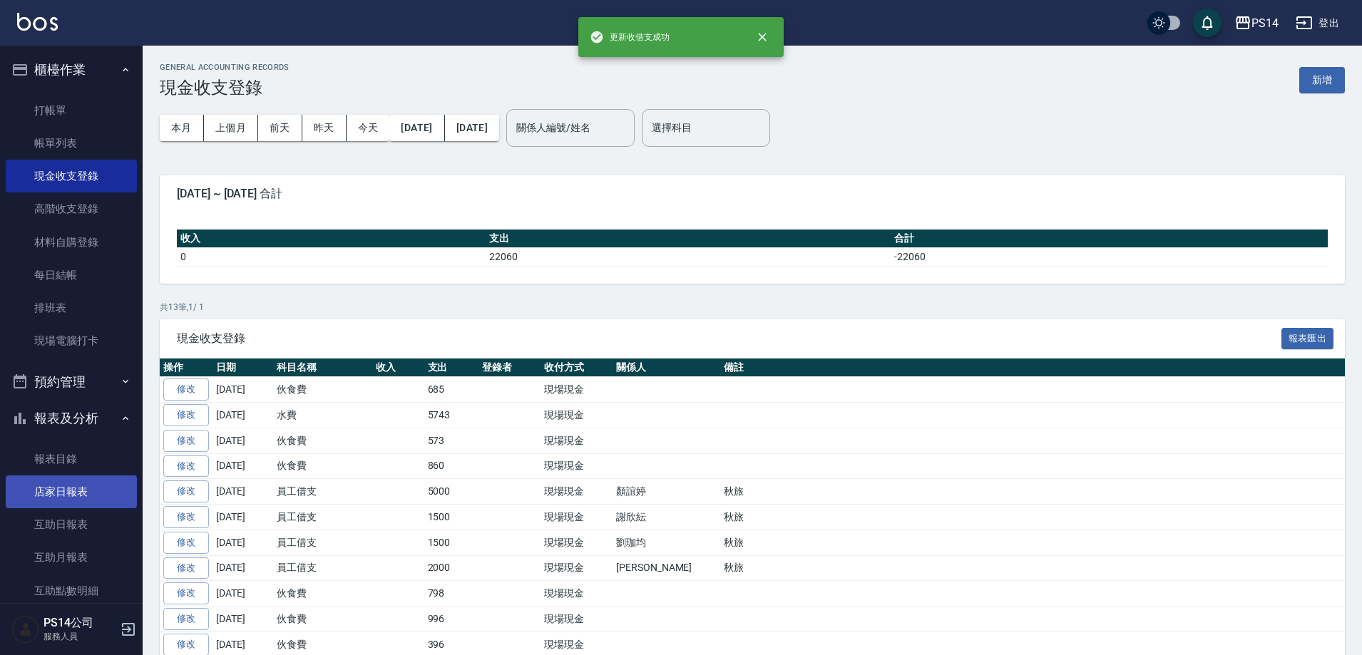
click at [53, 488] on link "店家日報表" at bounding box center [71, 492] width 131 height 33
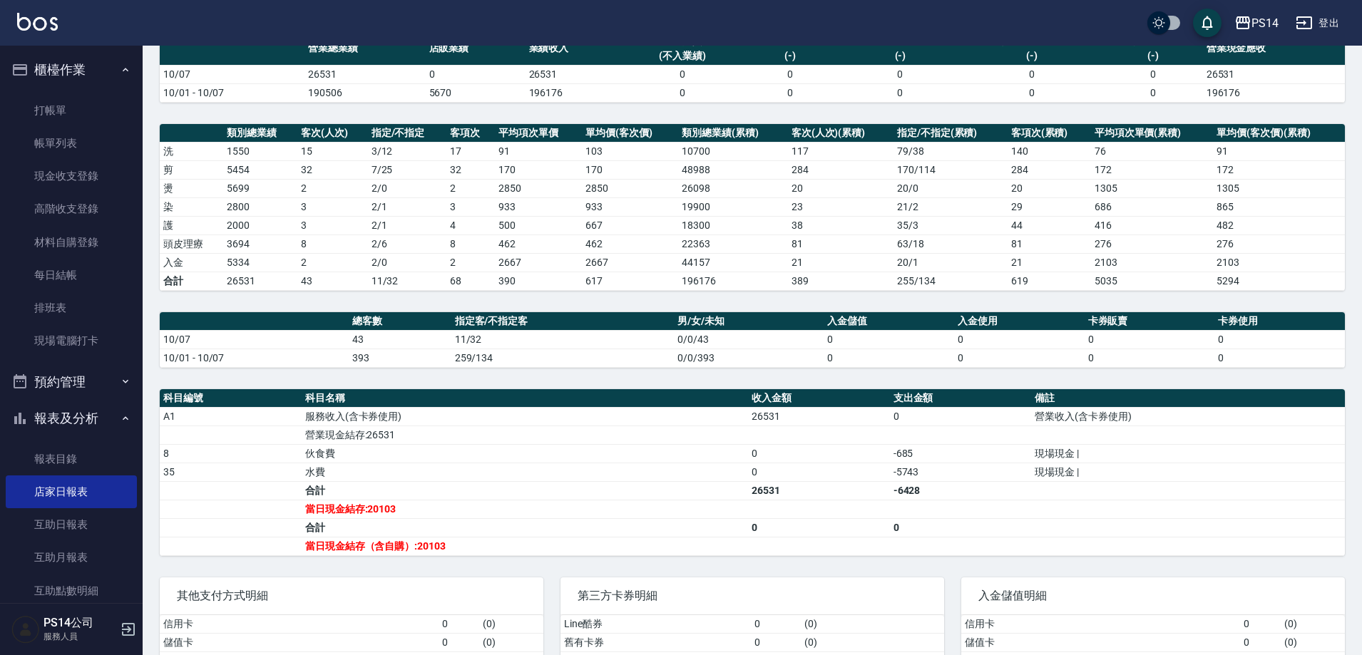
scroll to position [143, 0]
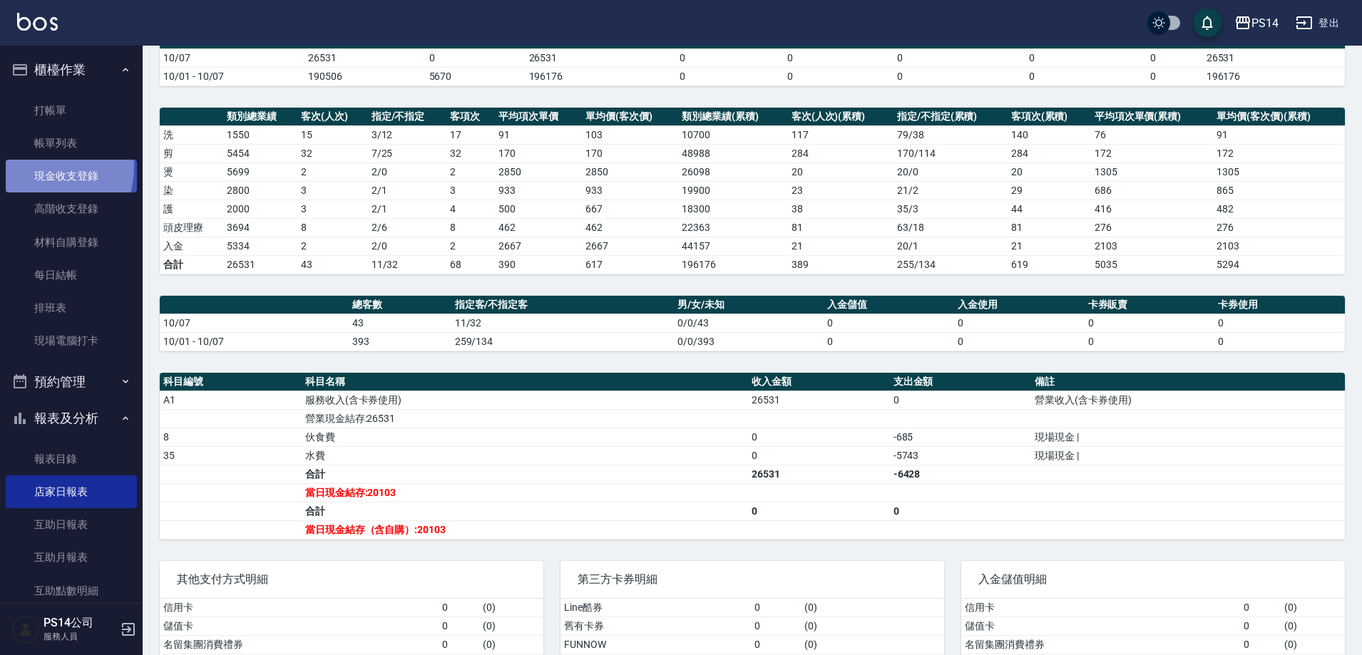
click at [33, 167] on link "現金收支登錄" at bounding box center [71, 176] width 131 height 33
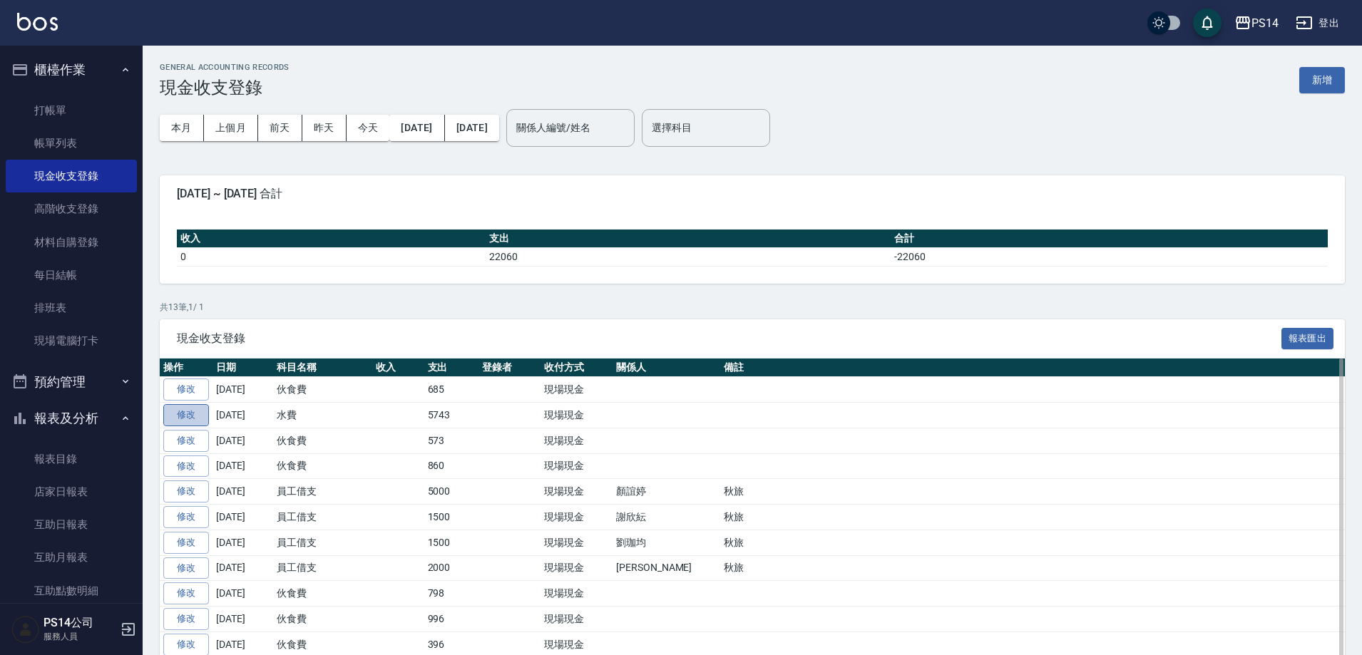
click at [185, 420] on link "修改" at bounding box center [186, 415] width 46 height 22
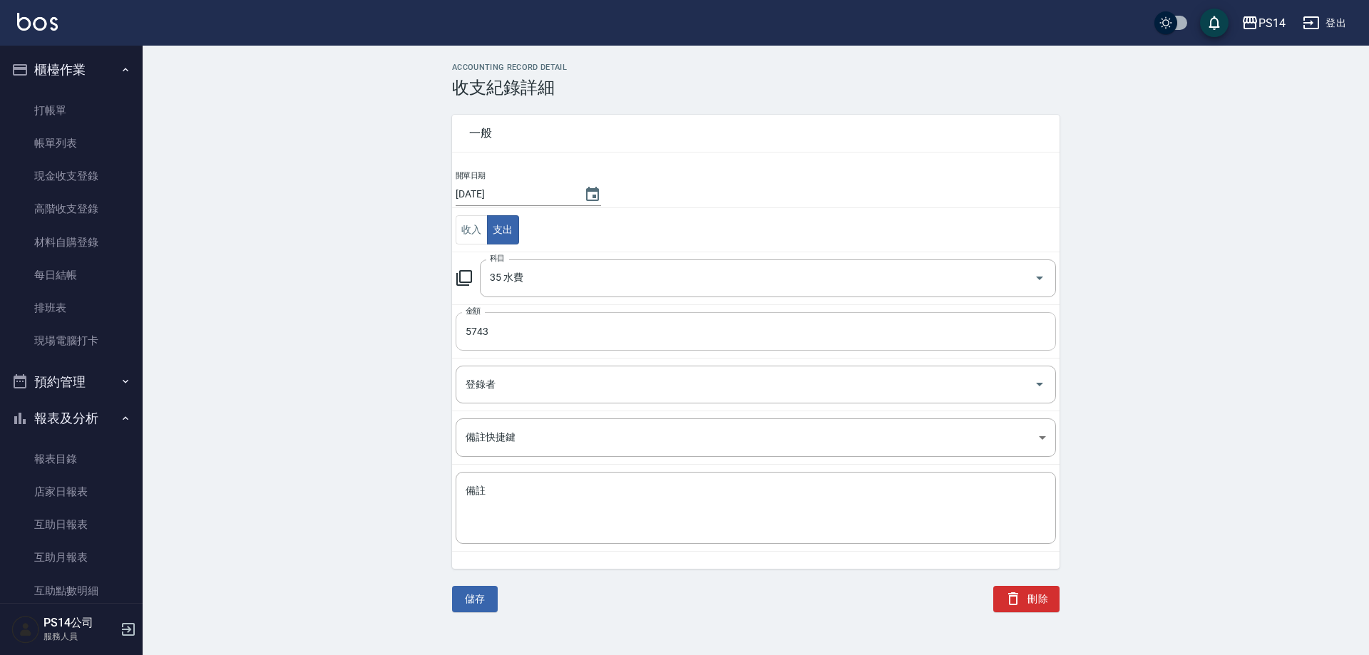
click at [505, 330] on input "5743" at bounding box center [756, 331] width 601 height 39
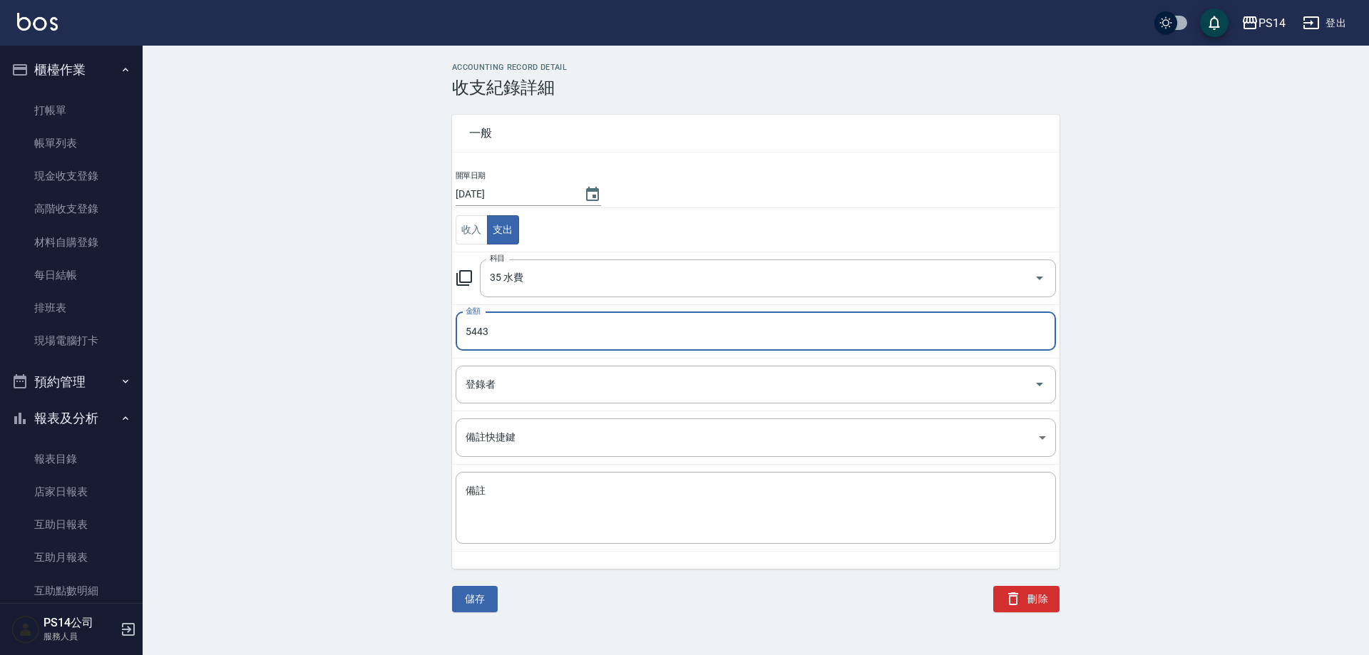
type input "5443"
click at [483, 604] on button "儲存" at bounding box center [475, 599] width 46 height 26
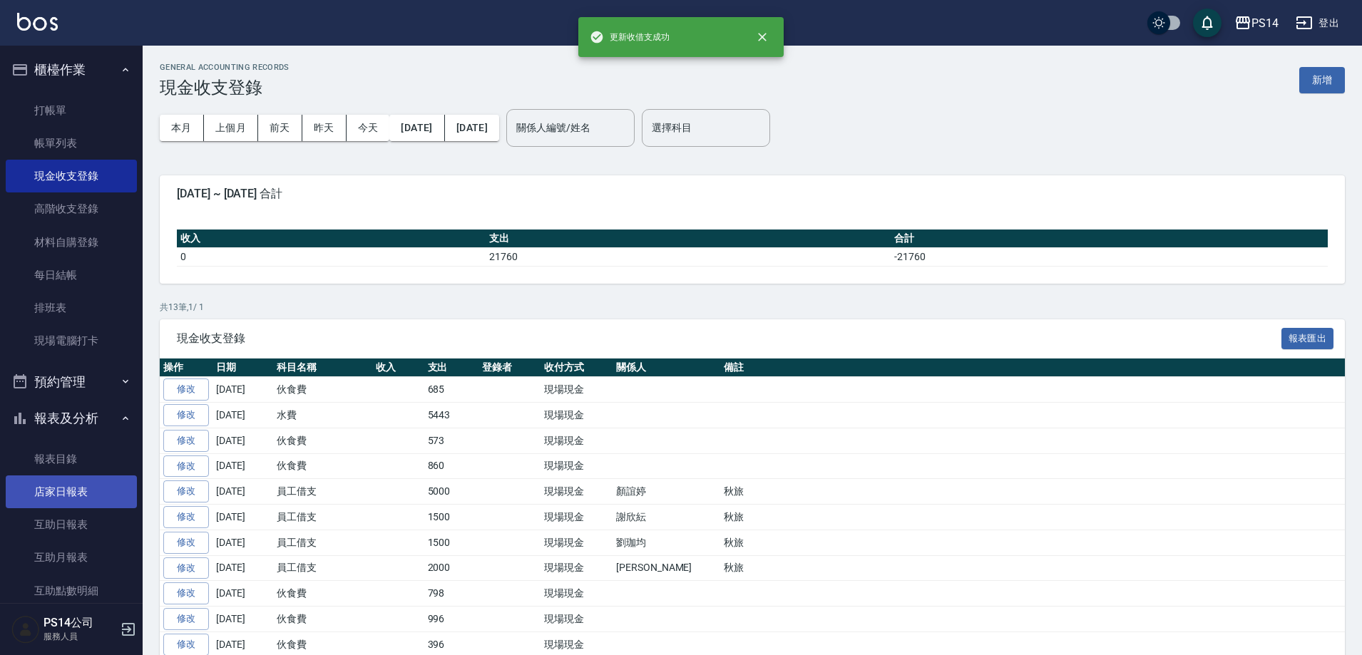
click at [87, 493] on link "店家日報表" at bounding box center [71, 492] width 131 height 33
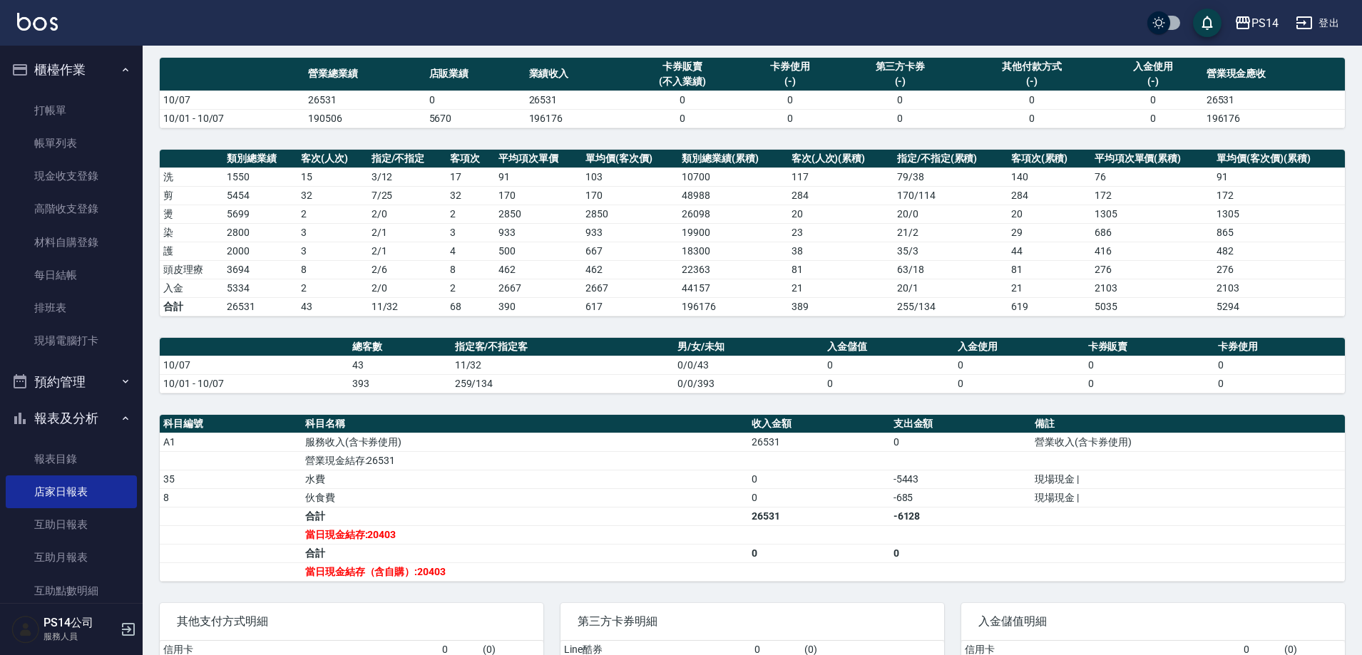
scroll to position [195, 0]
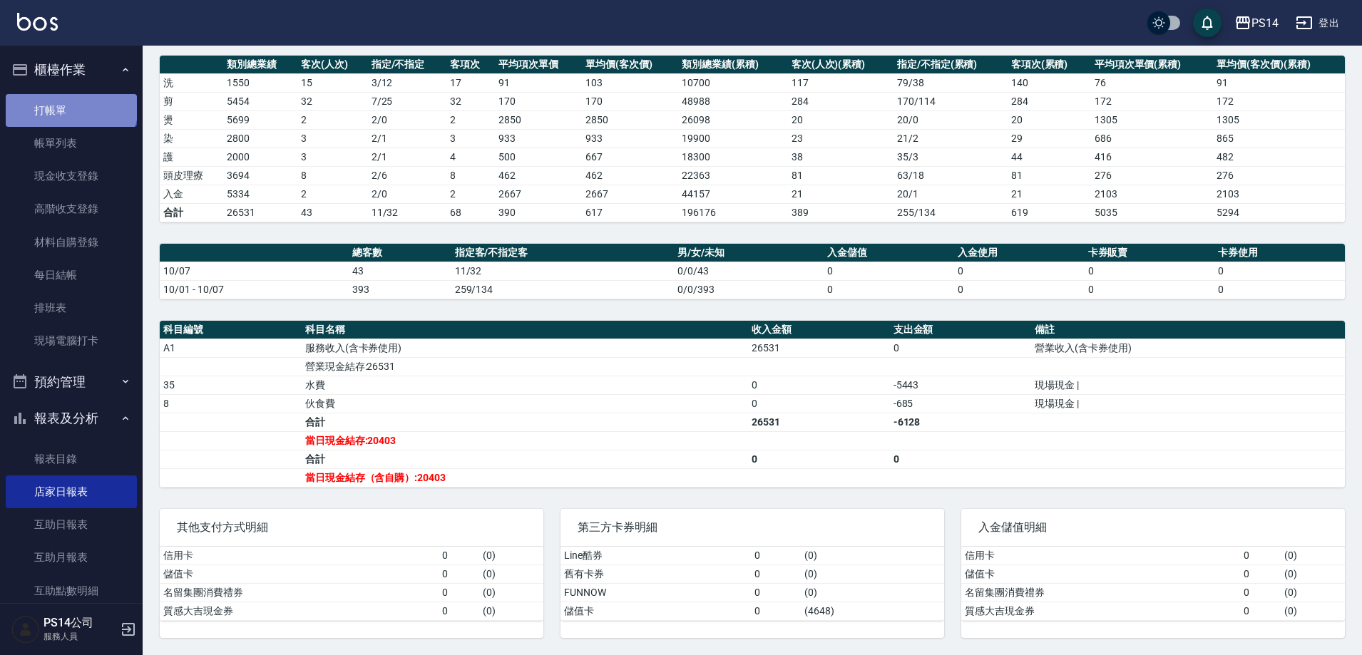
click at [70, 106] on link "打帳單" at bounding box center [71, 110] width 131 height 33
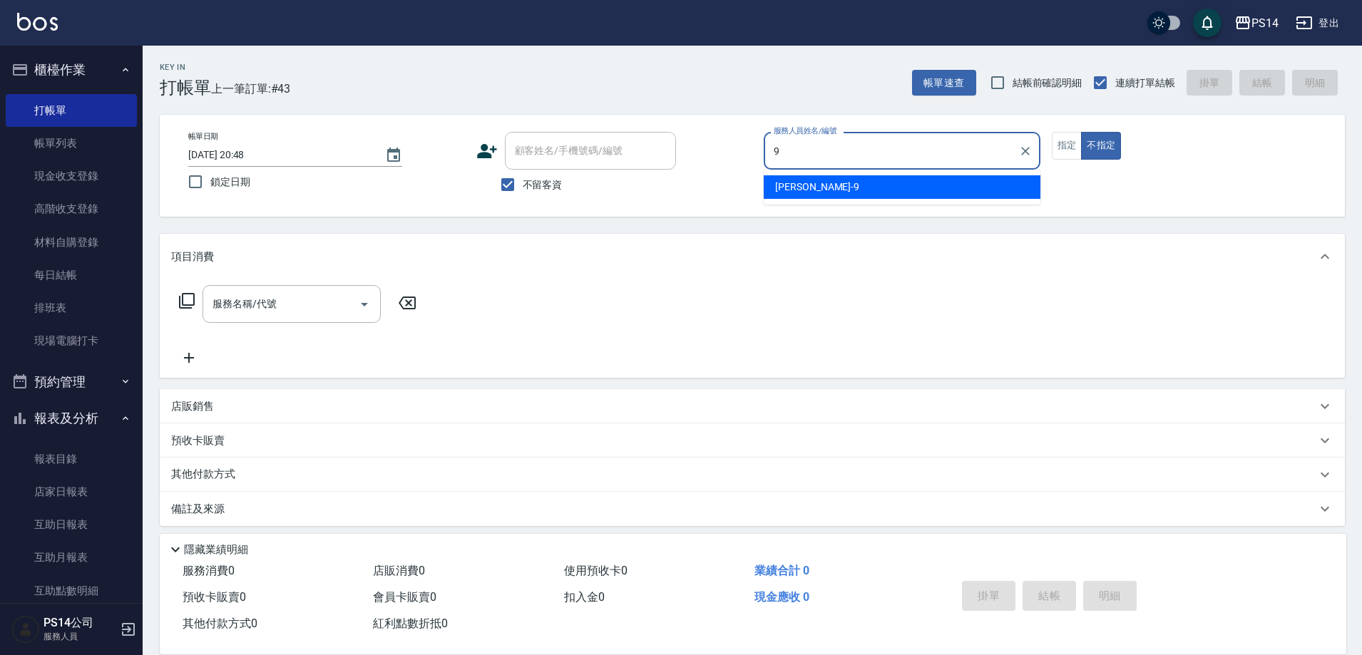
type input "[PERSON_NAME]-9"
type button "false"
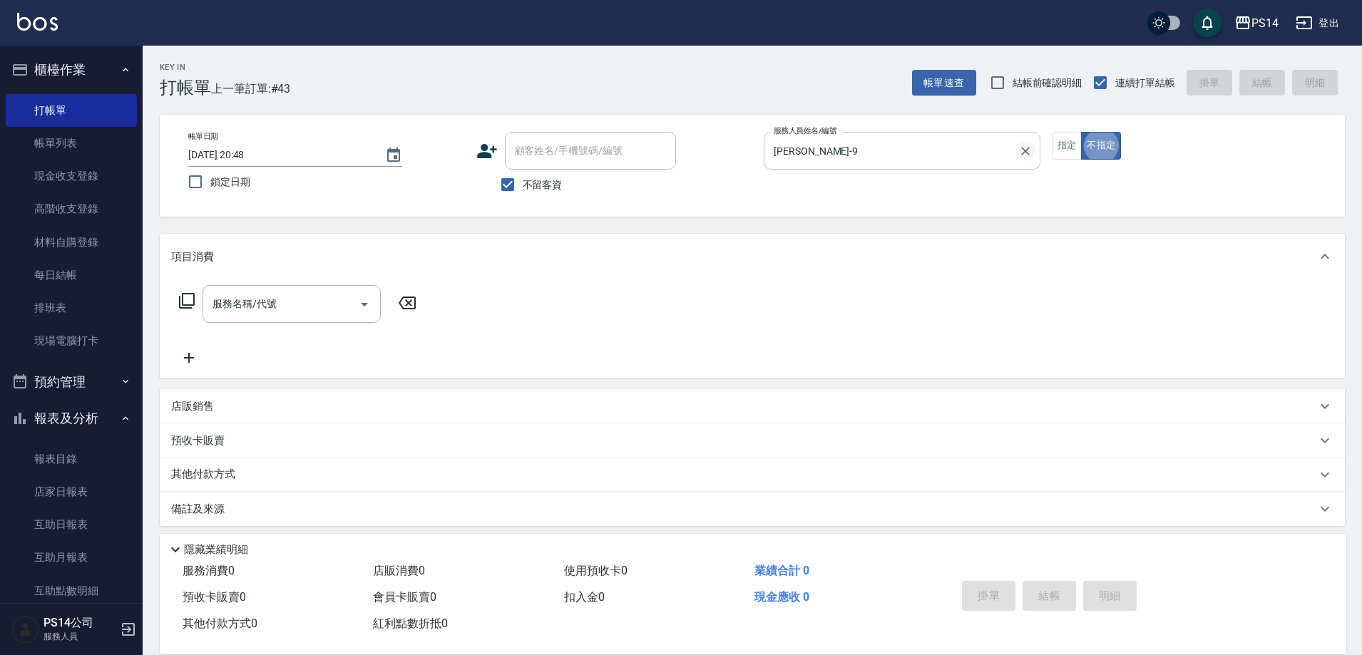
click at [1022, 154] on icon "Clear" at bounding box center [1025, 151] width 9 height 9
click at [938, 149] on input "服務人員姓名/編號" at bounding box center [902, 150] width 264 height 25
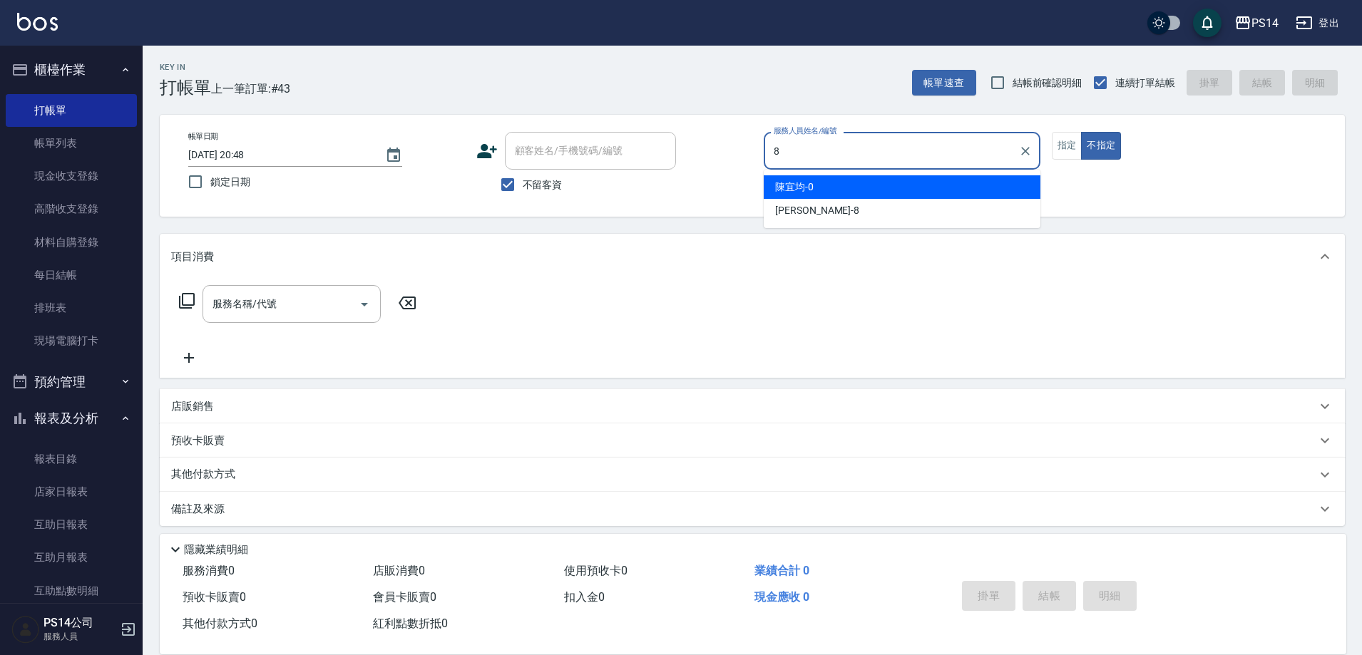
type input "[PERSON_NAME]-8"
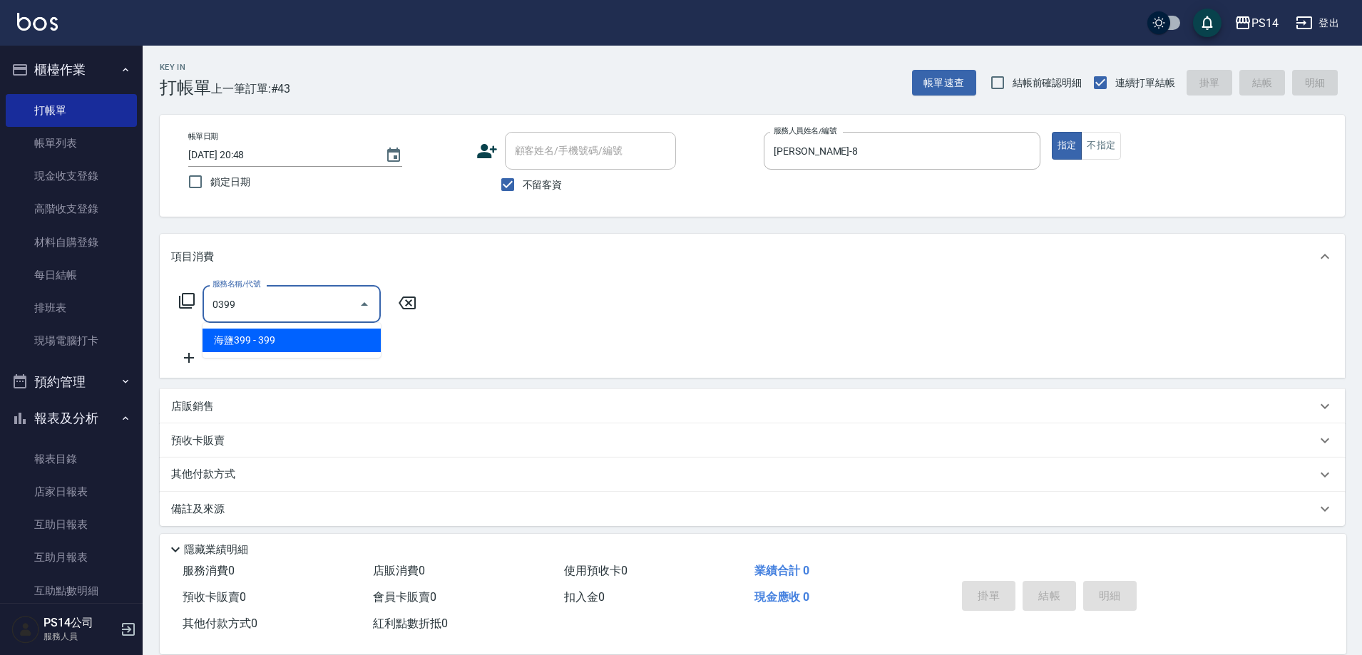
type input "海鹽399(0399)"
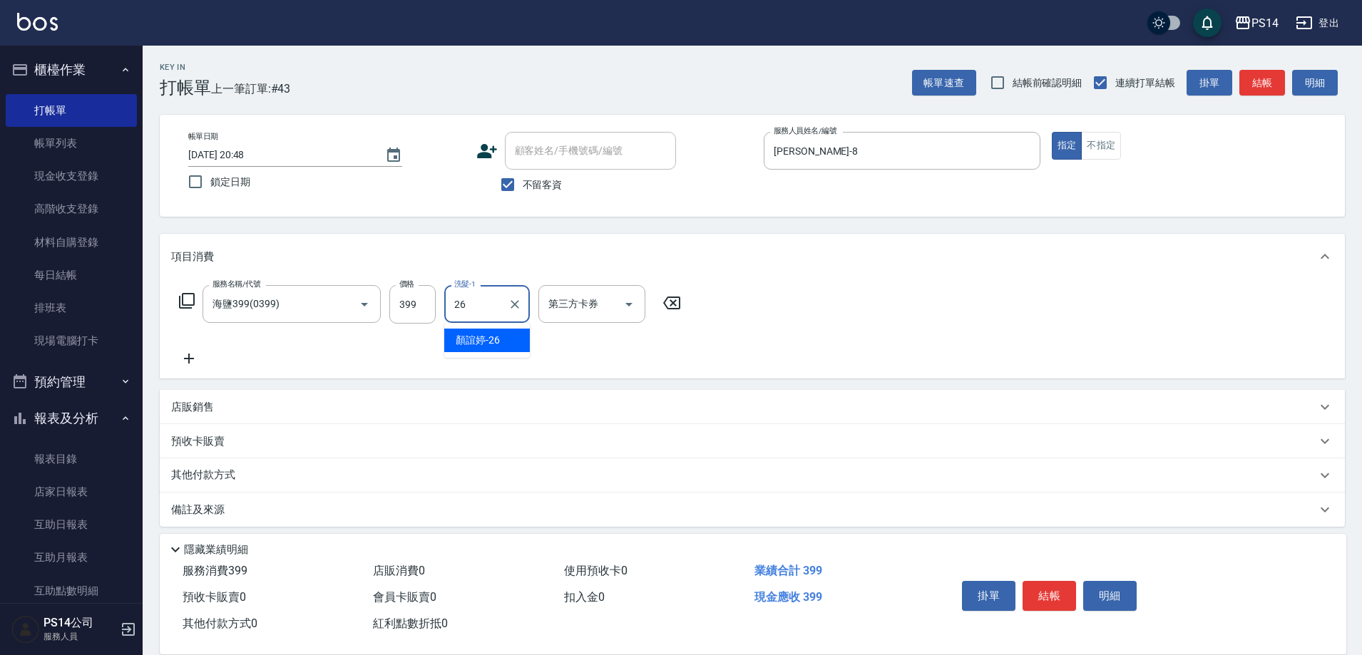
type input "顏誼婷-26"
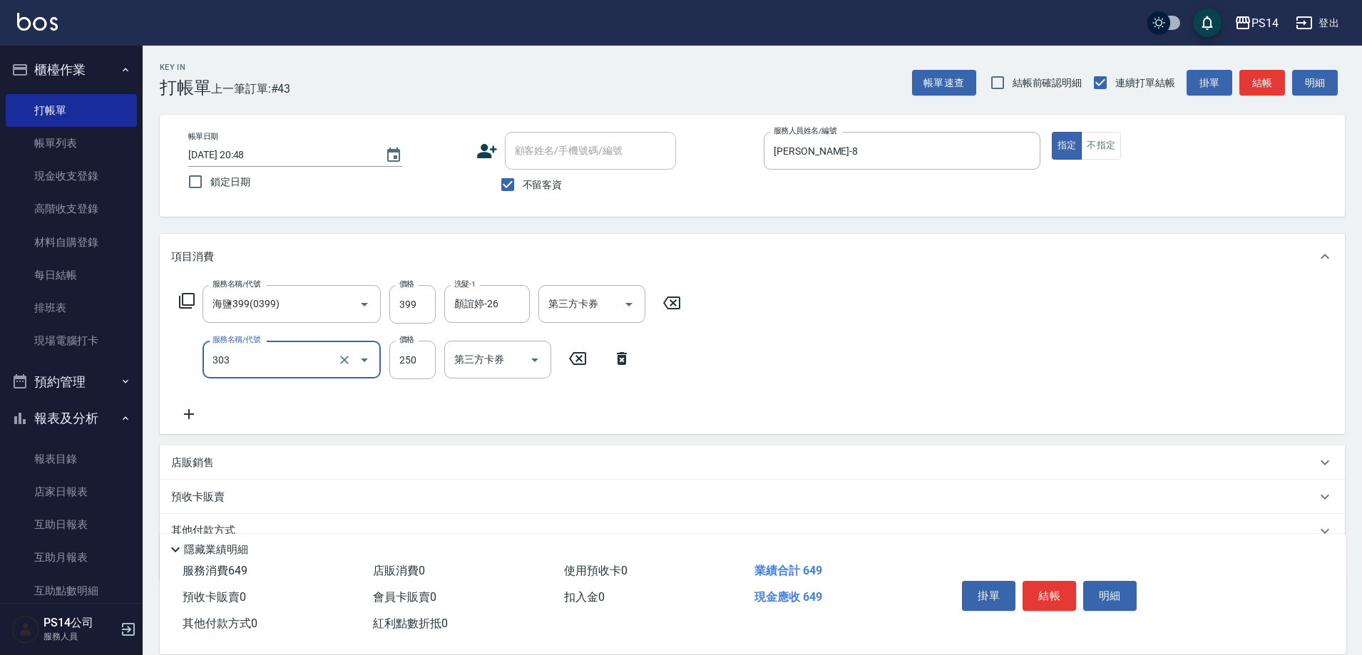
type input "剪髮(303)"
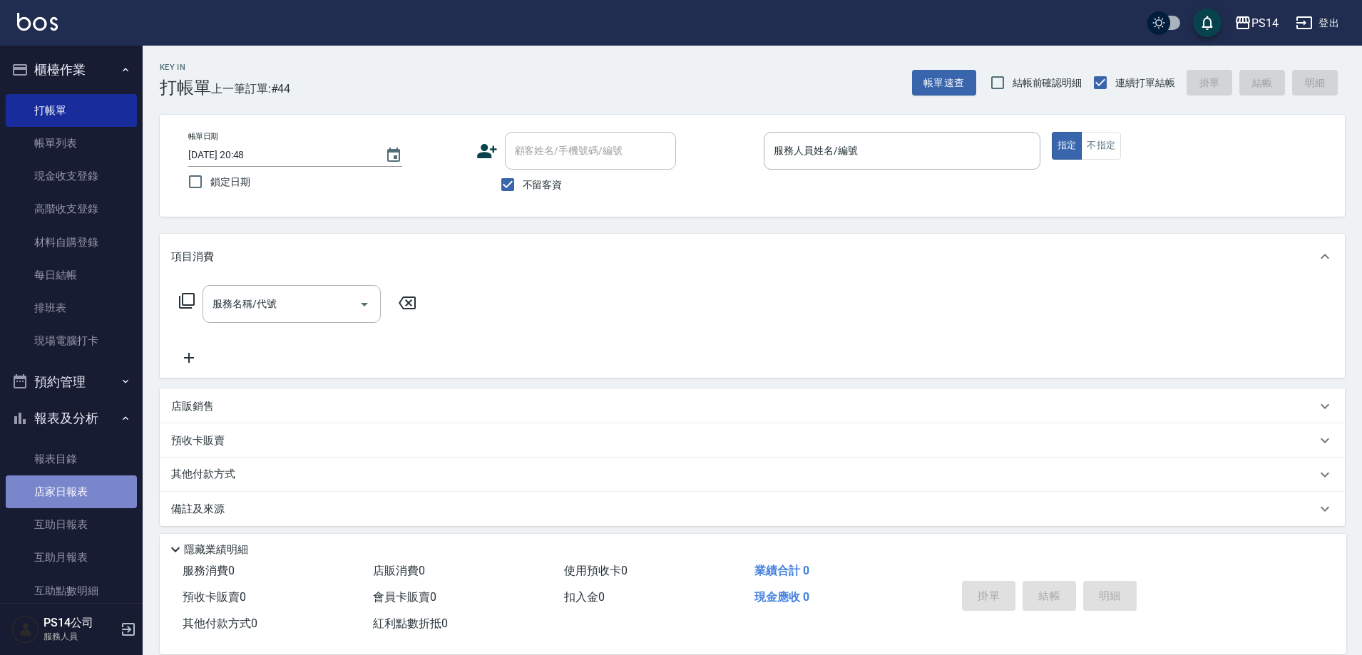
click at [83, 489] on link "店家日報表" at bounding box center [71, 492] width 131 height 33
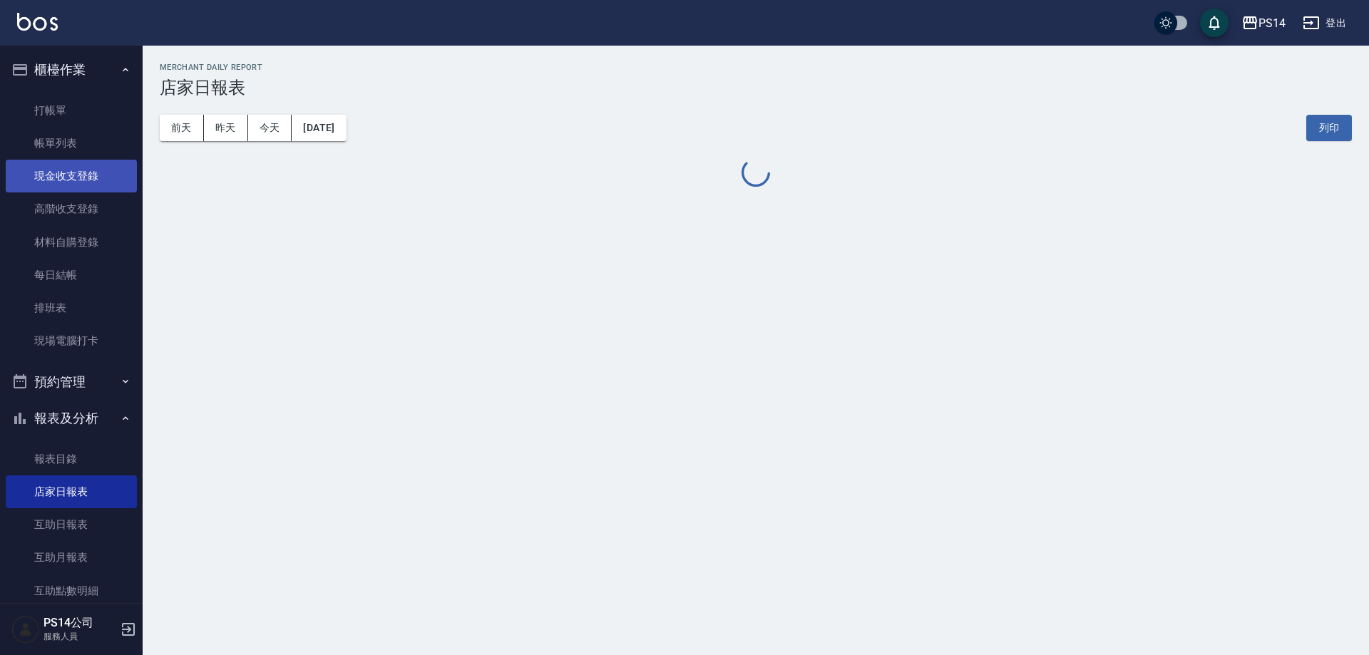
click at [80, 186] on link "現金收支登錄" at bounding box center [71, 176] width 131 height 33
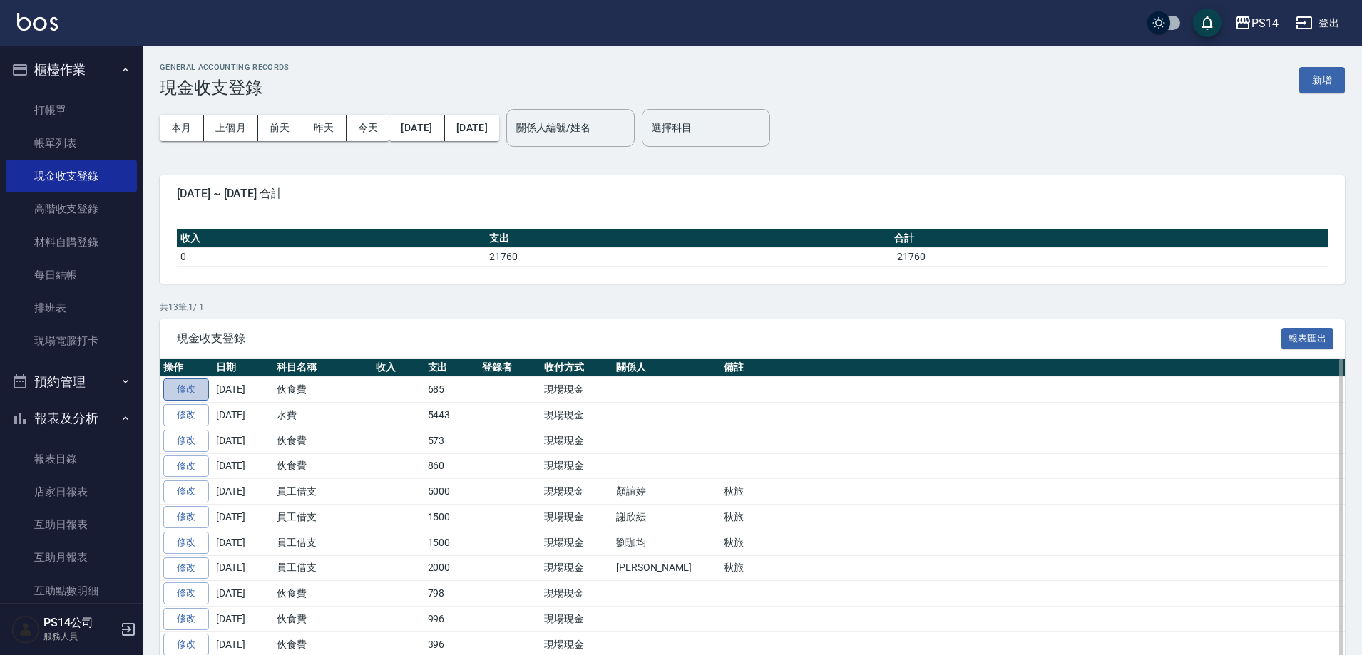
click at [182, 395] on link "修改" at bounding box center [186, 390] width 46 height 22
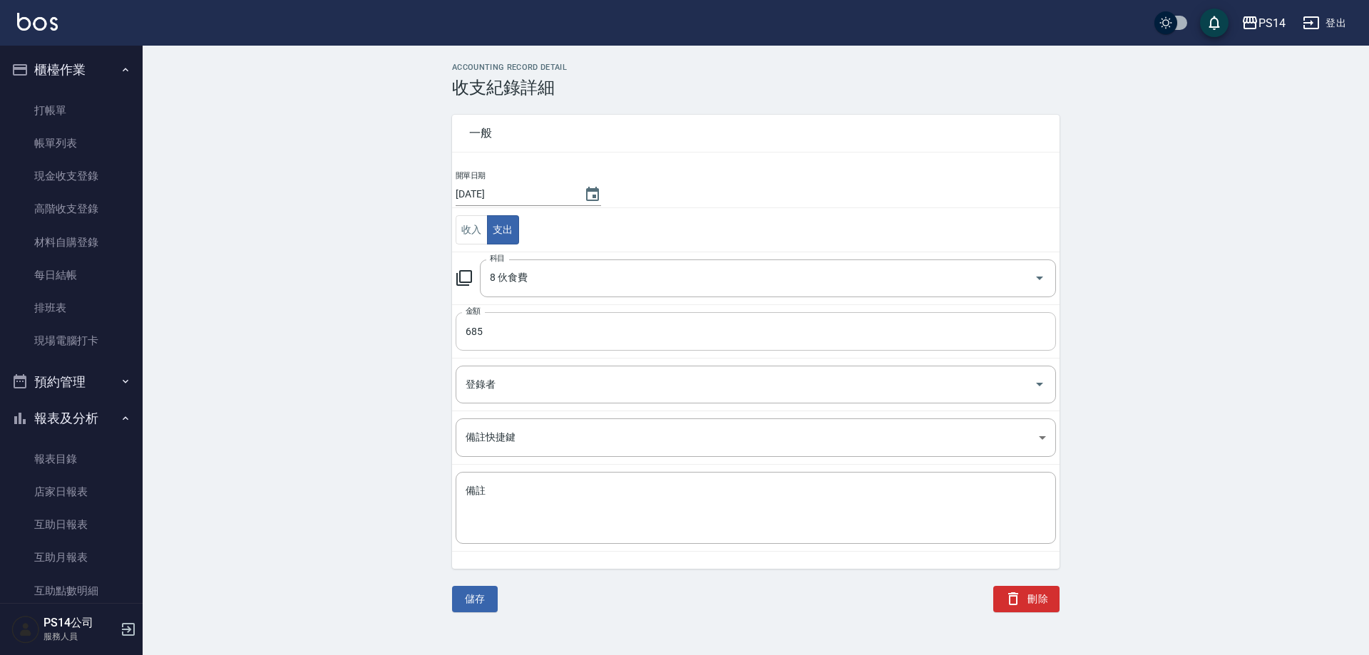
click at [504, 340] on input "685" at bounding box center [756, 331] width 601 height 39
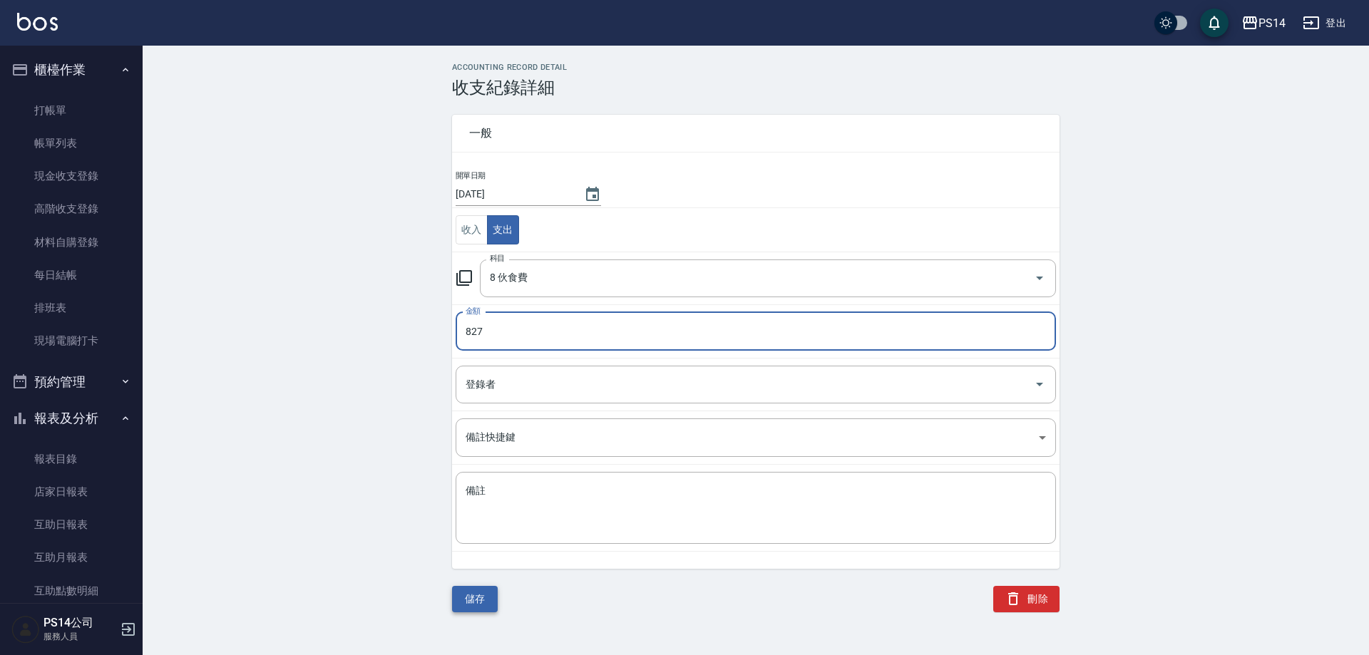
type input "827"
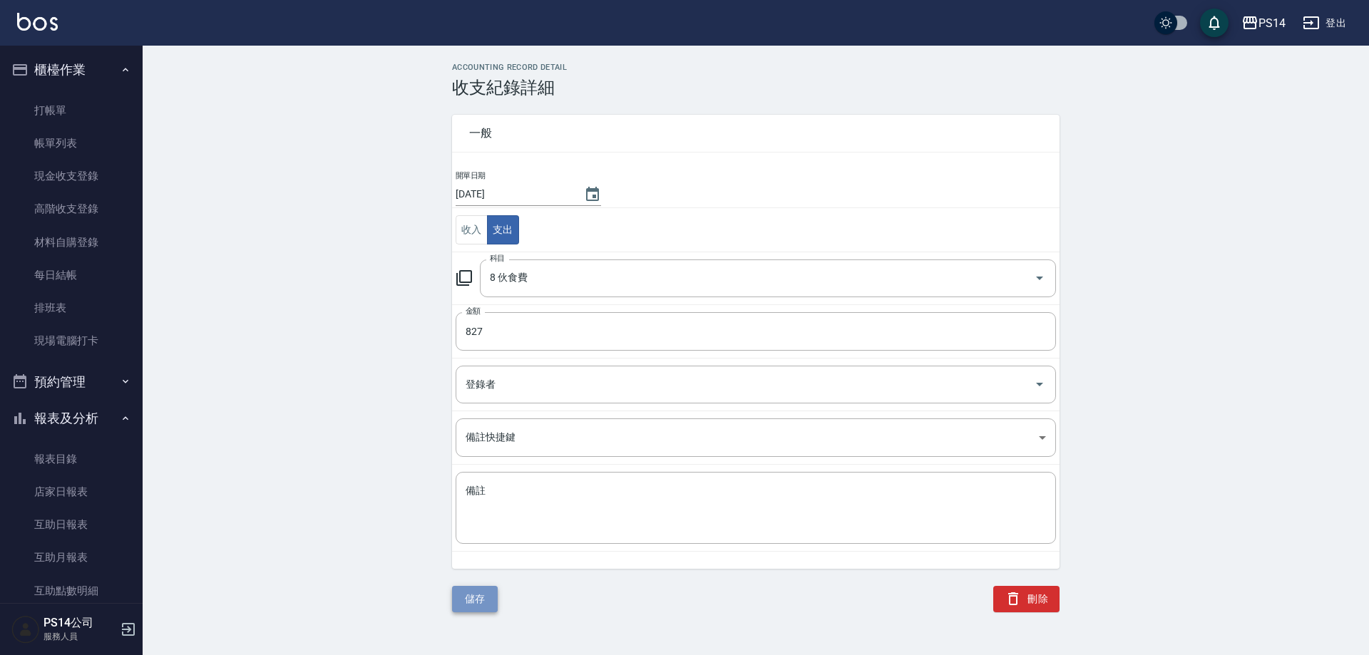
click at [493, 598] on button "儲存" at bounding box center [475, 599] width 46 height 26
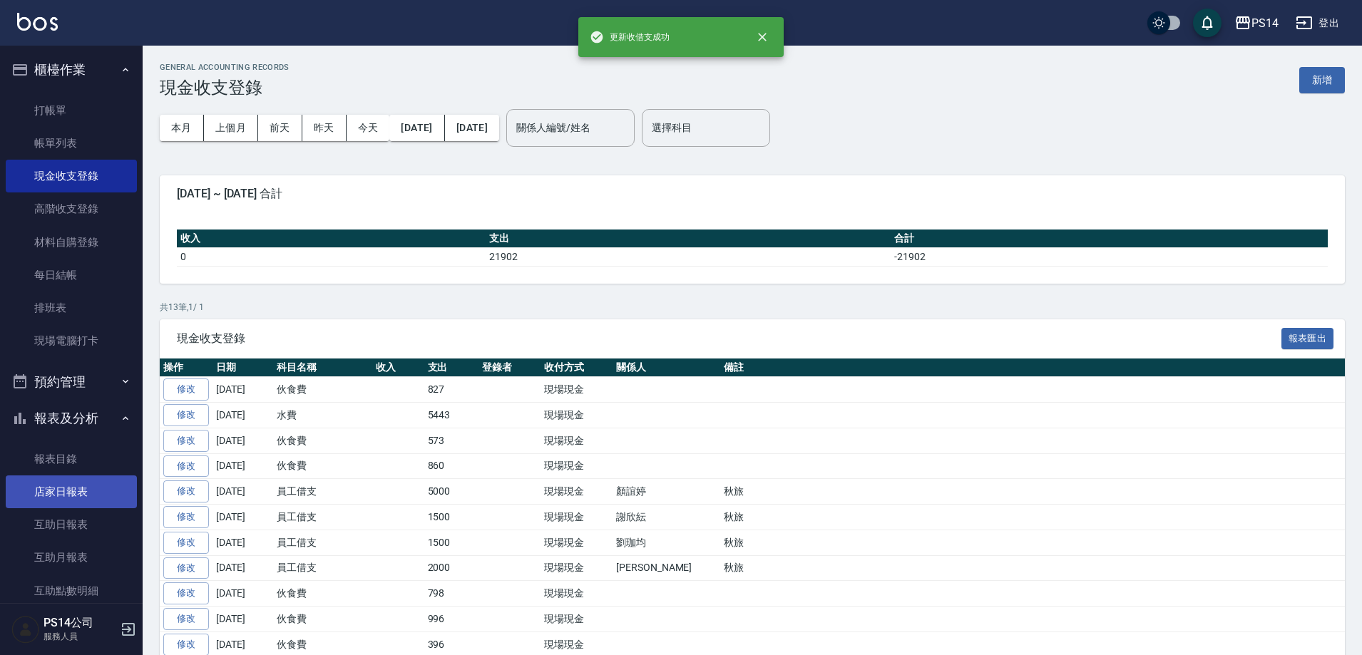
click at [113, 496] on link "店家日報表" at bounding box center [71, 492] width 131 height 33
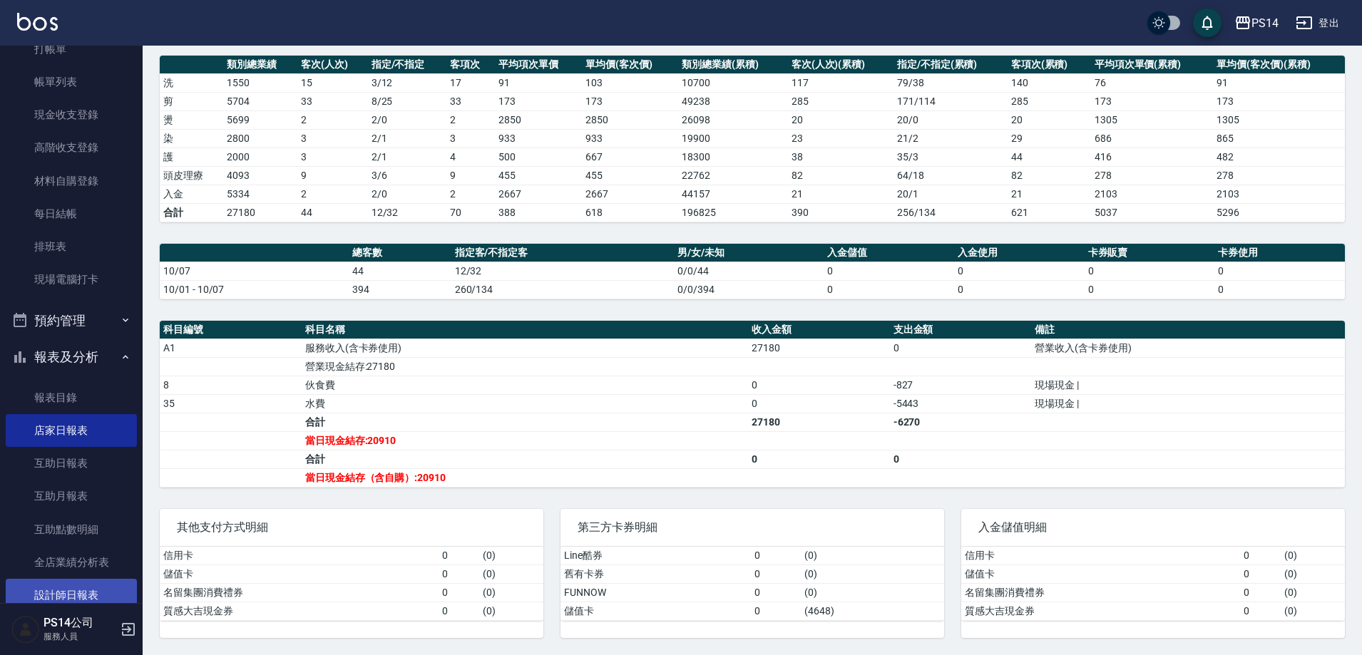
scroll to position [143, 0]
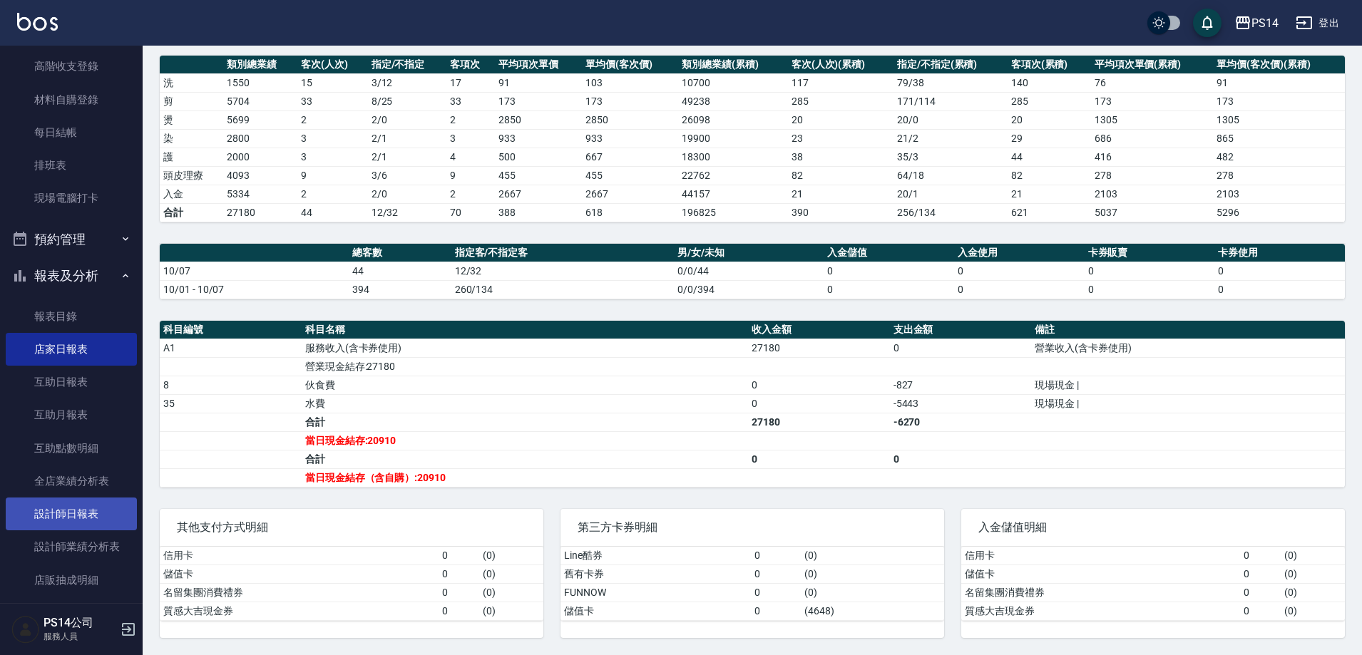
click at [71, 512] on link "設計師日報表" at bounding box center [71, 514] width 131 height 33
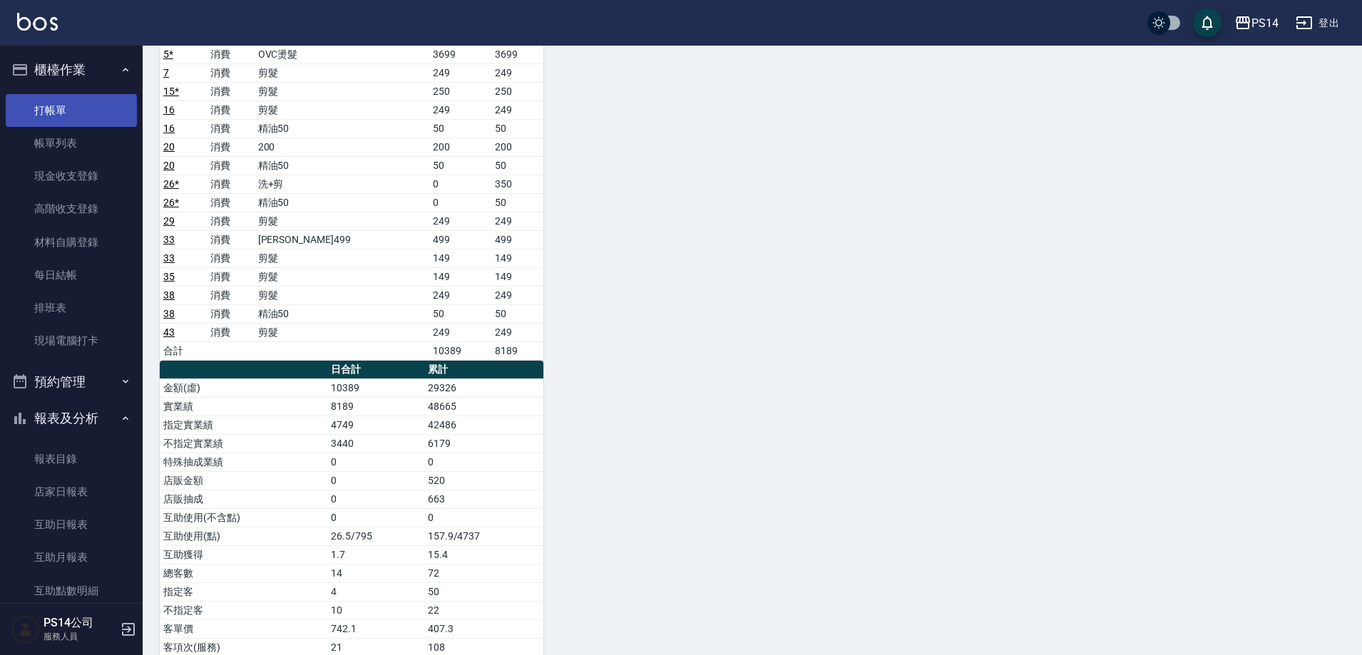
click at [69, 118] on link "打帳單" at bounding box center [71, 110] width 131 height 33
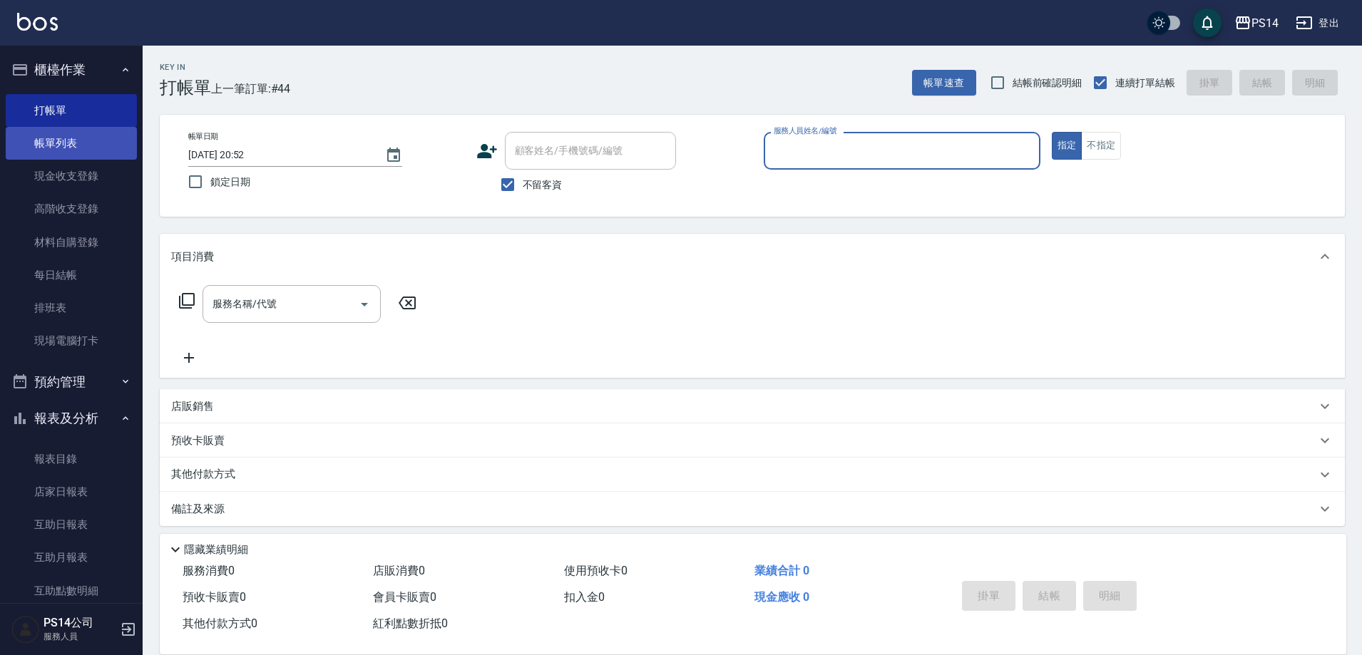
click at [72, 142] on link "帳單列表" at bounding box center [71, 143] width 131 height 33
click at [68, 141] on link "帳單列表" at bounding box center [71, 143] width 131 height 33
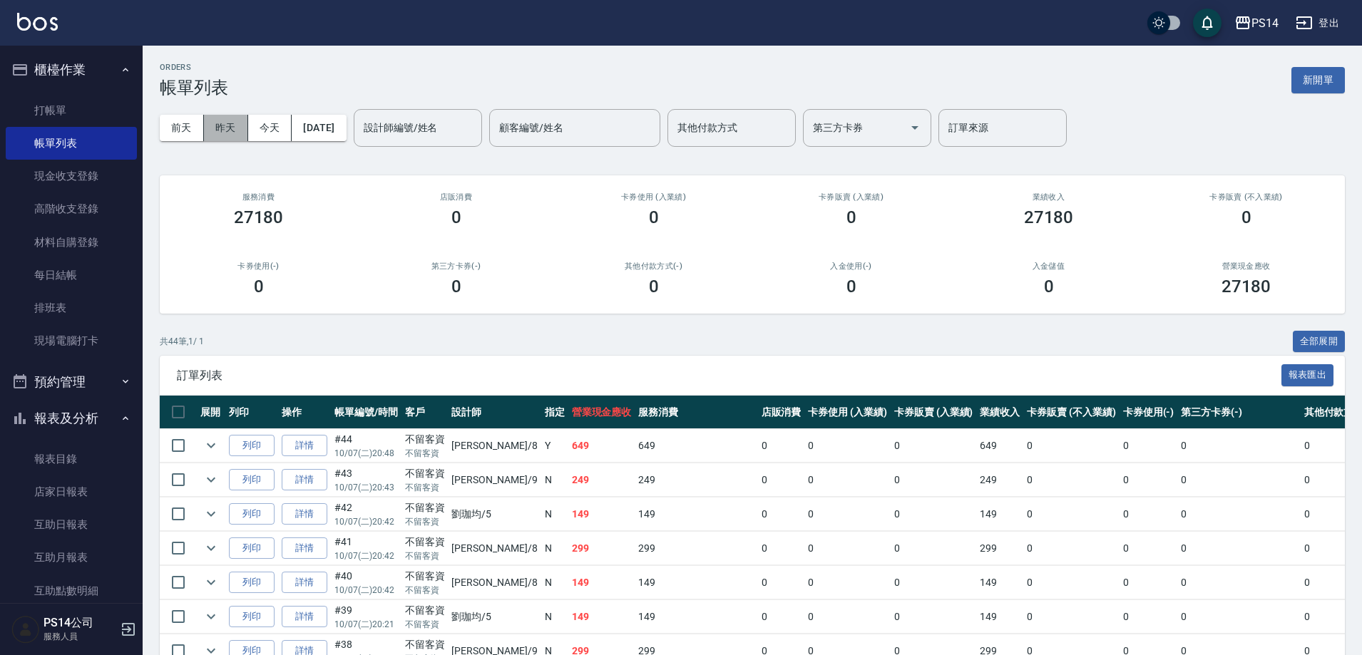
click at [223, 121] on button "昨天" at bounding box center [226, 128] width 44 height 26
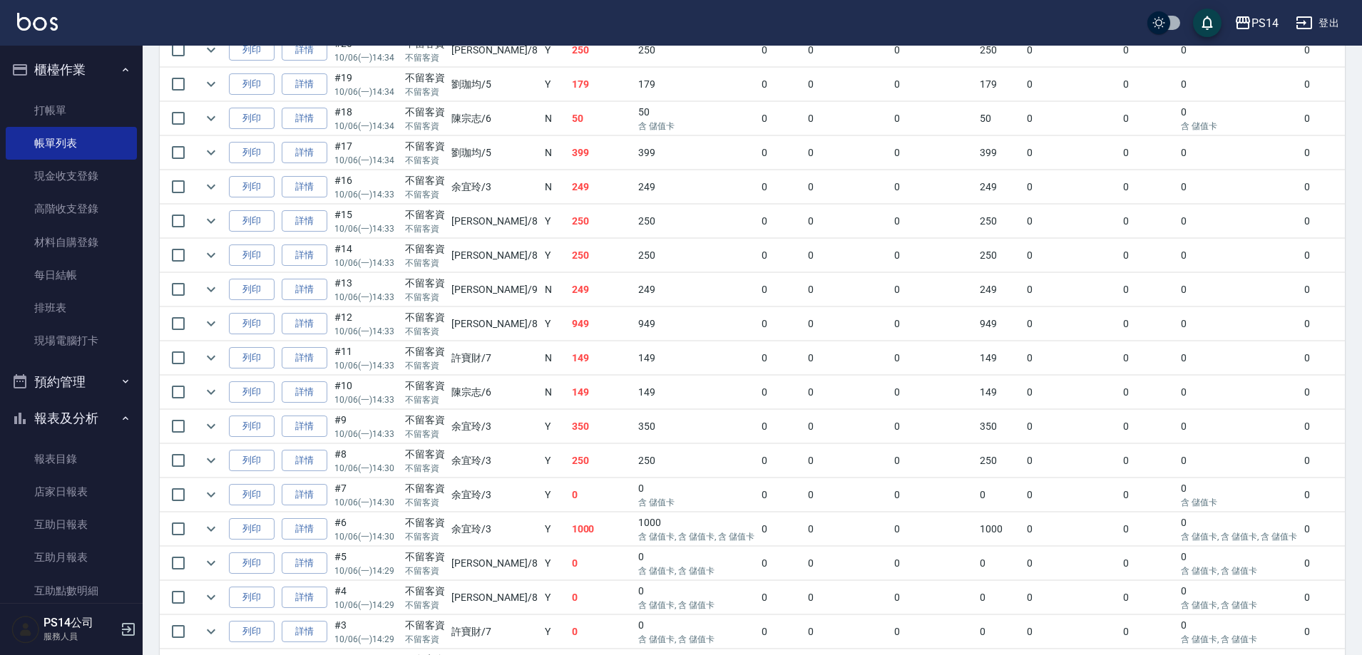
scroll to position [1518, 0]
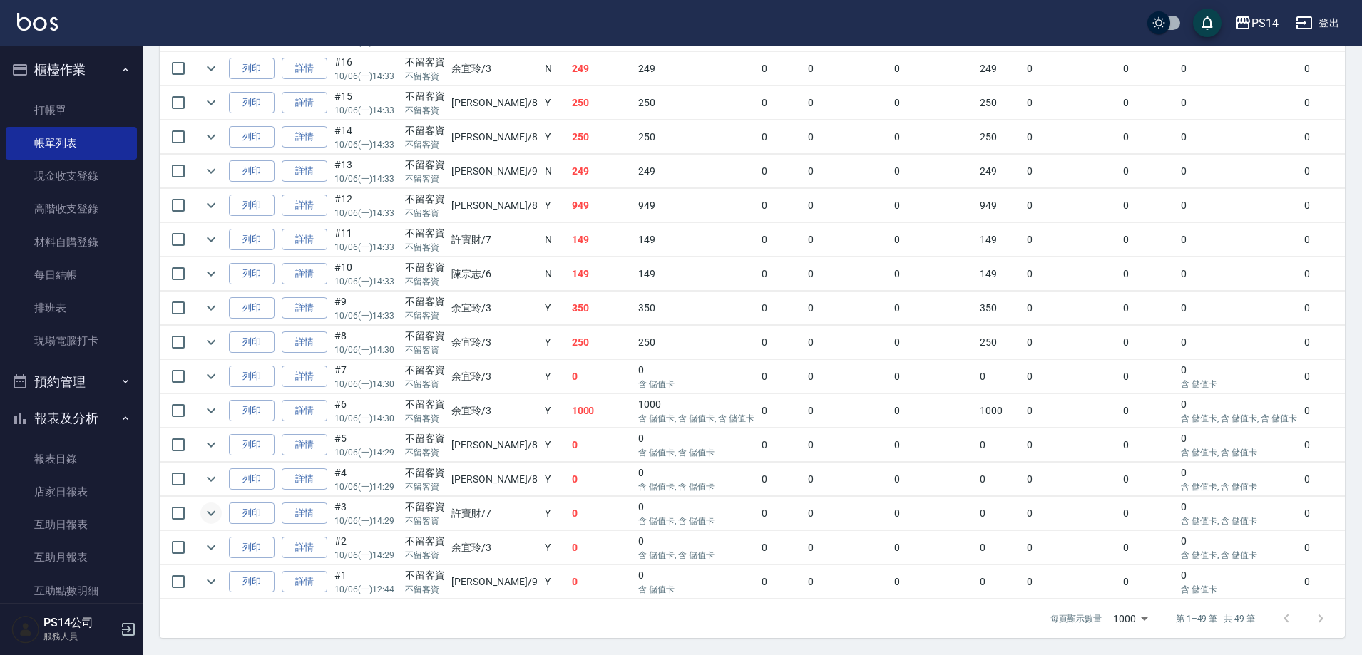
click at [213, 505] on icon "expand row" at bounding box center [211, 513] width 17 height 17
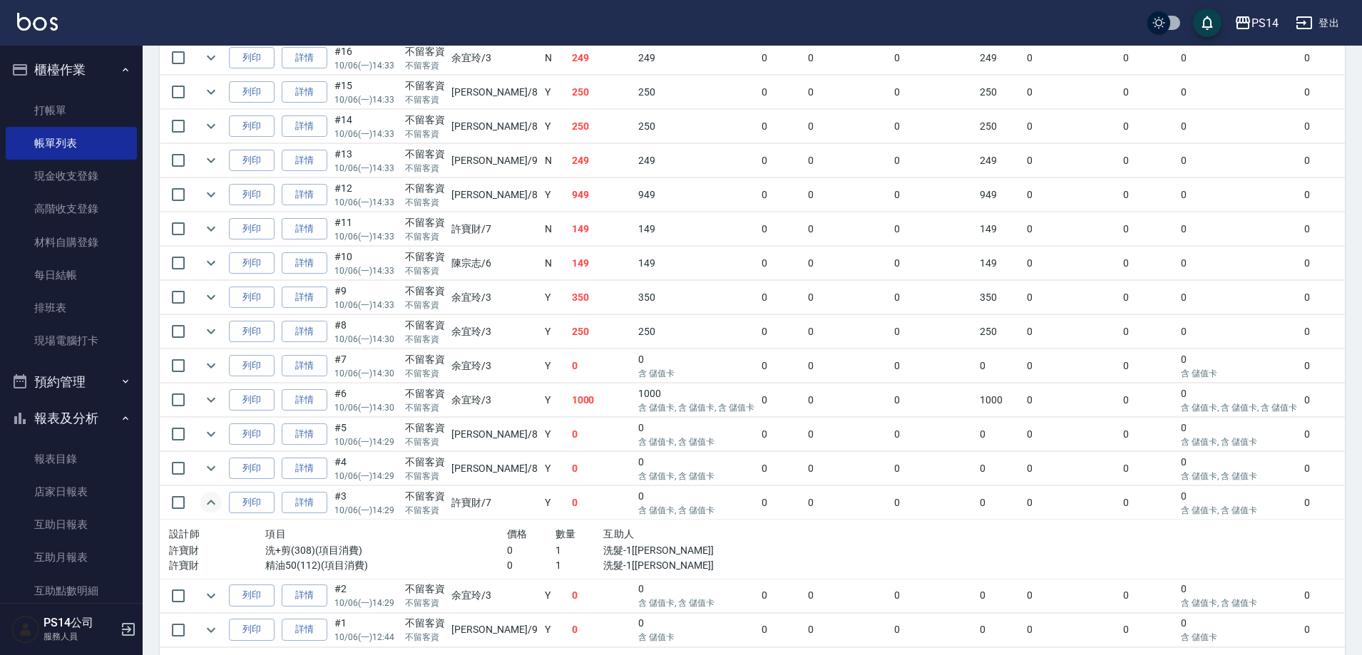
click at [213, 504] on icon "expand row" at bounding box center [211, 502] width 17 height 17
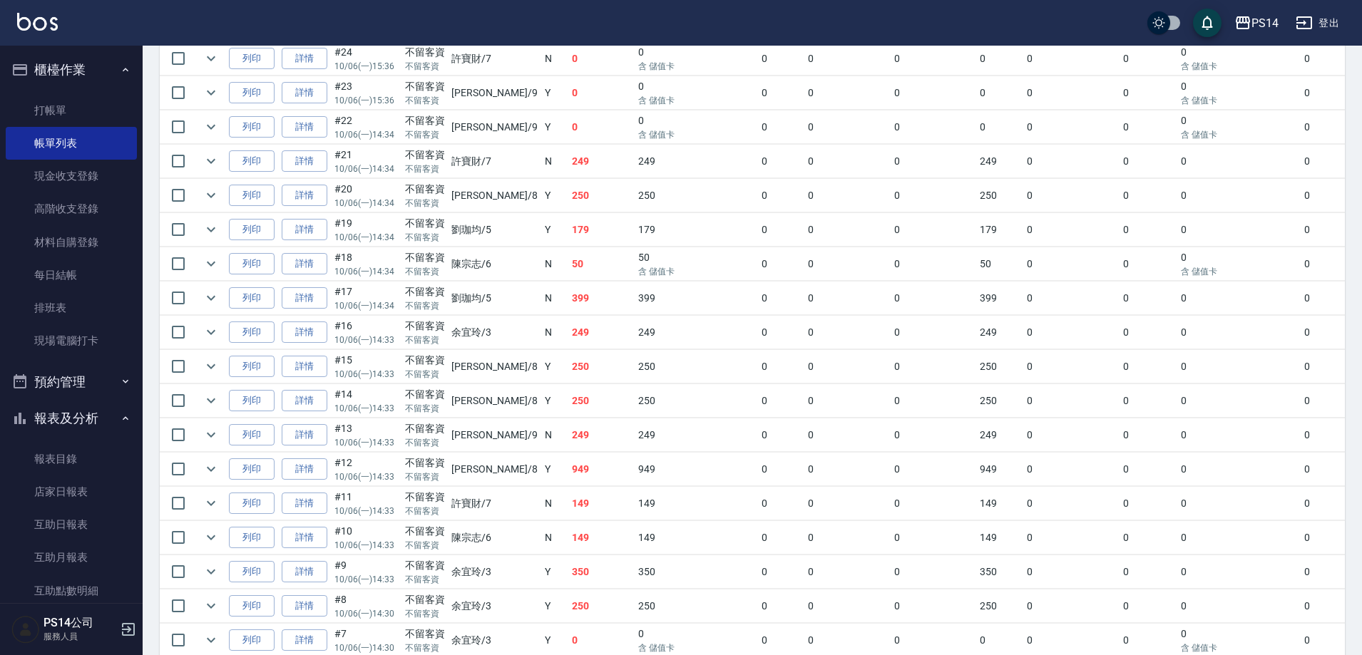
scroll to position [1161, 0]
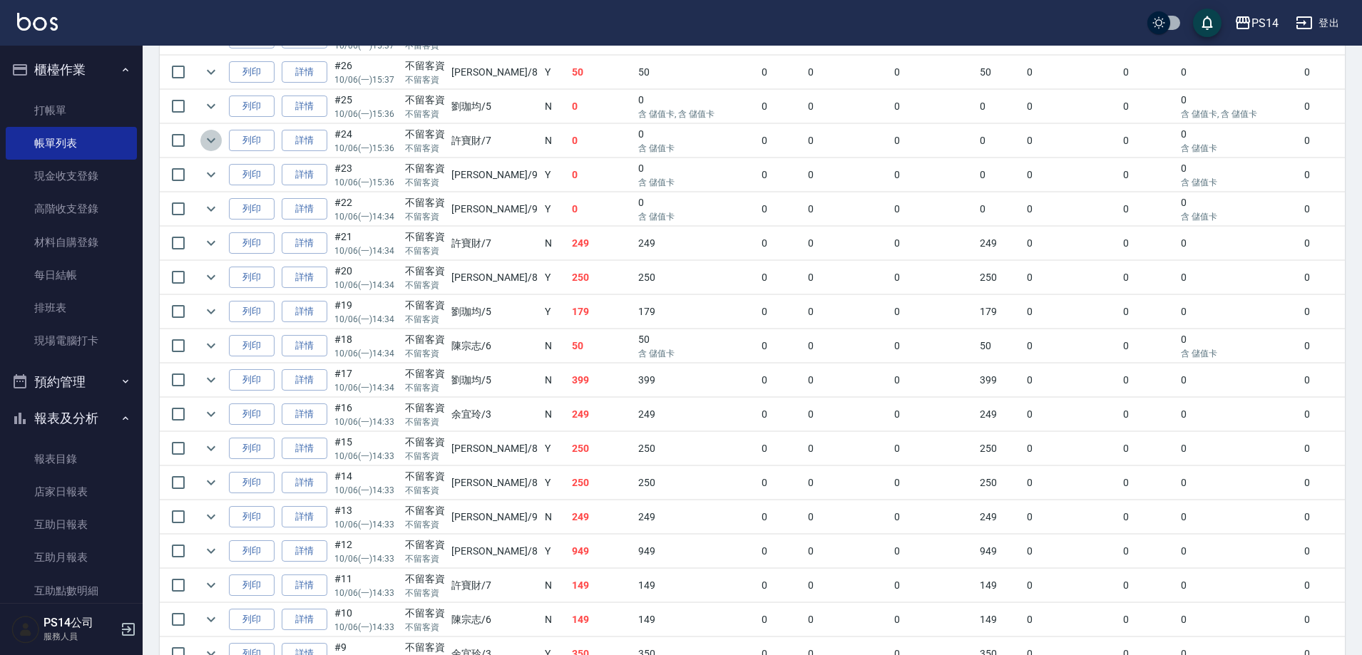
click at [221, 141] on button "expand row" at bounding box center [210, 140] width 21 height 21
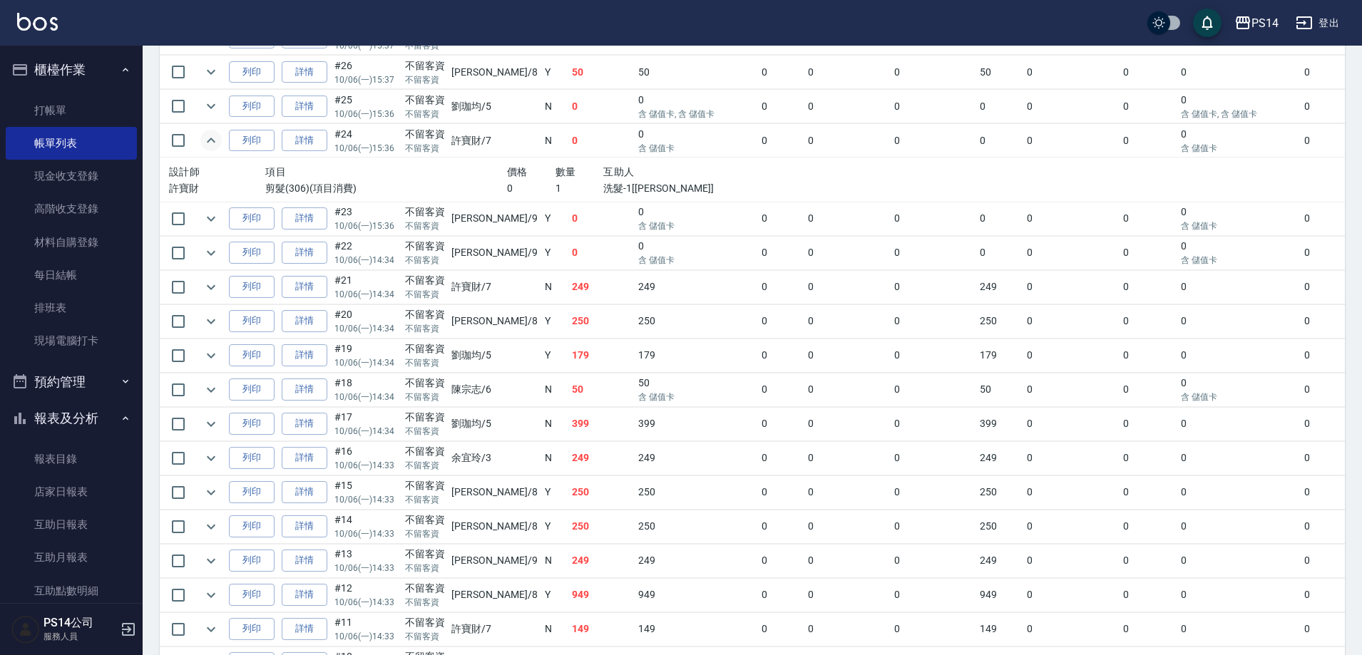
click at [221, 141] on button "expand row" at bounding box center [210, 140] width 21 height 21
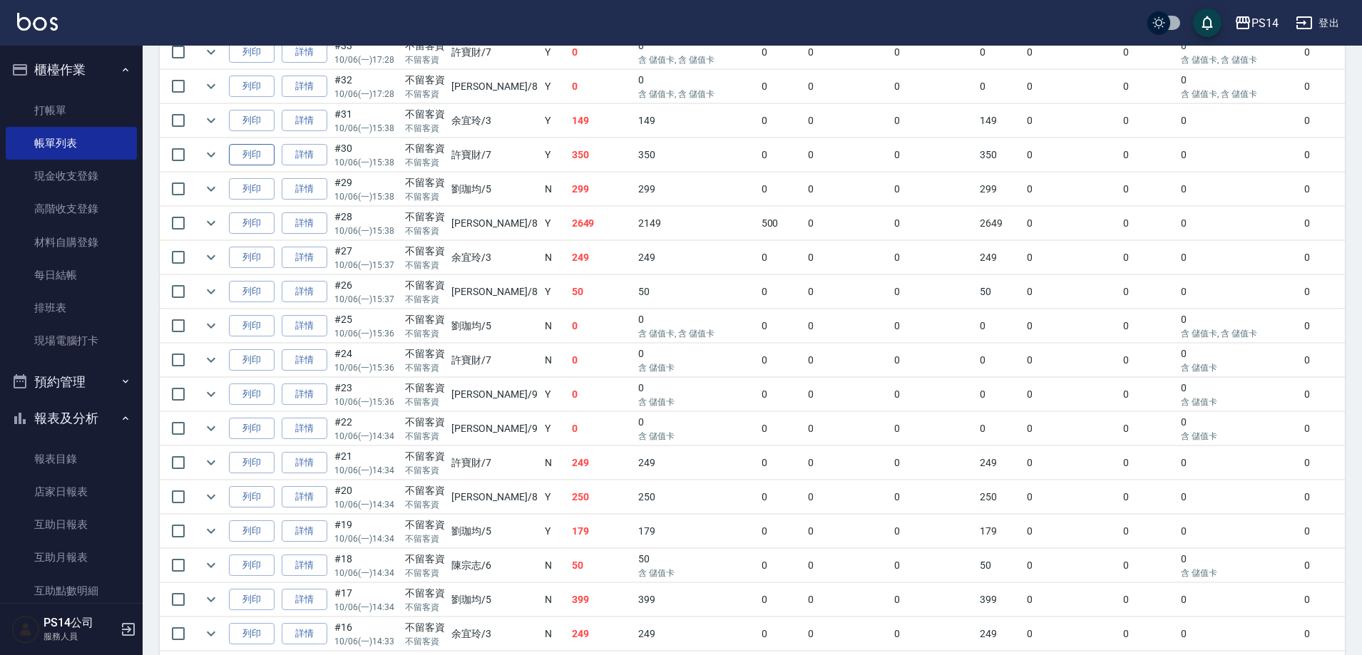
scroll to position [805, 0]
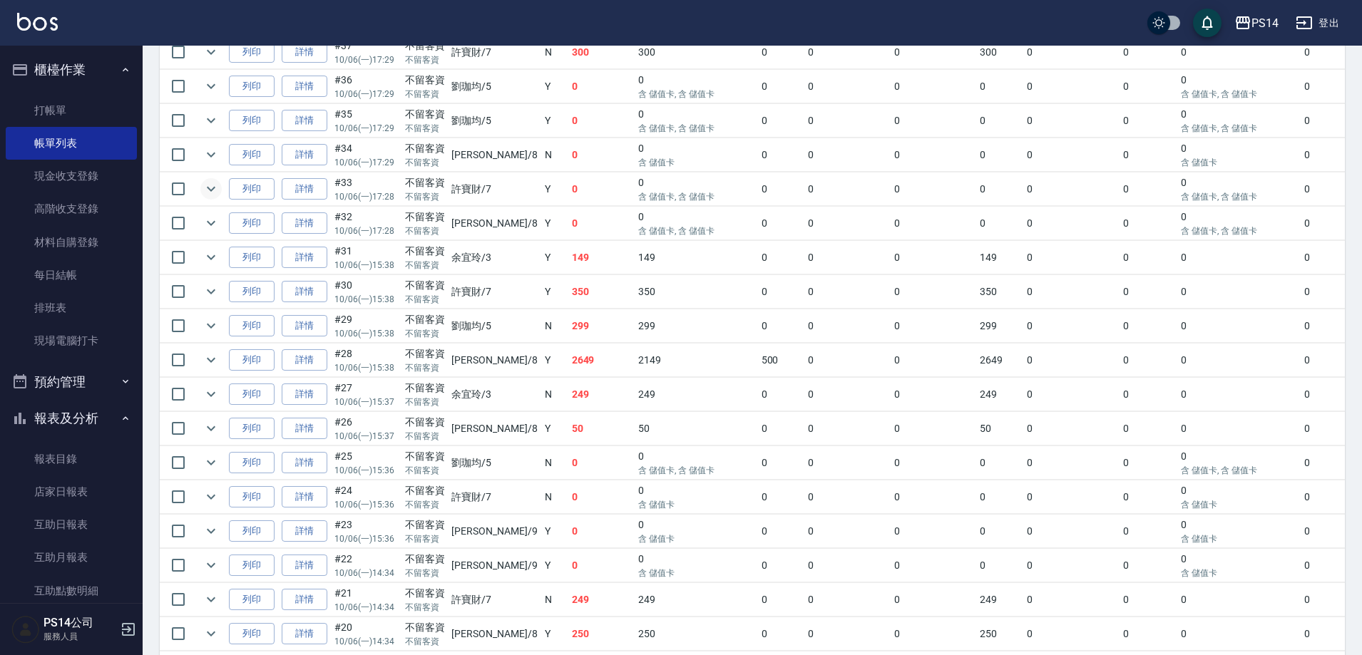
click at [208, 181] on icon "expand row" at bounding box center [211, 188] width 17 height 17
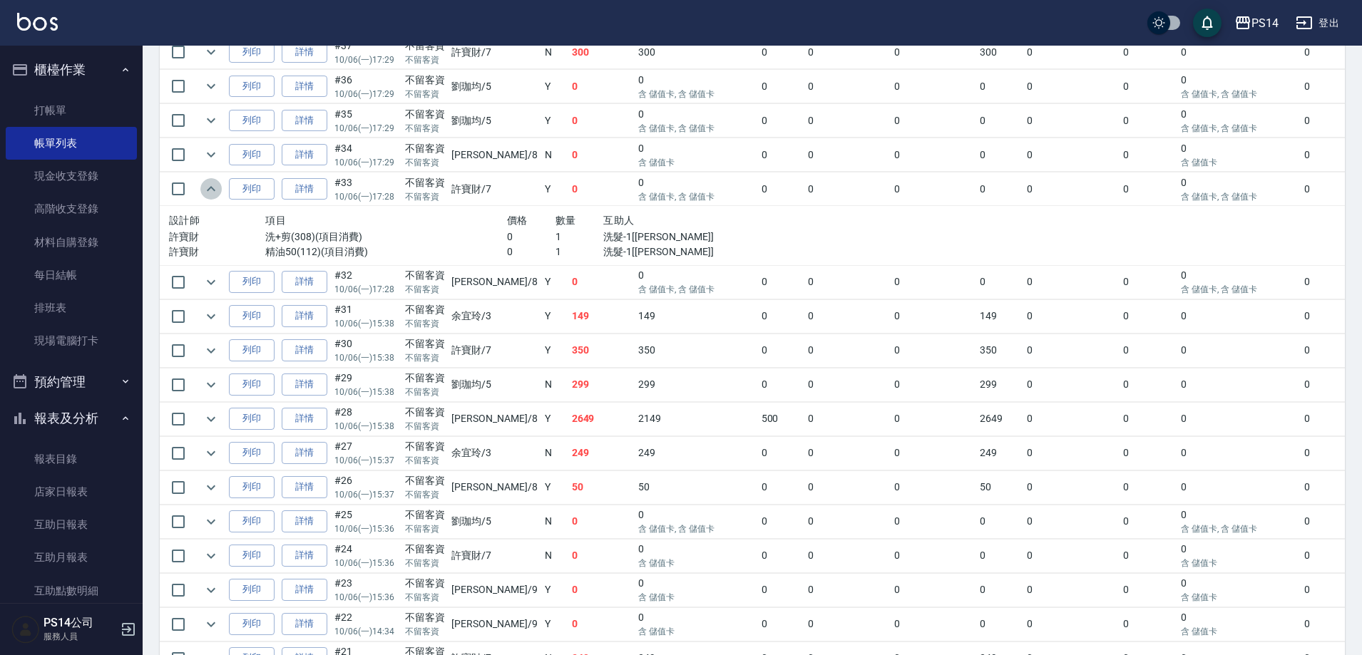
click at [208, 181] on icon "expand row" at bounding box center [211, 188] width 17 height 17
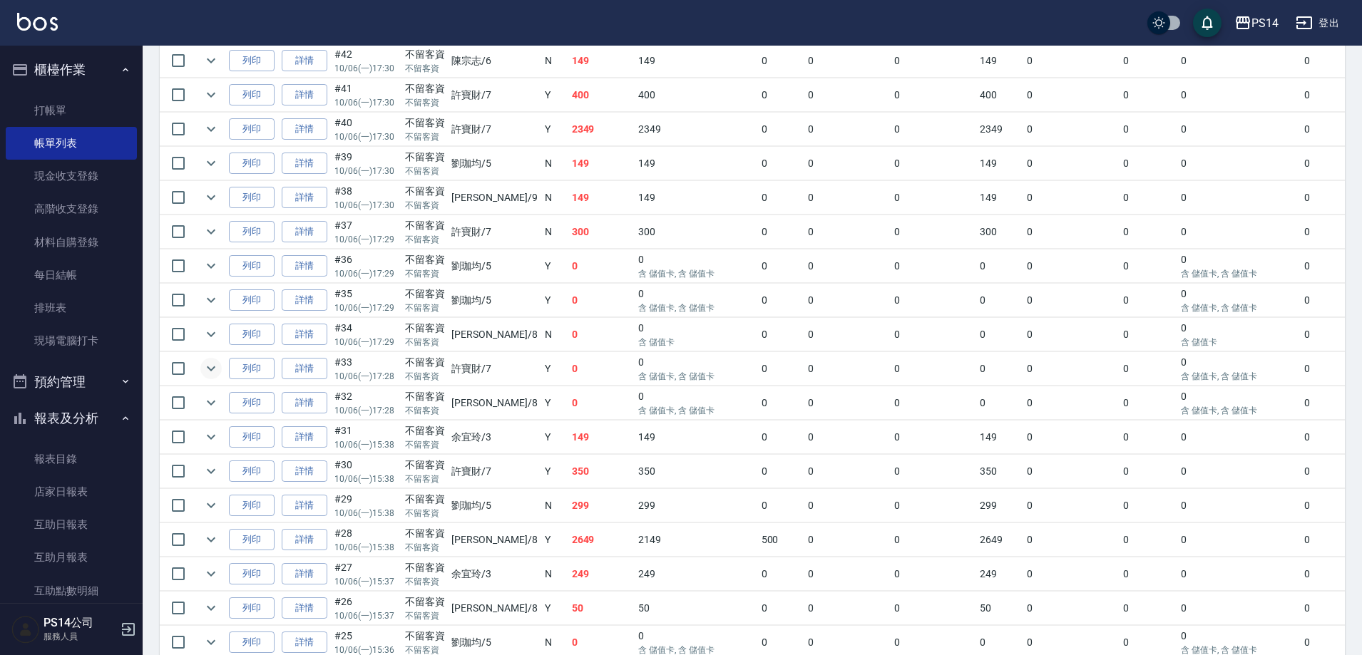
scroll to position [591, 0]
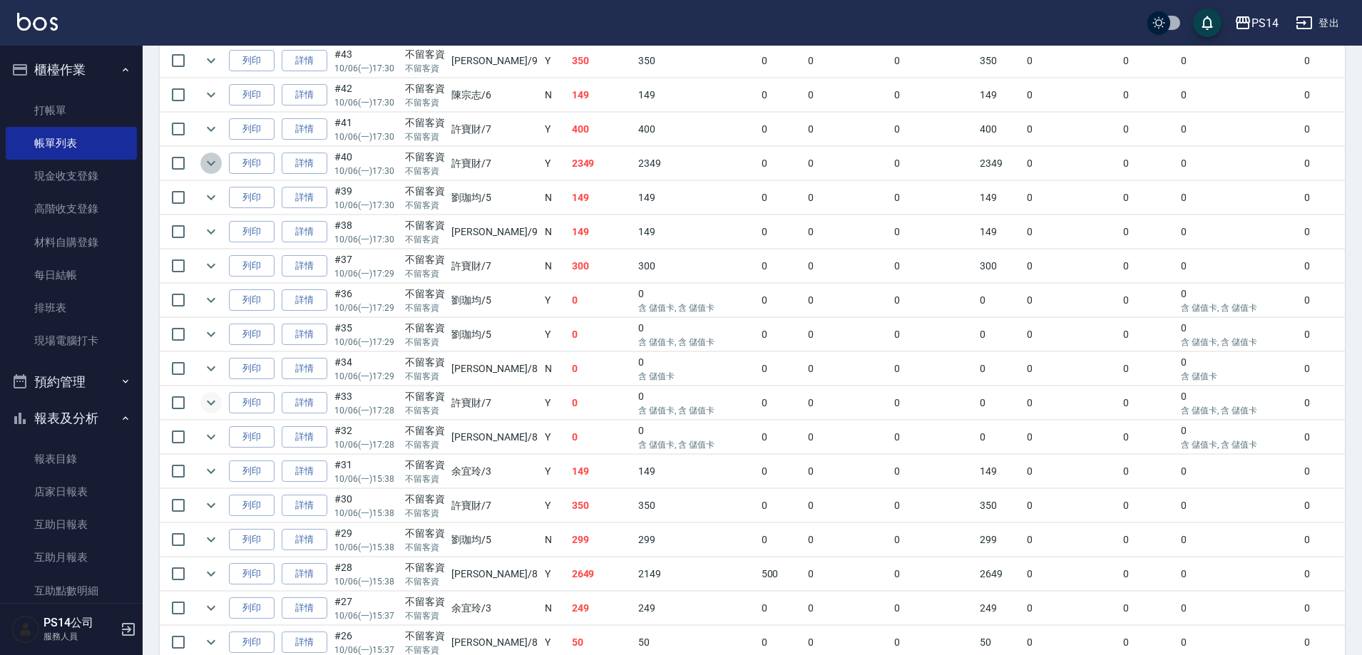
click at [201, 163] on button "expand row" at bounding box center [210, 163] width 21 height 21
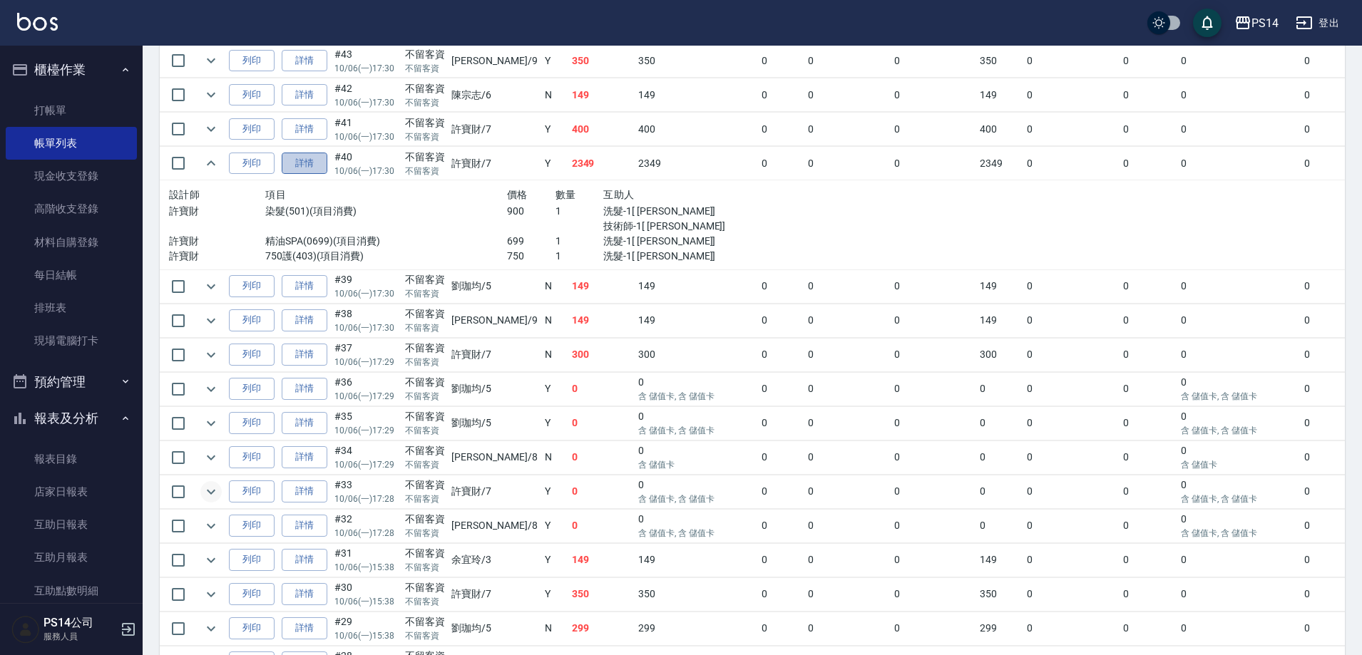
click at [322, 160] on link "詳情" at bounding box center [305, 164] width 46 height 22
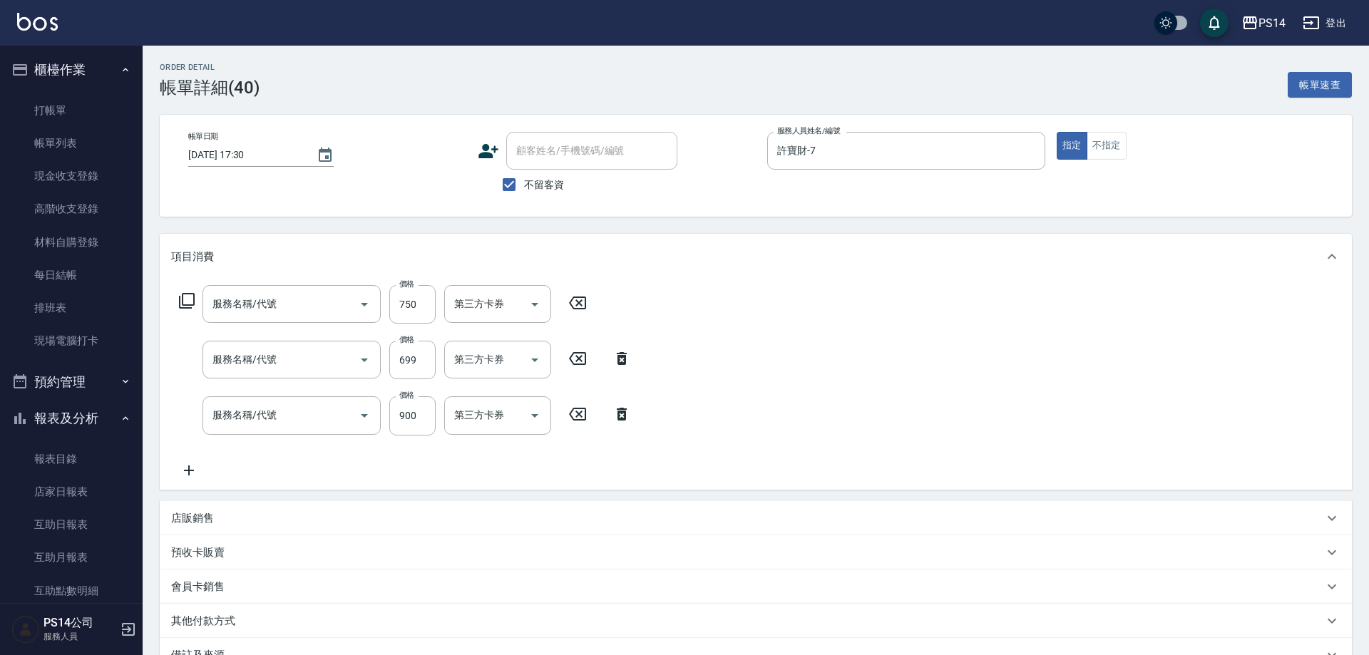
type input "[DATE] 17:30"
checkbox input "true"
type input "許寶財-7"
type input "750護(403)"
type input "精油SPA(0699)"
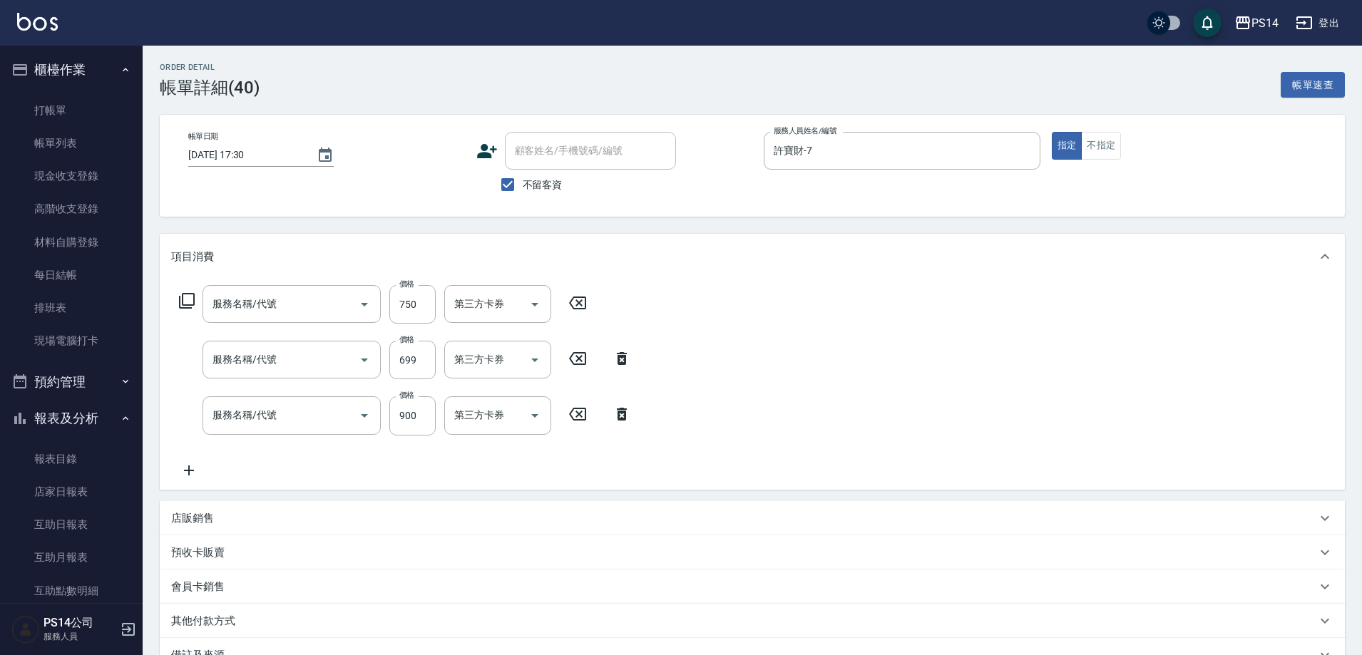
type input "染髮(501)"
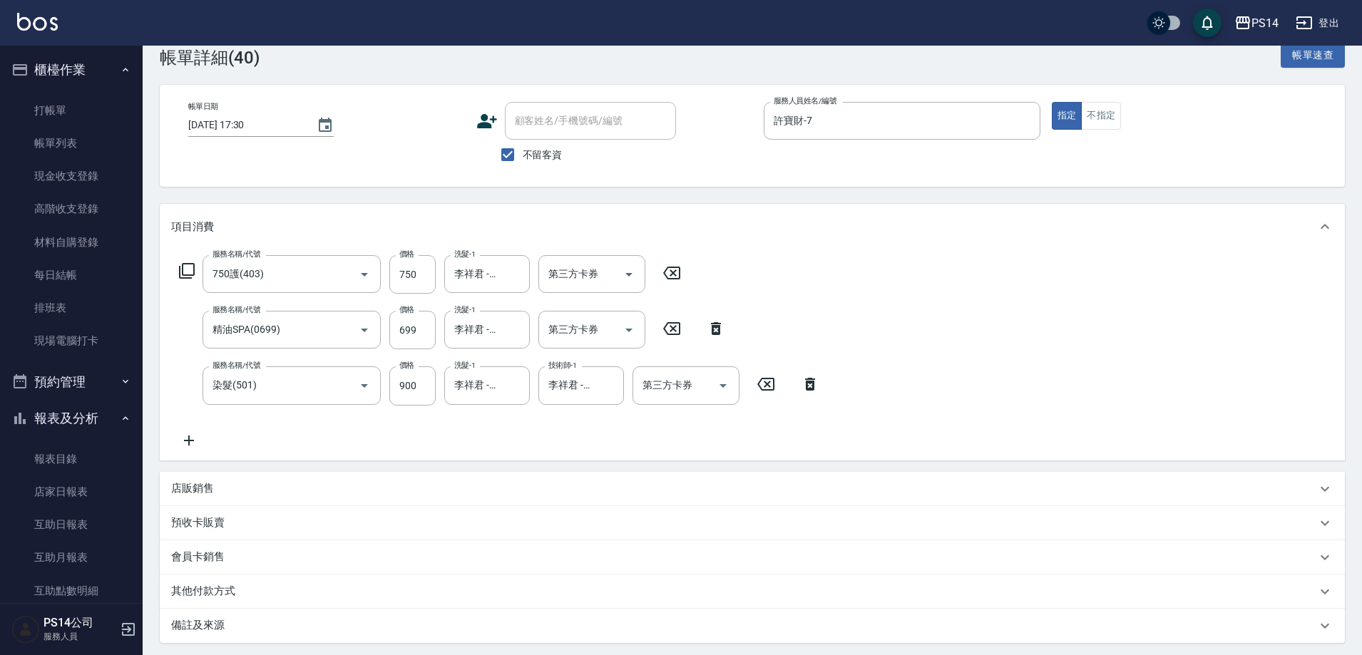
scroll to position [29, 0]
click at [1021, 123] on icon "Clear" at bounding box center [1026, 122] width 14 height 14
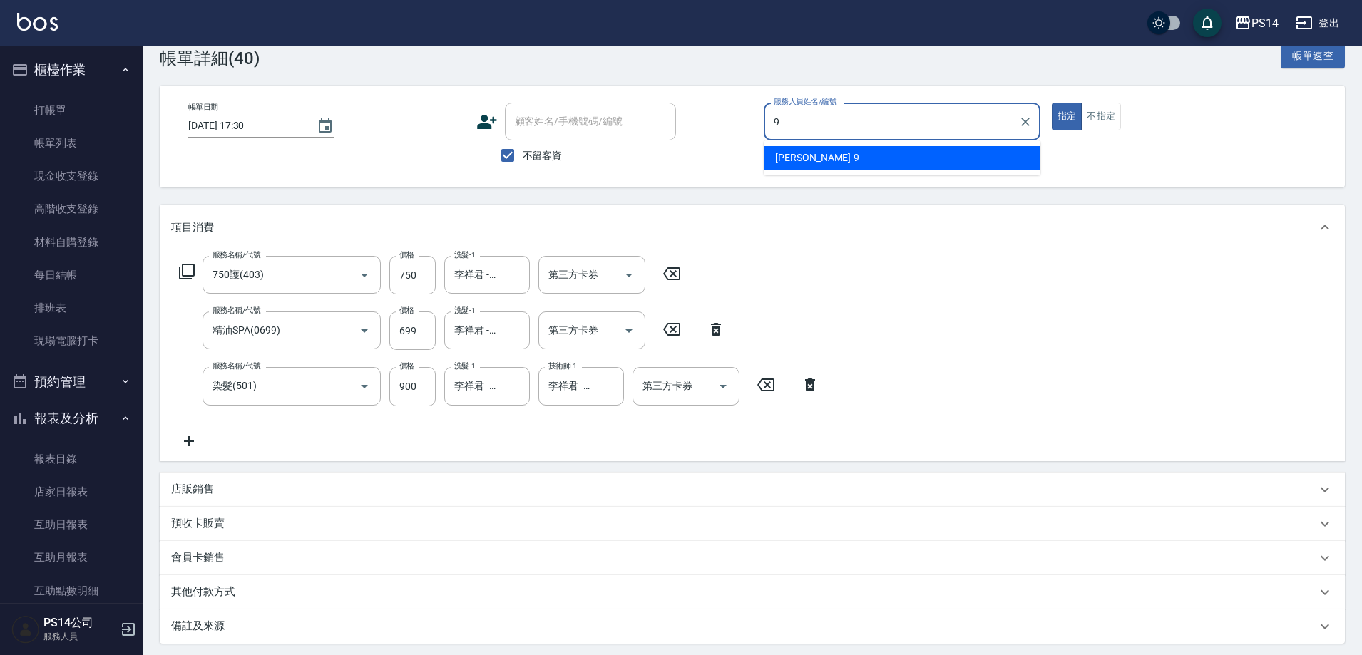
type input "[PERSON_NAME]-9"
type button "true"
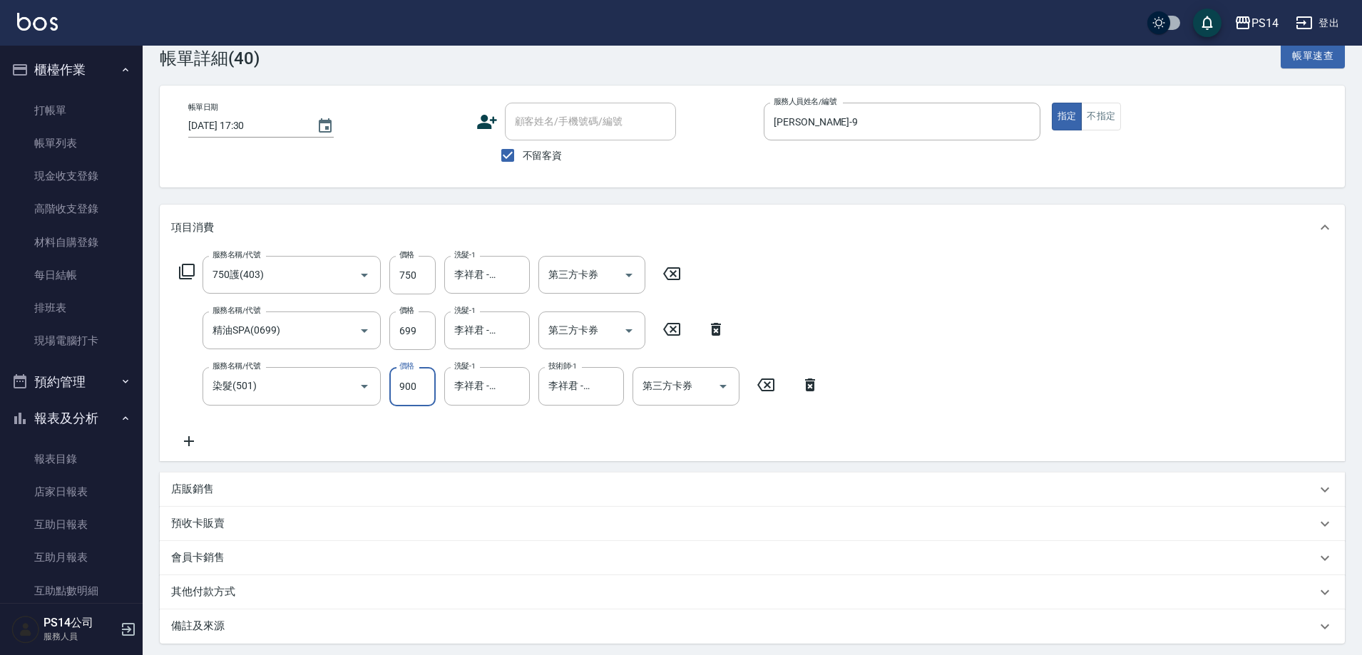
click at [397, 387] on input "900" at bounding box center [412, 386] width 46 height 39
type input "800"
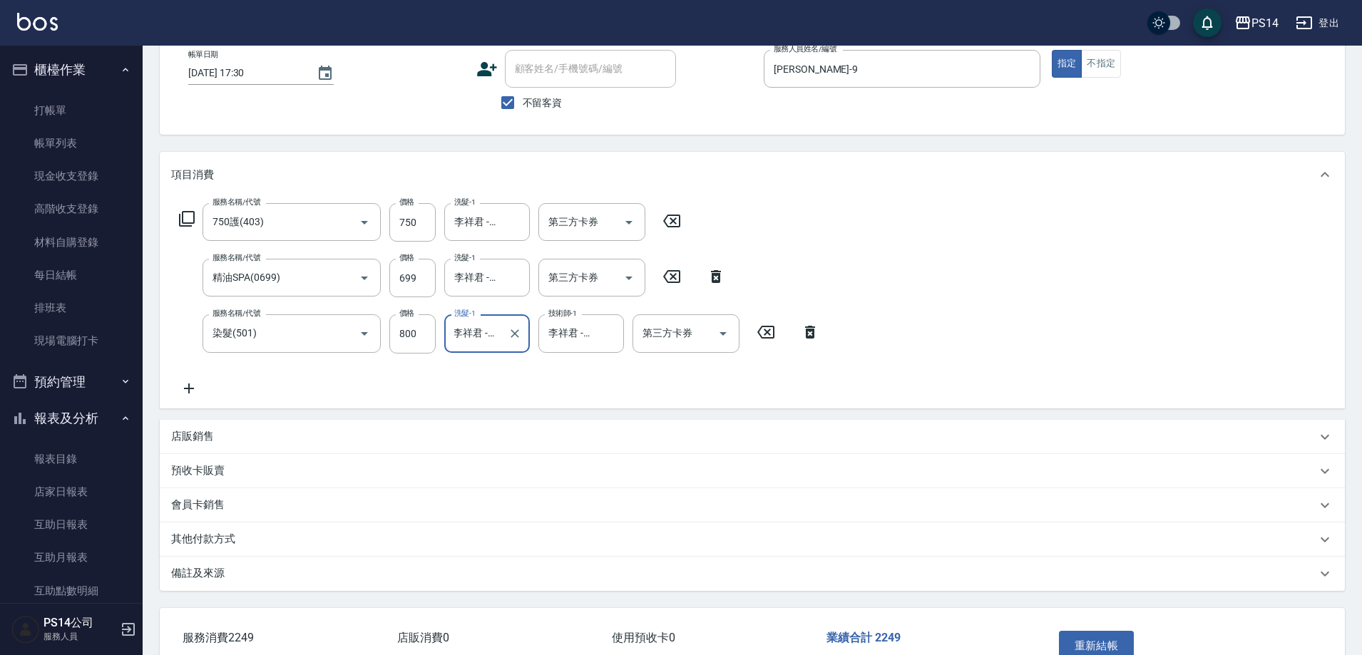
scroll to position [172, 0]
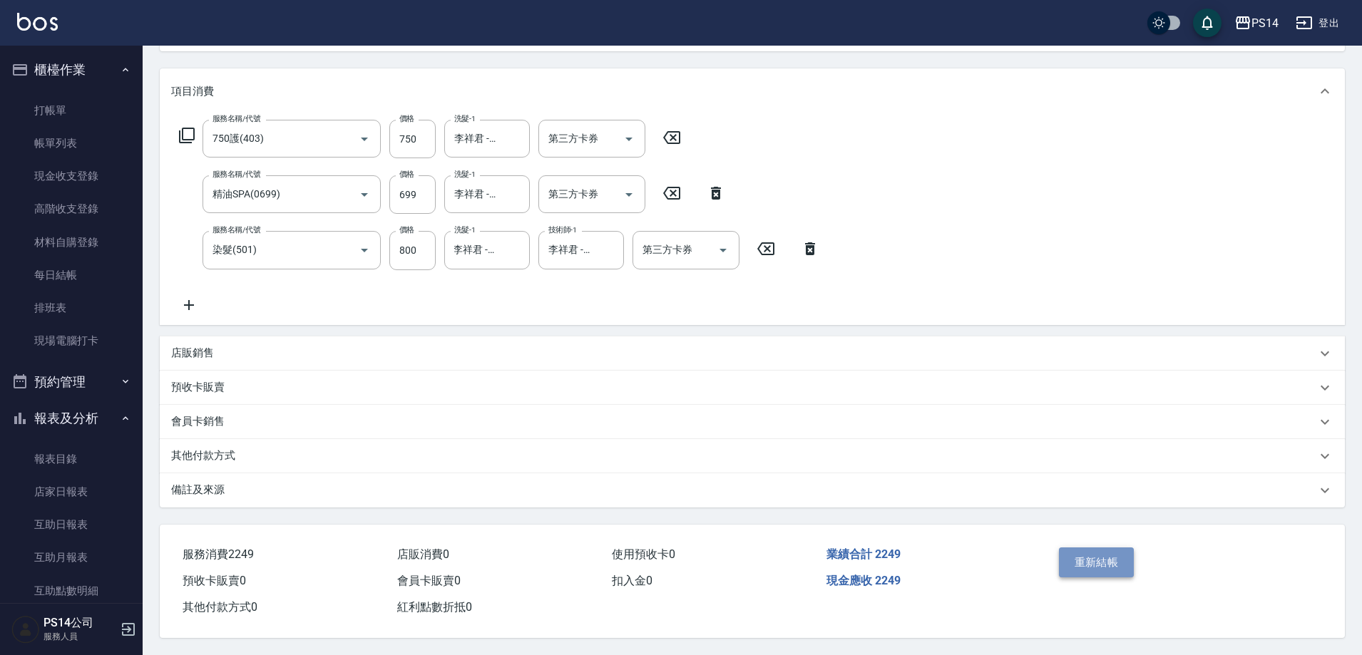
click at [1074, 552] on button "重新結帳" at bounding box center [1097, 563] width 76 height 30
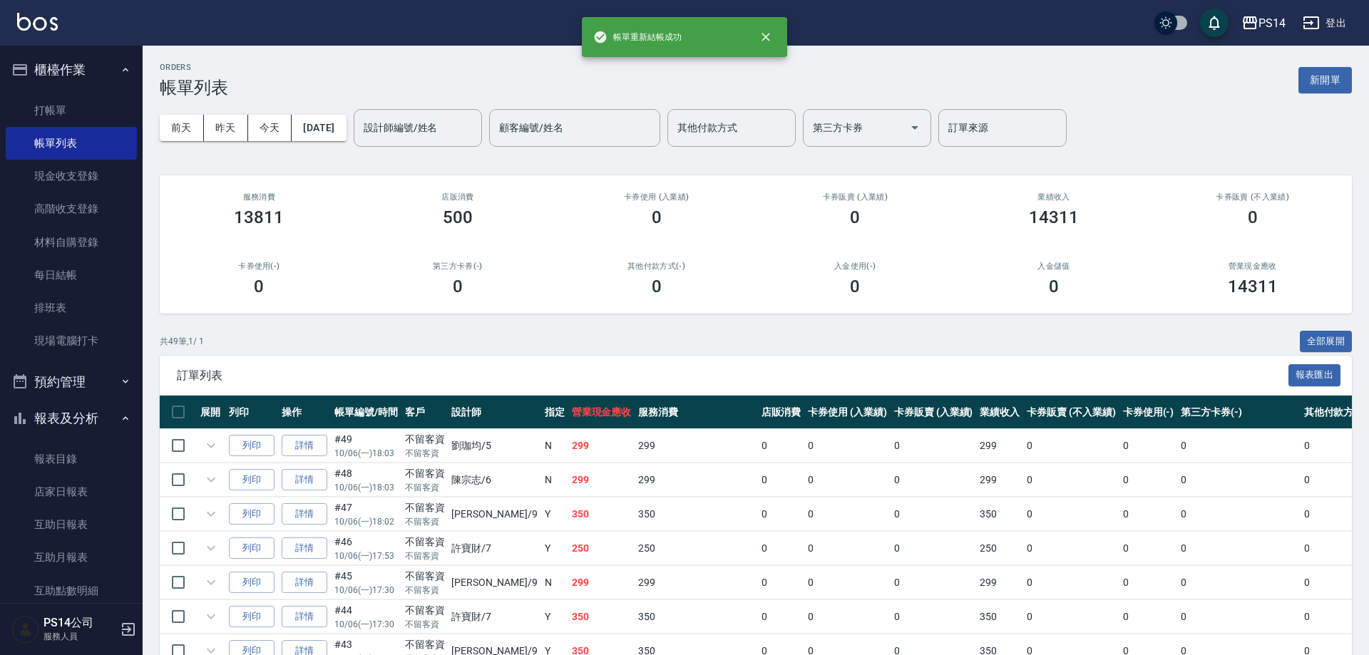
scroll to position [285, 0]
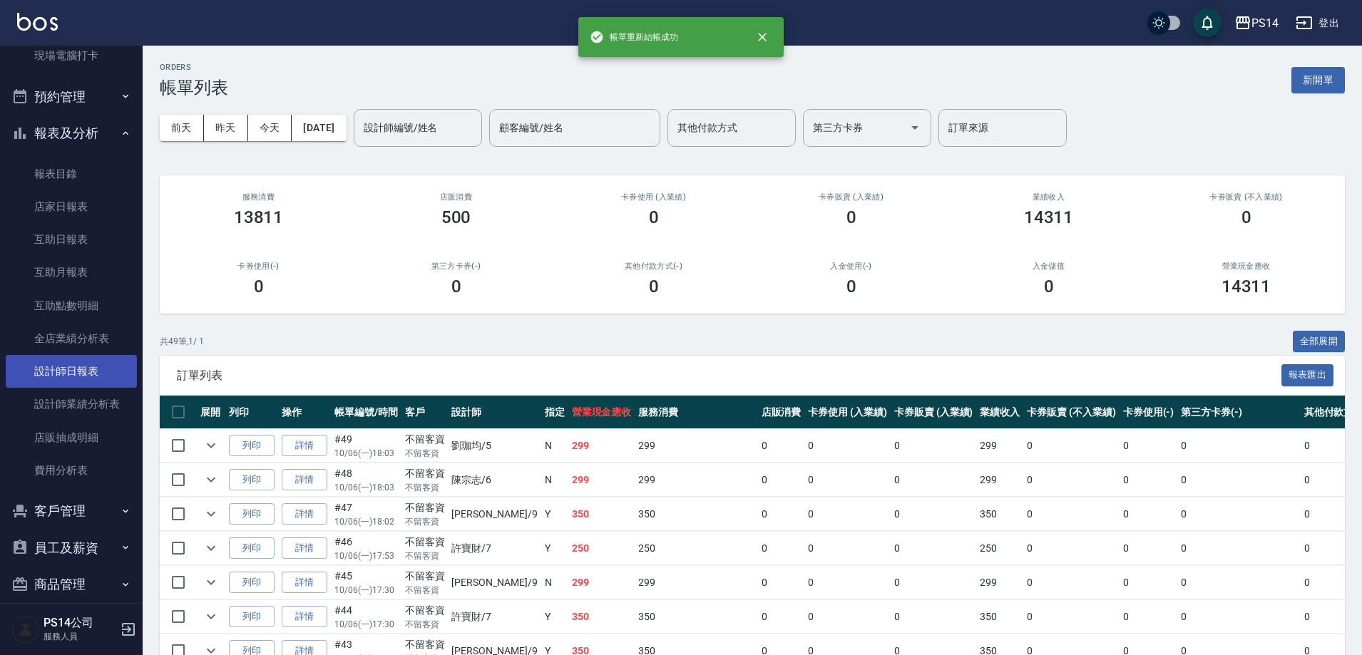
click at [90, 378] on link "設計師日報表" at bounding box center [71, 371] width 131 height 33
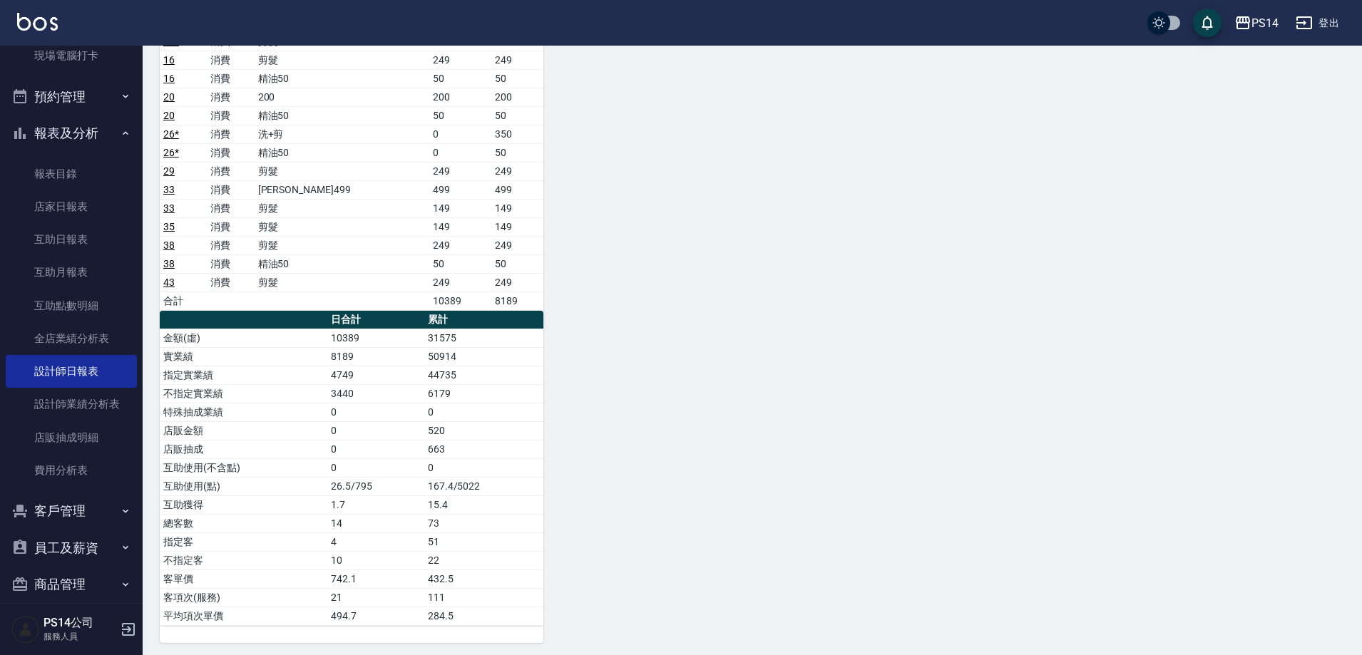
scroll to position [785, 0]
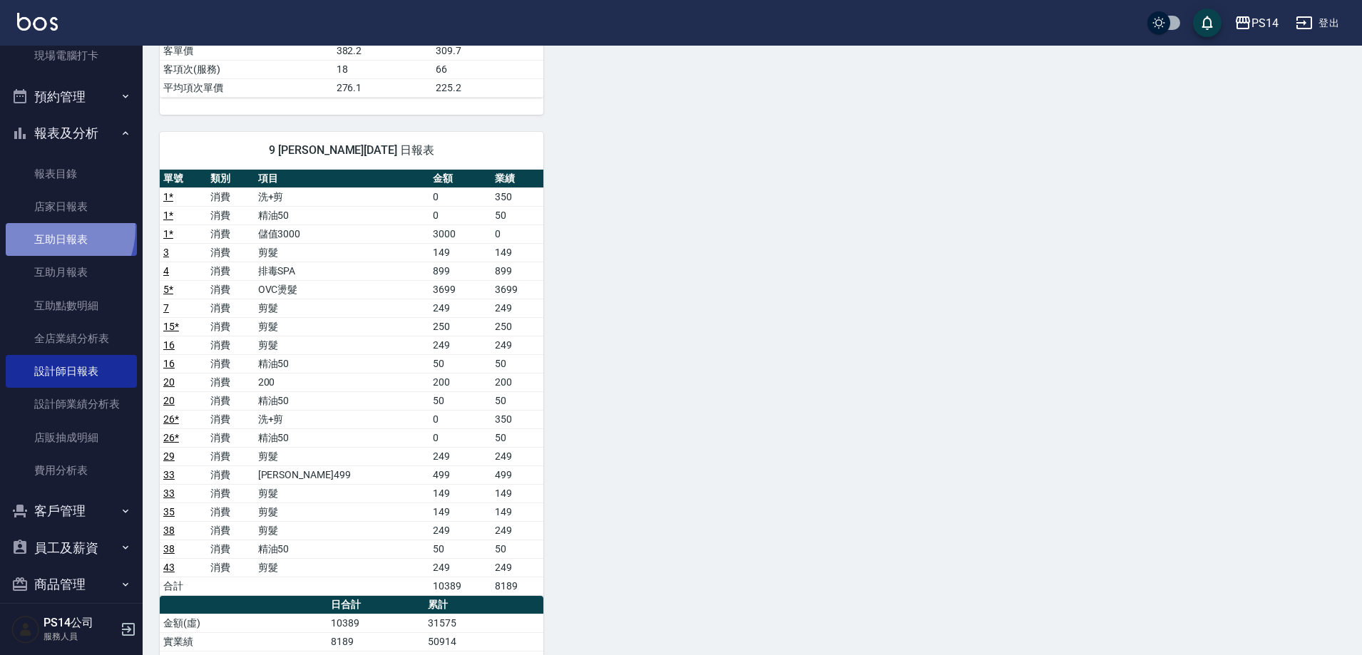
click at [46, 228] on link "互助日報表" at bounding box center [71, 239] width 131 height 33
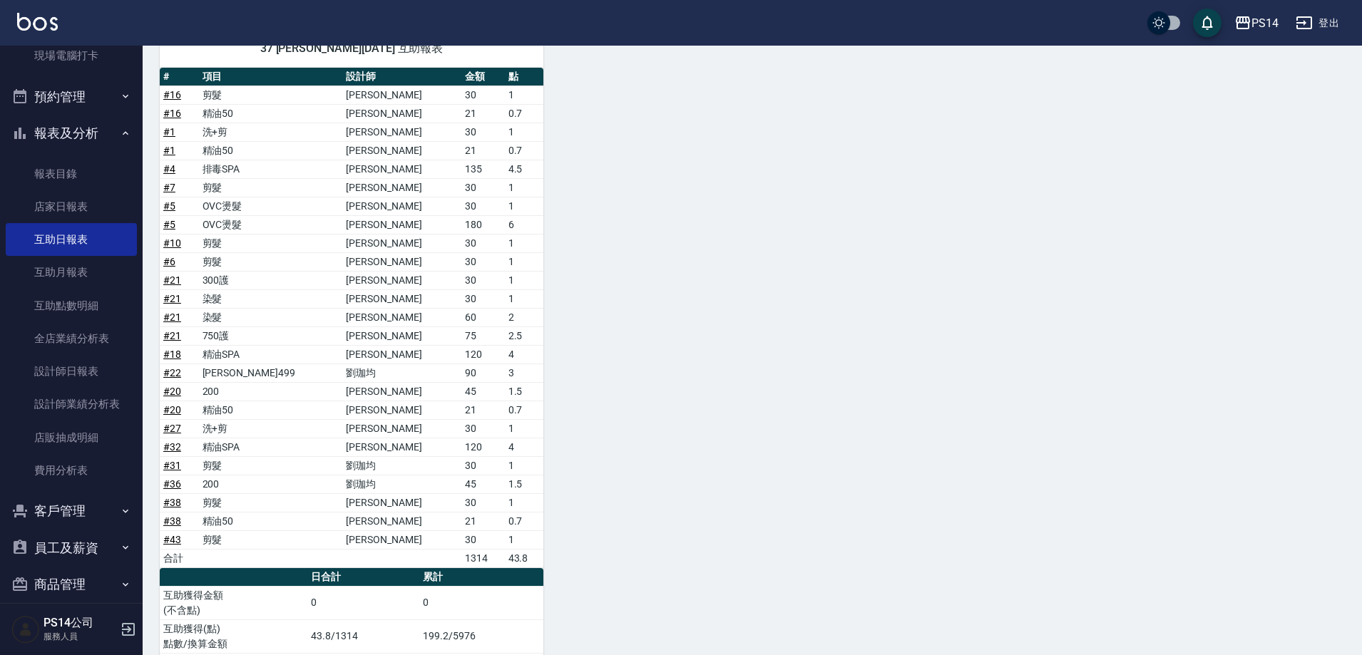
scroll to position [1001, 0]
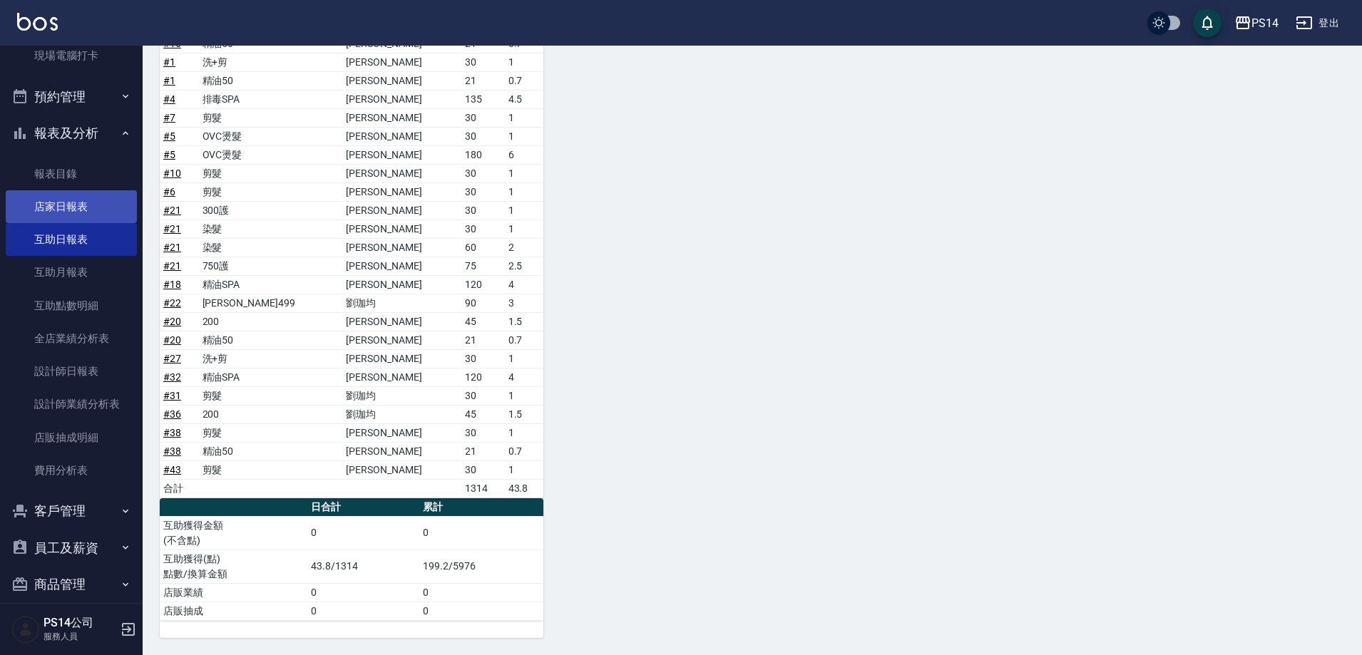
click at [112, 205] on link "店家日報表" at bounding box center [71, 206] width 131 height 33
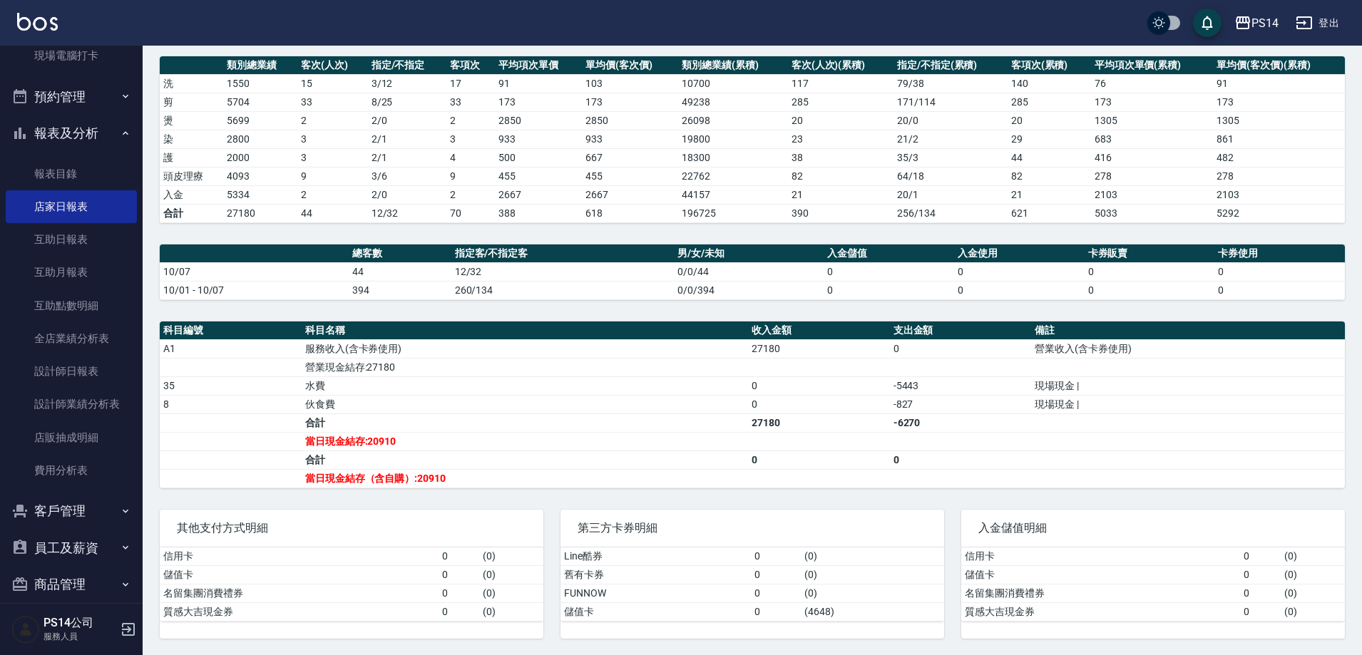
scroll to position [195, 0]
